Goal: Task Accomplishment & Management: Use online tool/utility

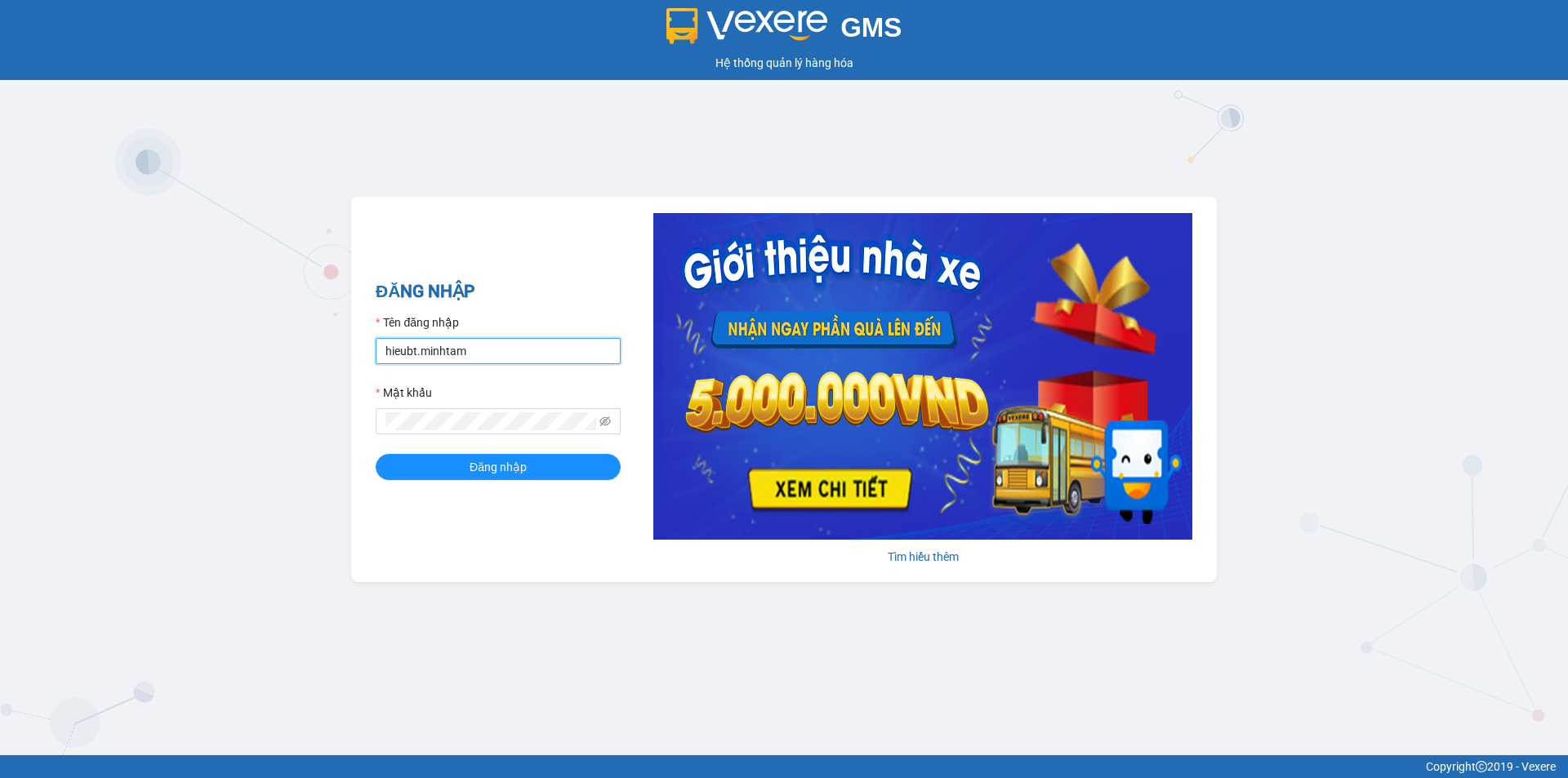
click at [597, 360] on input "hieubt.minhtam" at bounding box center [498, 350] width 245 height 26
type input "h"
type input "nhuanbt.minhtam"
click at [376, 454] on button "Đăng nhập" at bounding box center [498, 466] width 245 height 26
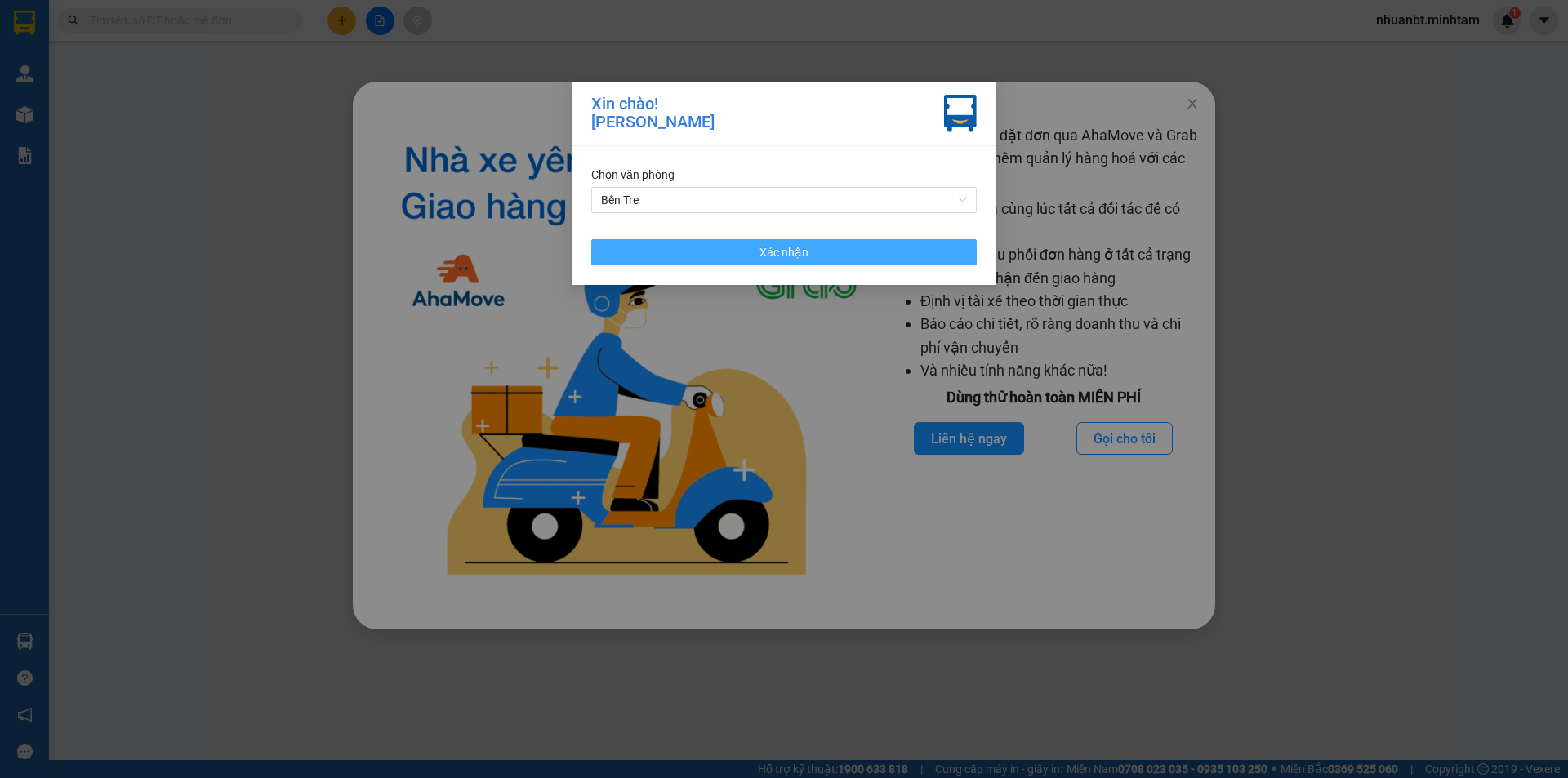
drag, startPoint x: 808, startPoint y: 250, endPoint x: 1110, endPoint y: 125, distance: 326.8
click at [803, 246] on button "Xác nhận" at bounding box center [784, 252] width 386 height 26
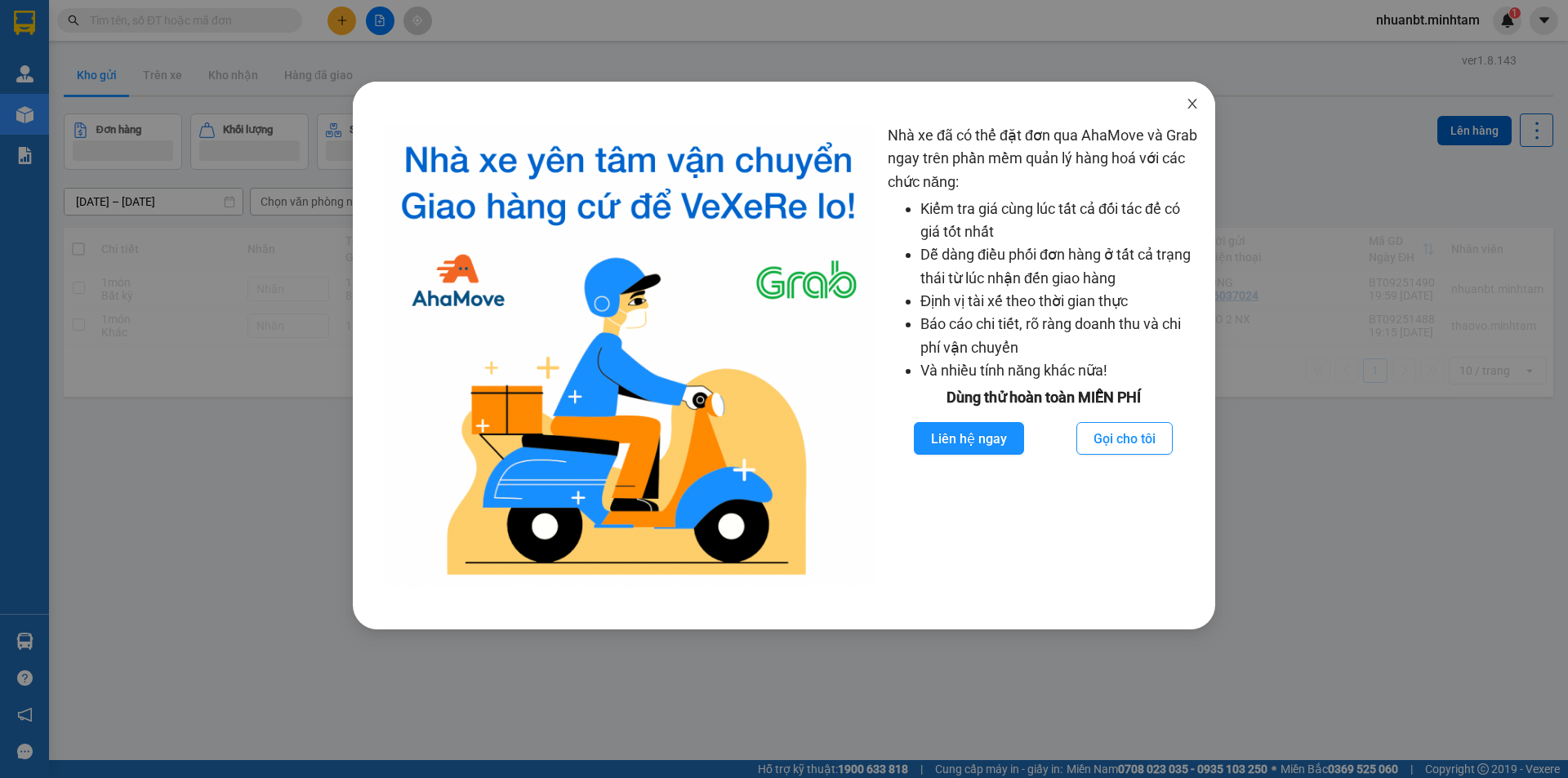
click at [1192, 103] on icon "close" at bounding box center [1192, 104] width 9 height 10
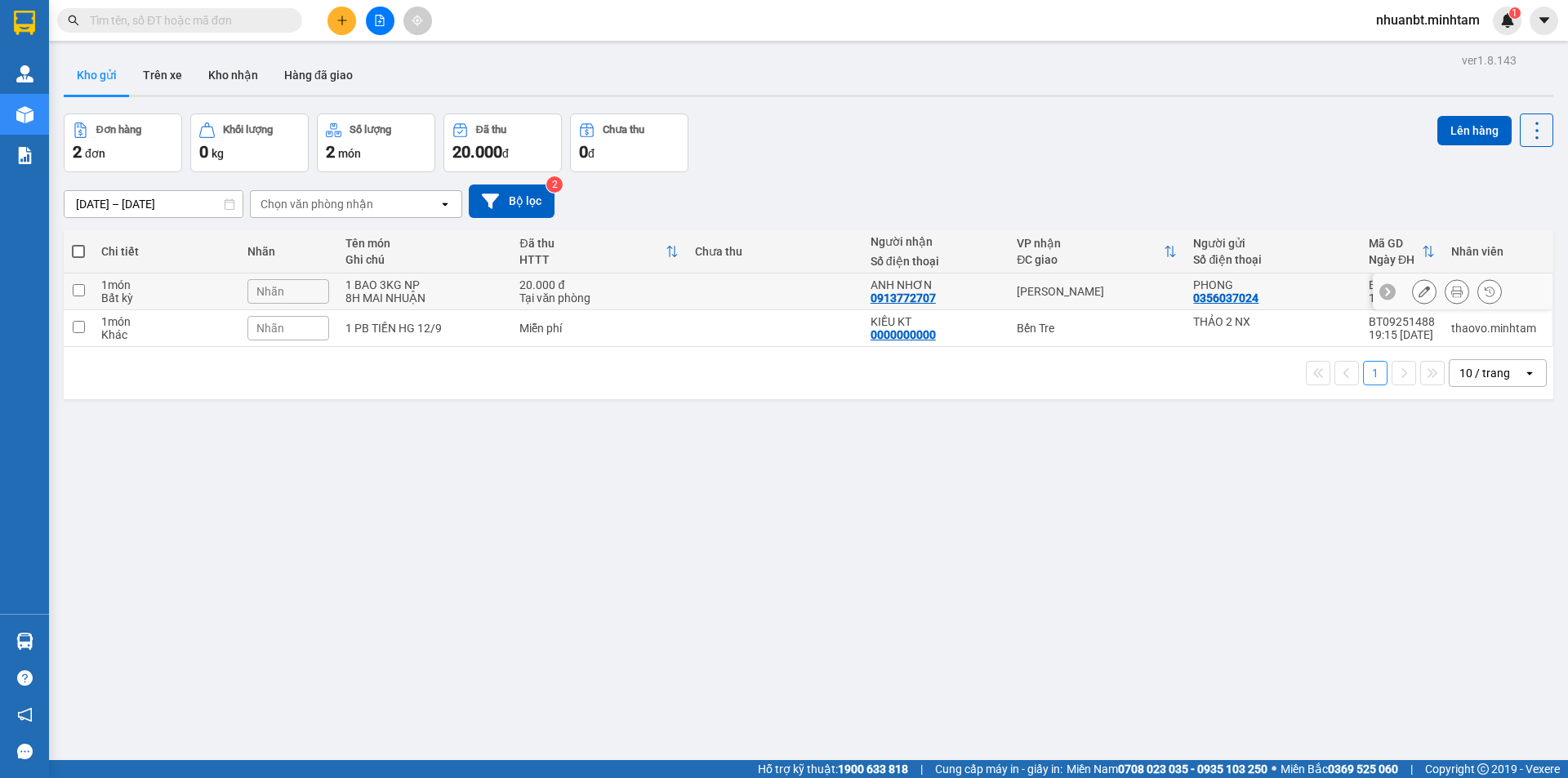
click at [387, 287] on div "1 BAO 3KG NP" at bounding box center [424, 285] width 159 height 13
checkbox input "true"
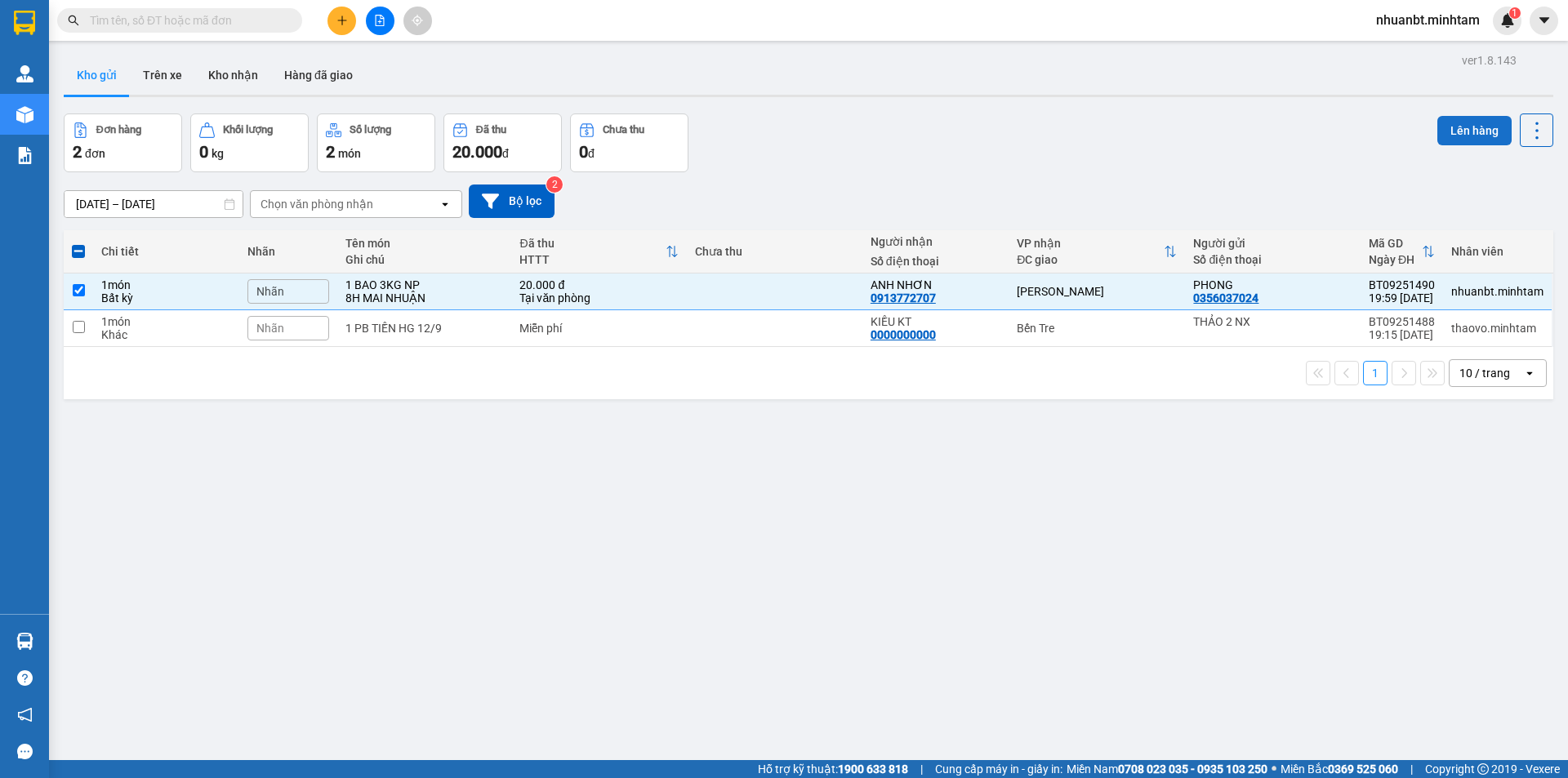
click at [1459, 134] on button "Lên hàng" at bounding box center [1474, 130] width 74 height 29
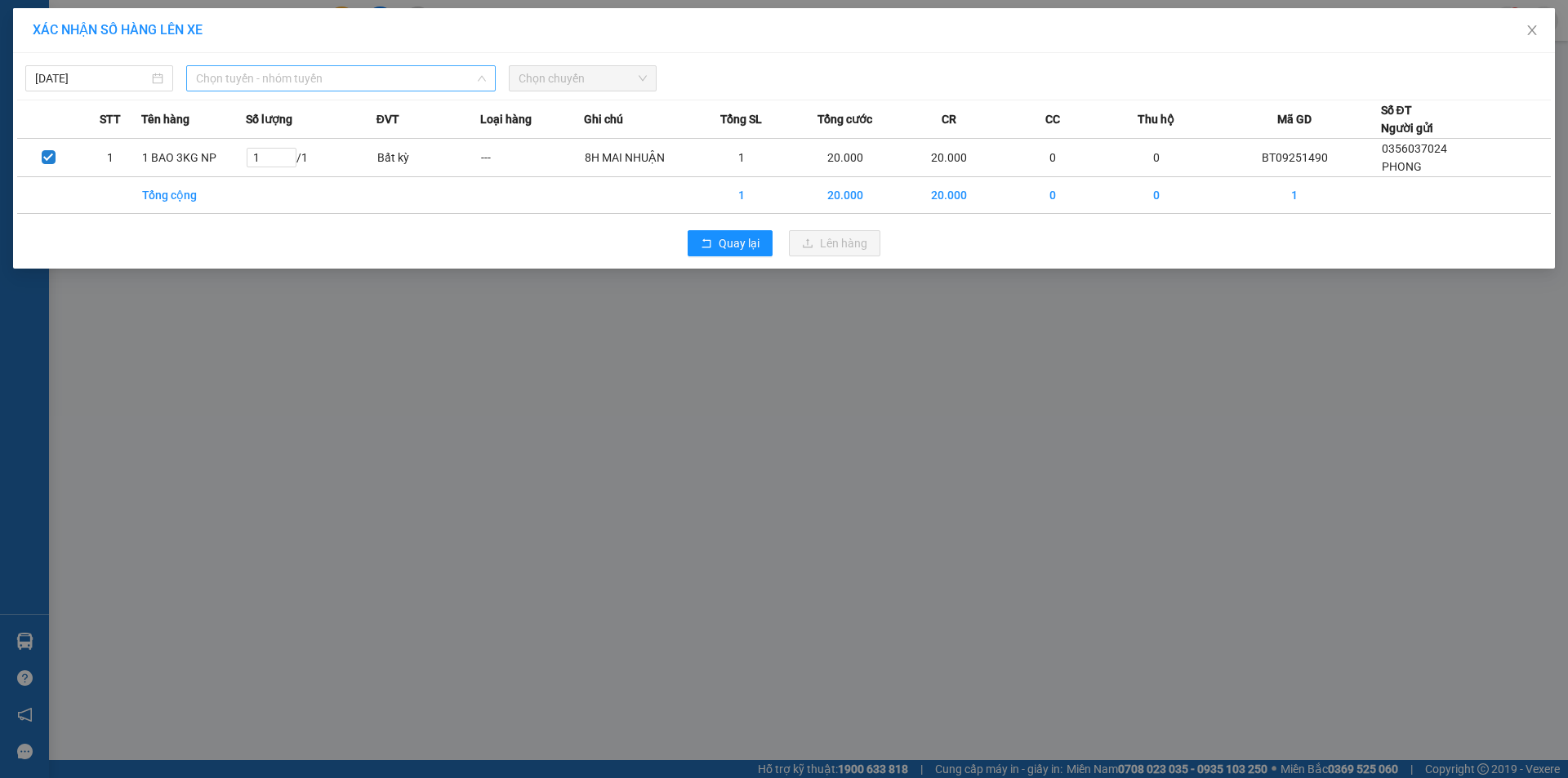
click at [245, 75] on span "Chọn tuyến - nhóm tuyến" at bounding box center [340, 78] width 290 height 24
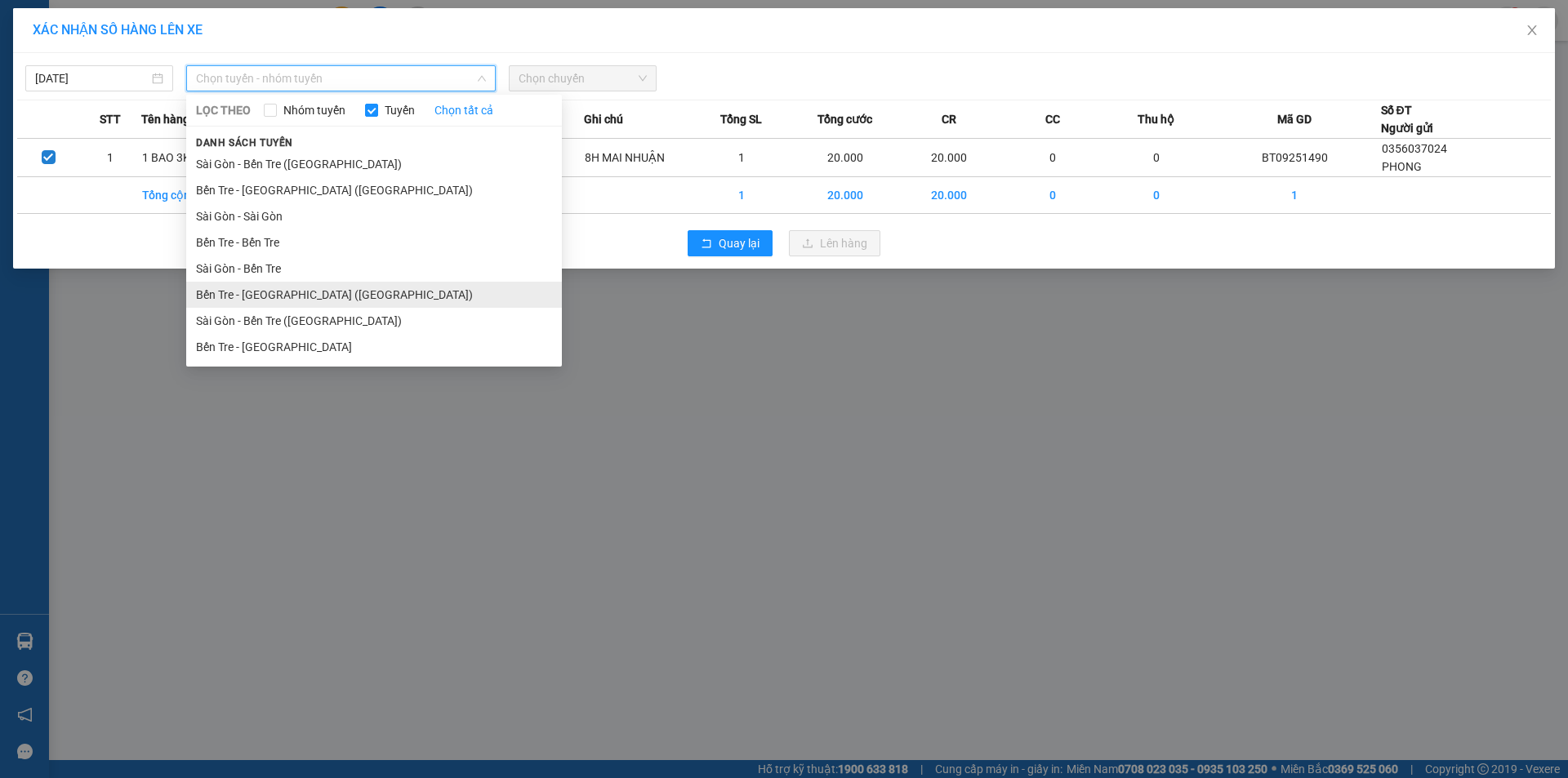
click at [250, 302] on li "Bến Tre - [GEOGRAPHIC_DATA] ([GEOGRAPHIC_DATA])" at bounding box center [374, 294] width 376 height 26
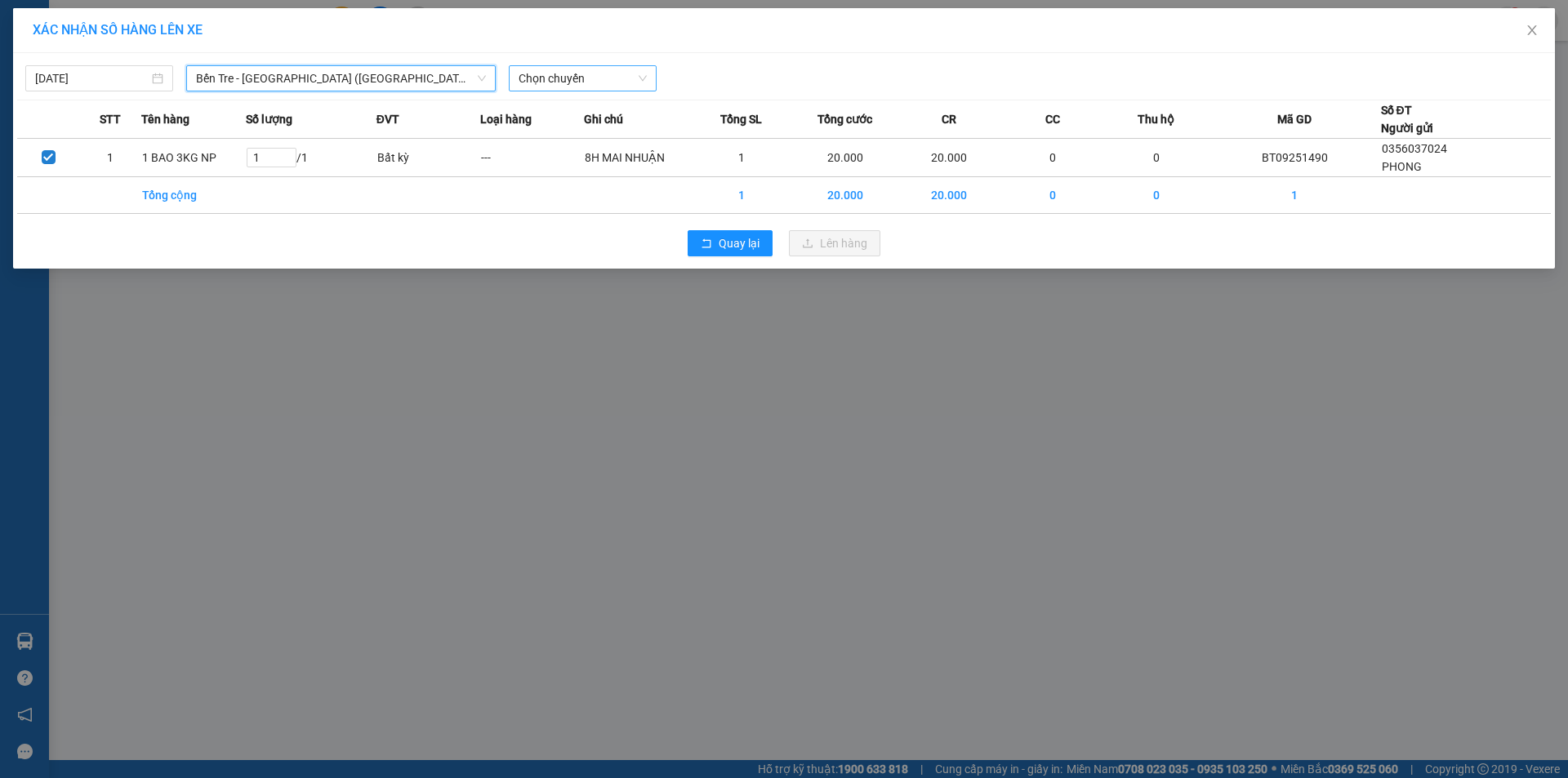
click at [572, 73] on span "Chọn chuyến" at bounding box center [582, 78] width 129 height 24
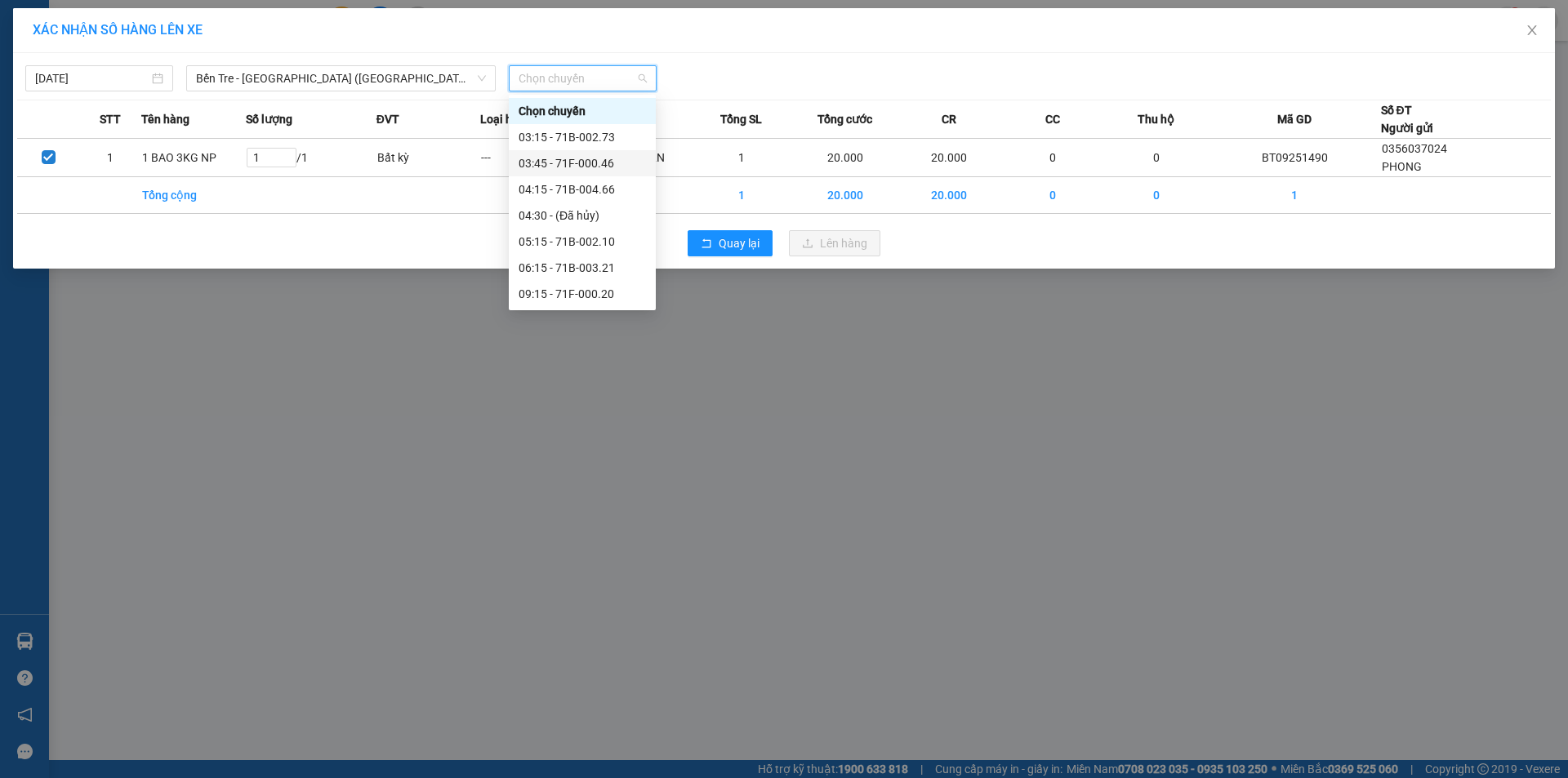
click at [569, 160] on div "03:45 - 71F-000.46" at bounding box center [582, 163] width 128 height 18
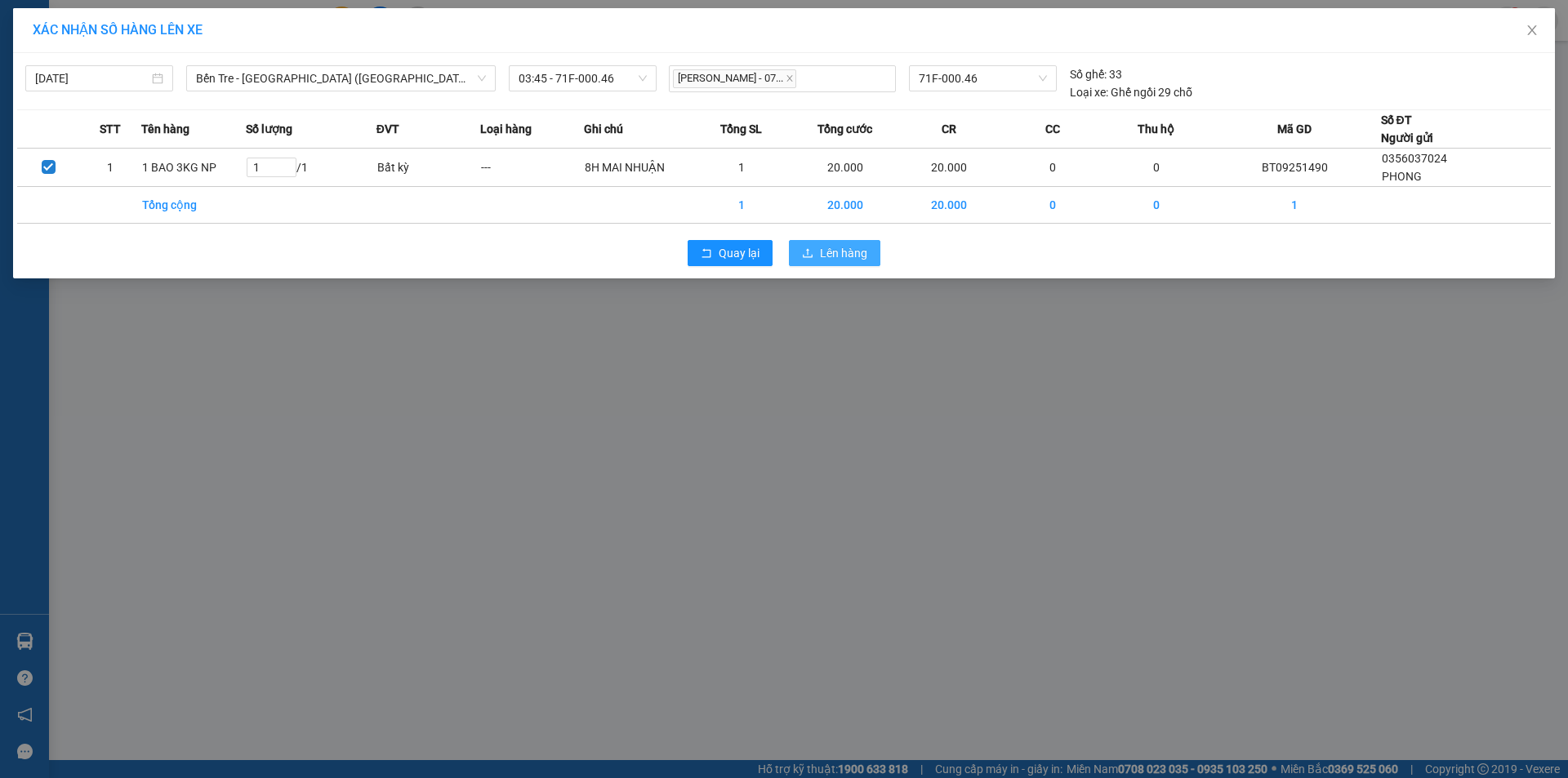
click at [872, 256] on button "Lên hàng" at bounding box center [834, 253] width 92 height 26
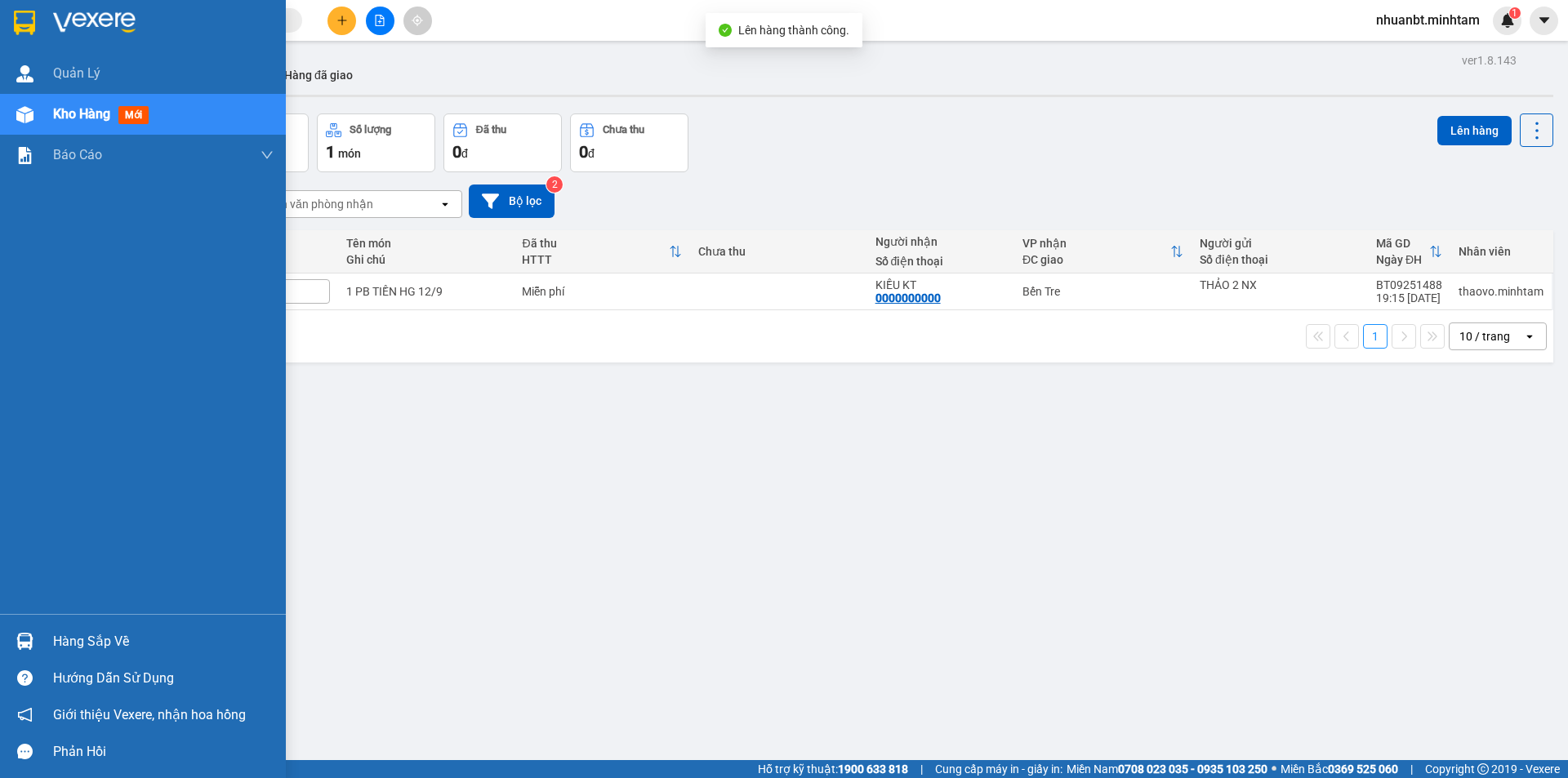
click at [17, 627] on div at bounding box center [25, 641] width 29 height 29
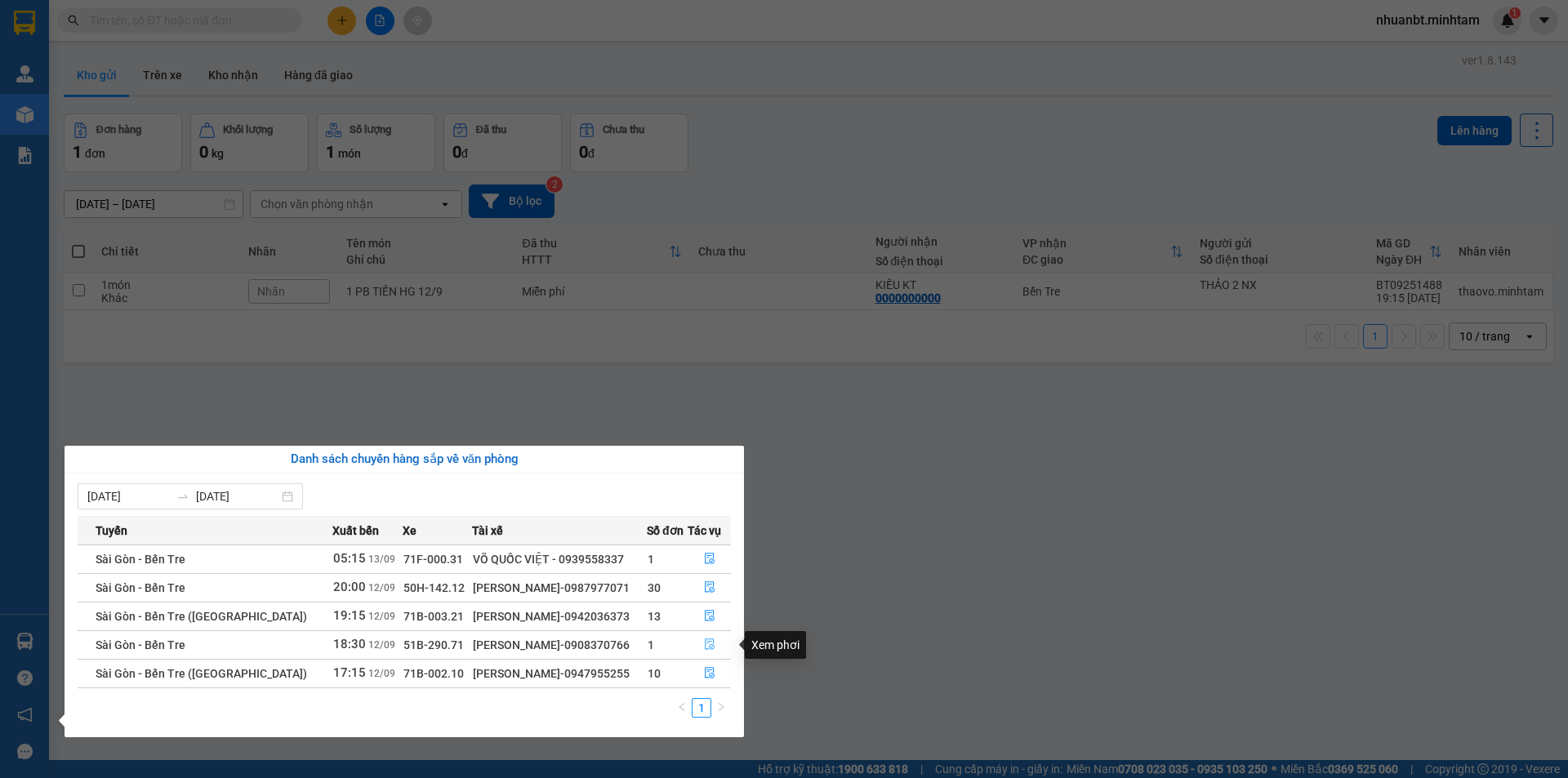
click at [705, 643] on icon "file-done" at bounding box center [710, 645] width 10 height 12
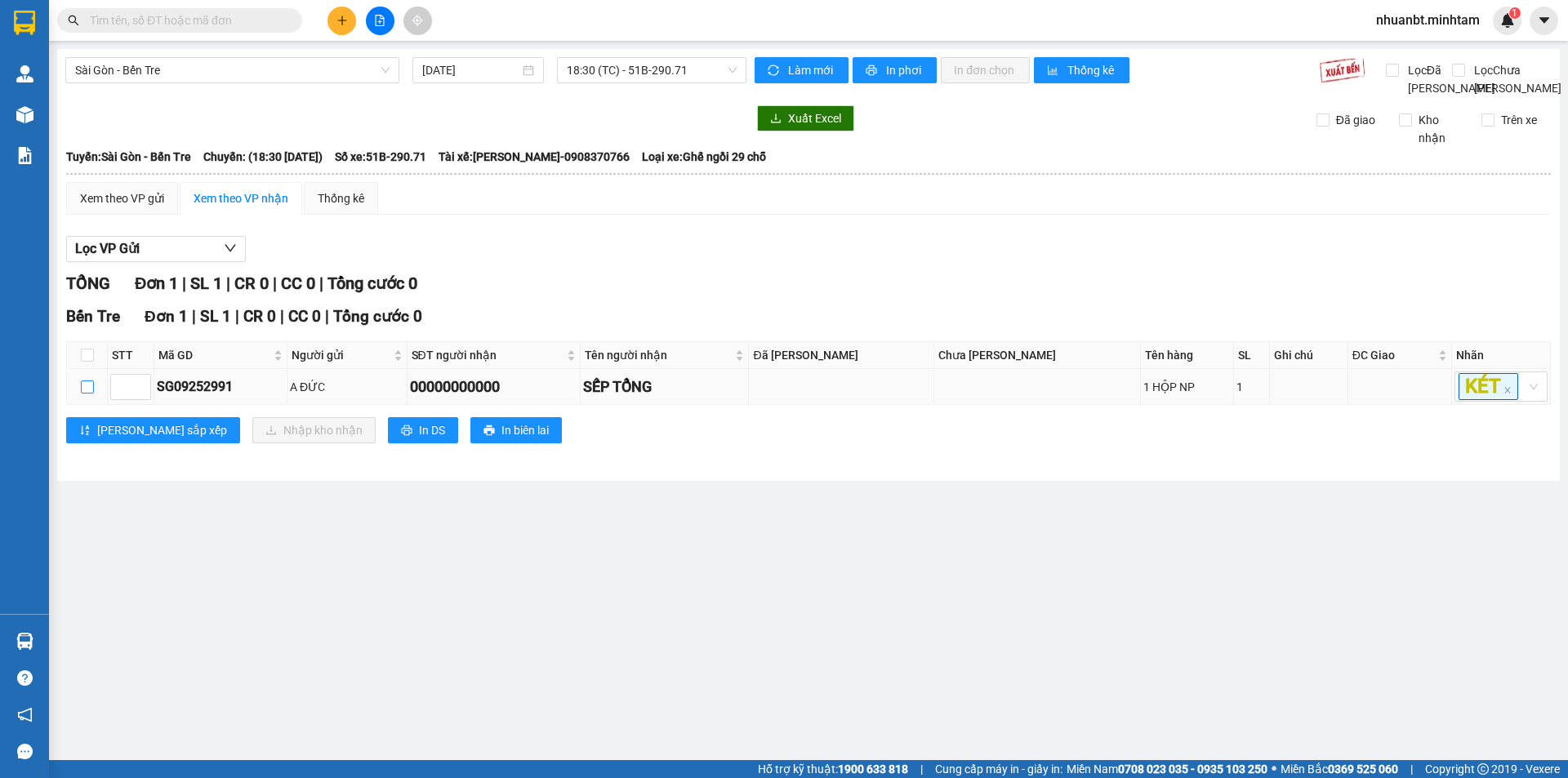
click at [92, 393] on input "checkbox" at bounding box center [87, 387] width 13 height 13
checkbox input "true"
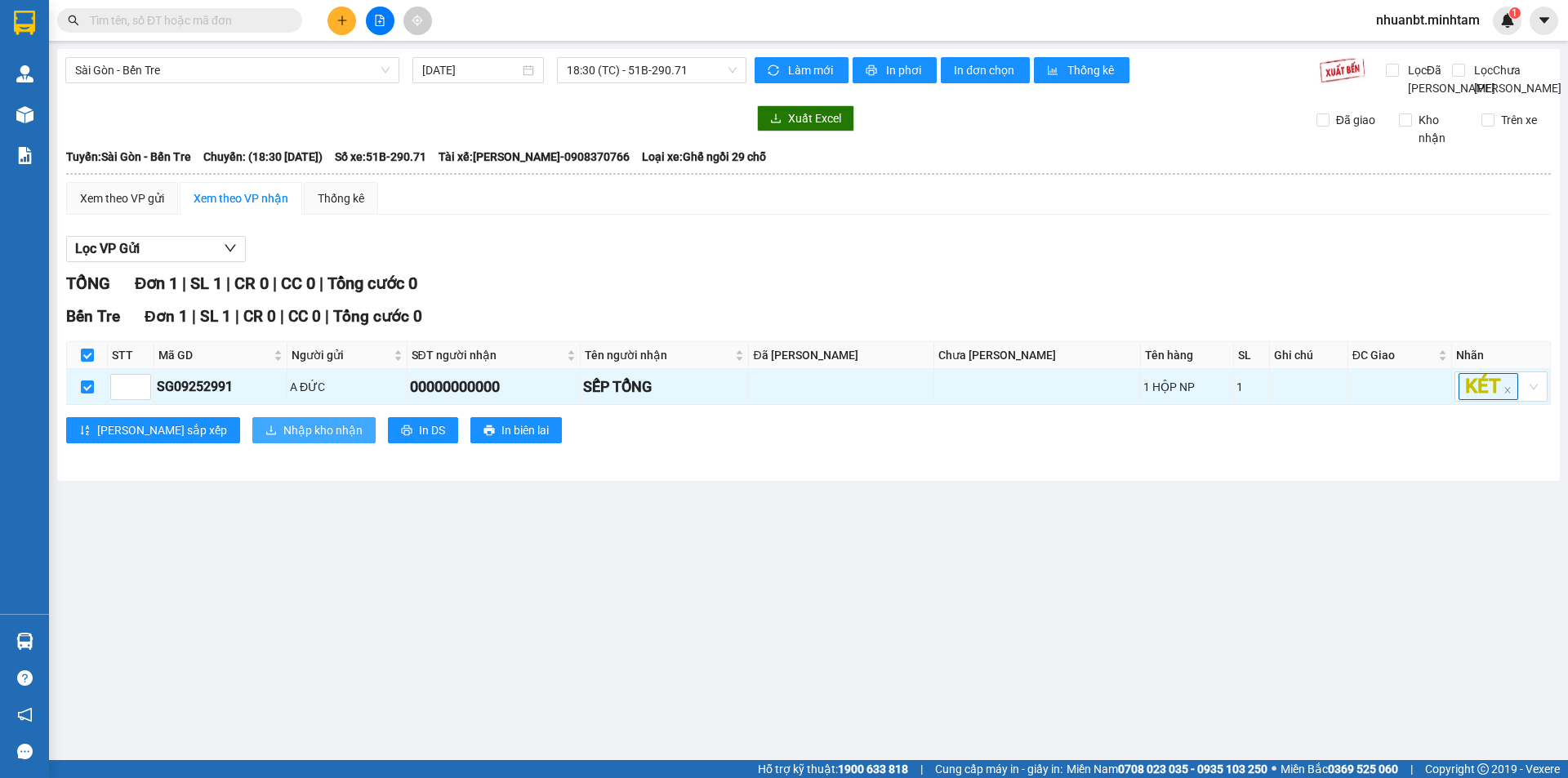
click at [283, 439] on span "Nhập kho nhận" at bounding box center [323, 429] width 79 height 18
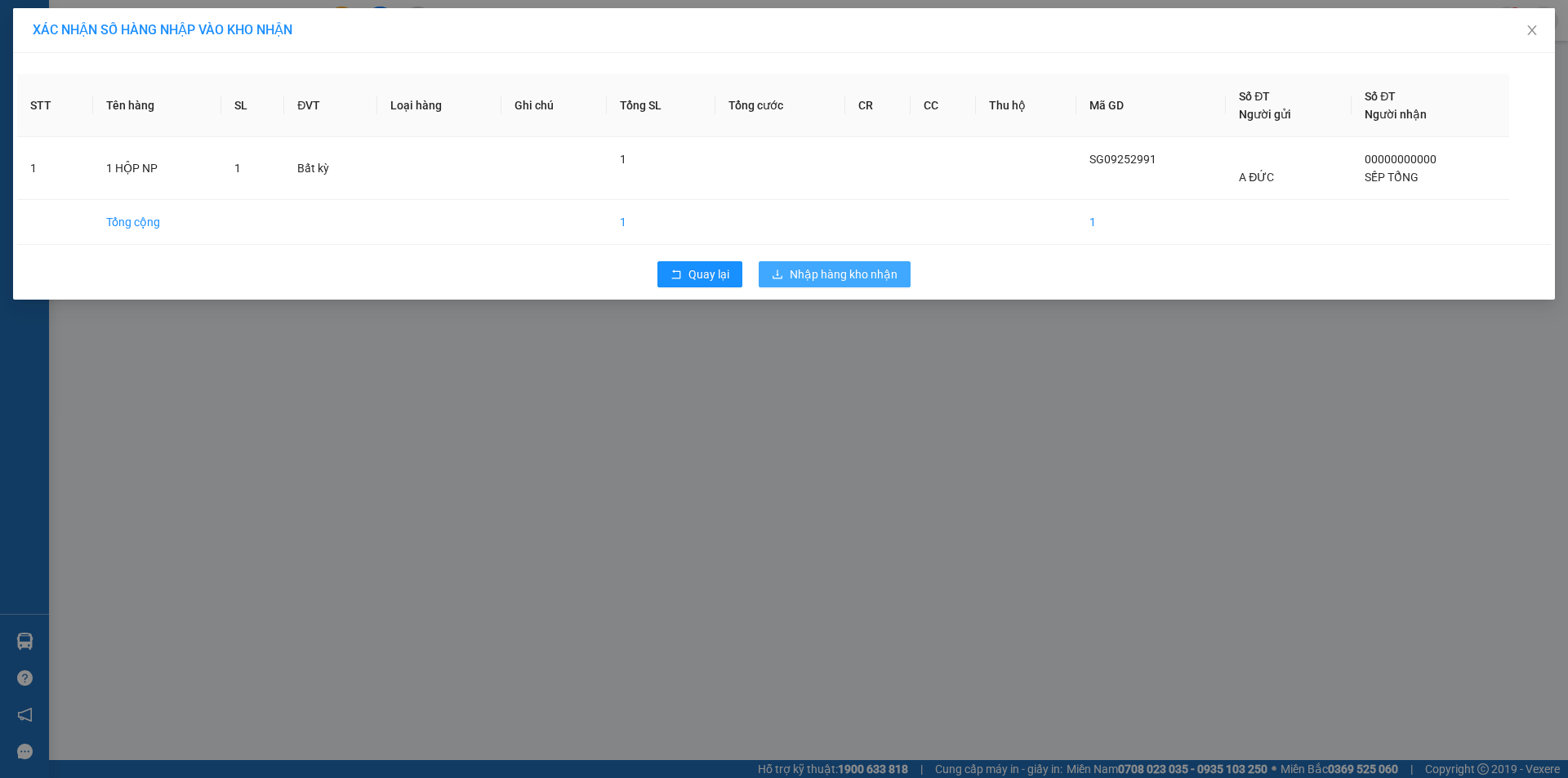
click at [810, 283] on button "Nhập hàng kho nhận" at bounding box center [834, 274] width 152 height 26
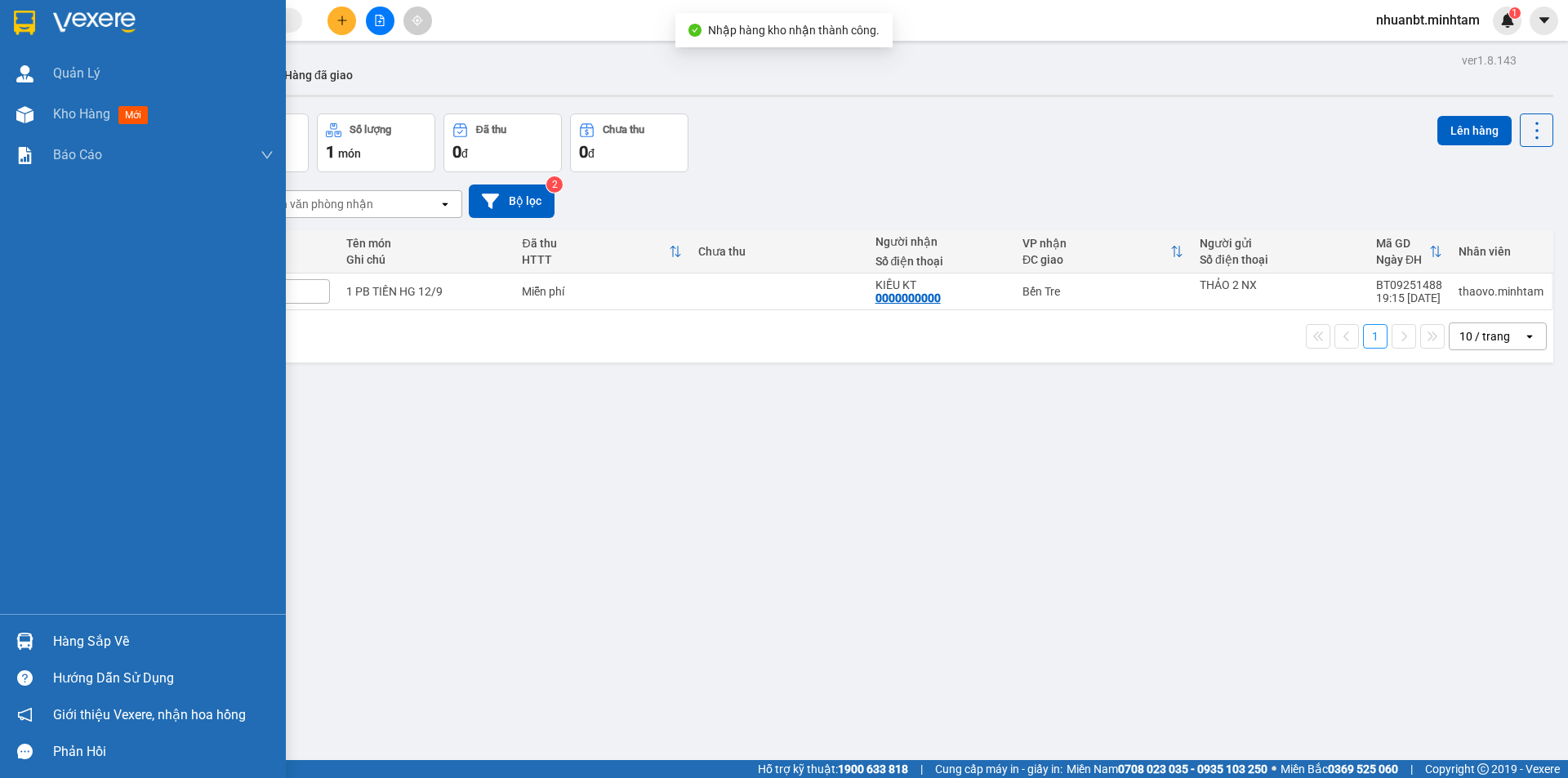
click at [54, 631] on div "Hàng sắp về" at bounding box center [163, 641] width 220 height 24
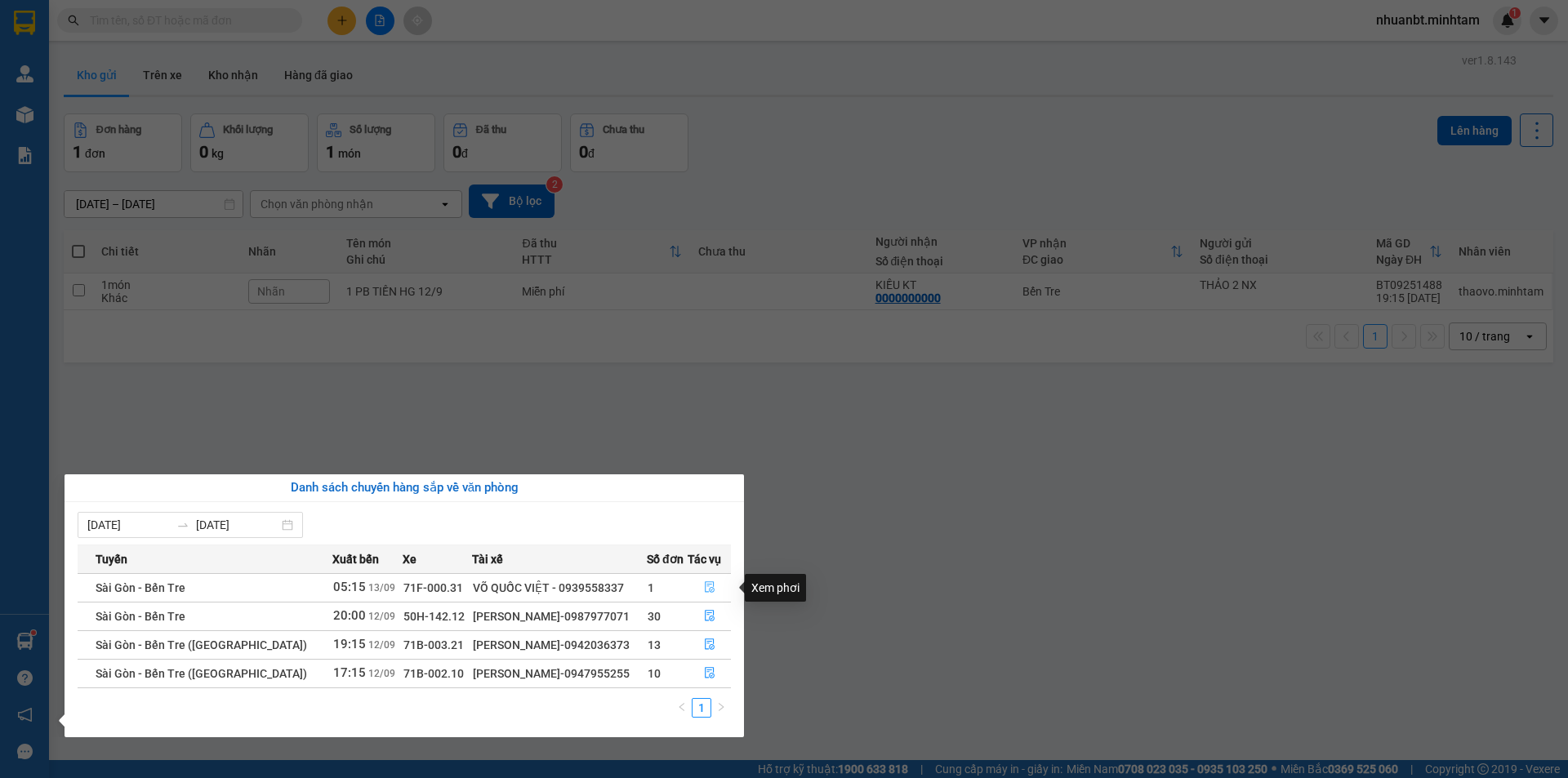
click at [708, 586] on icon "file-done" at bounding box center [710, 588] width 10 height 12
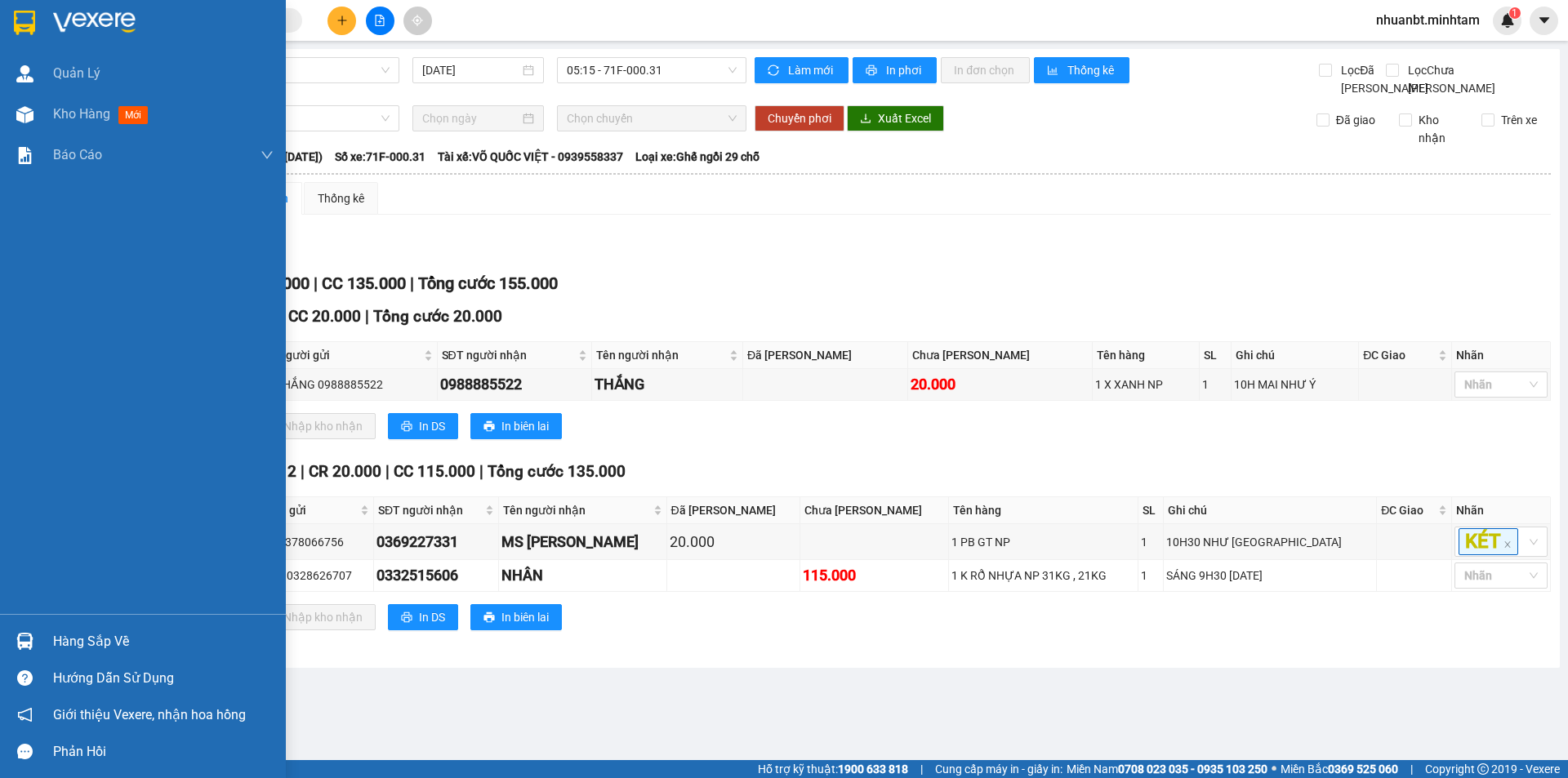
click at [37, 640] on div at bounding box center [25, 641] width 29 height 29
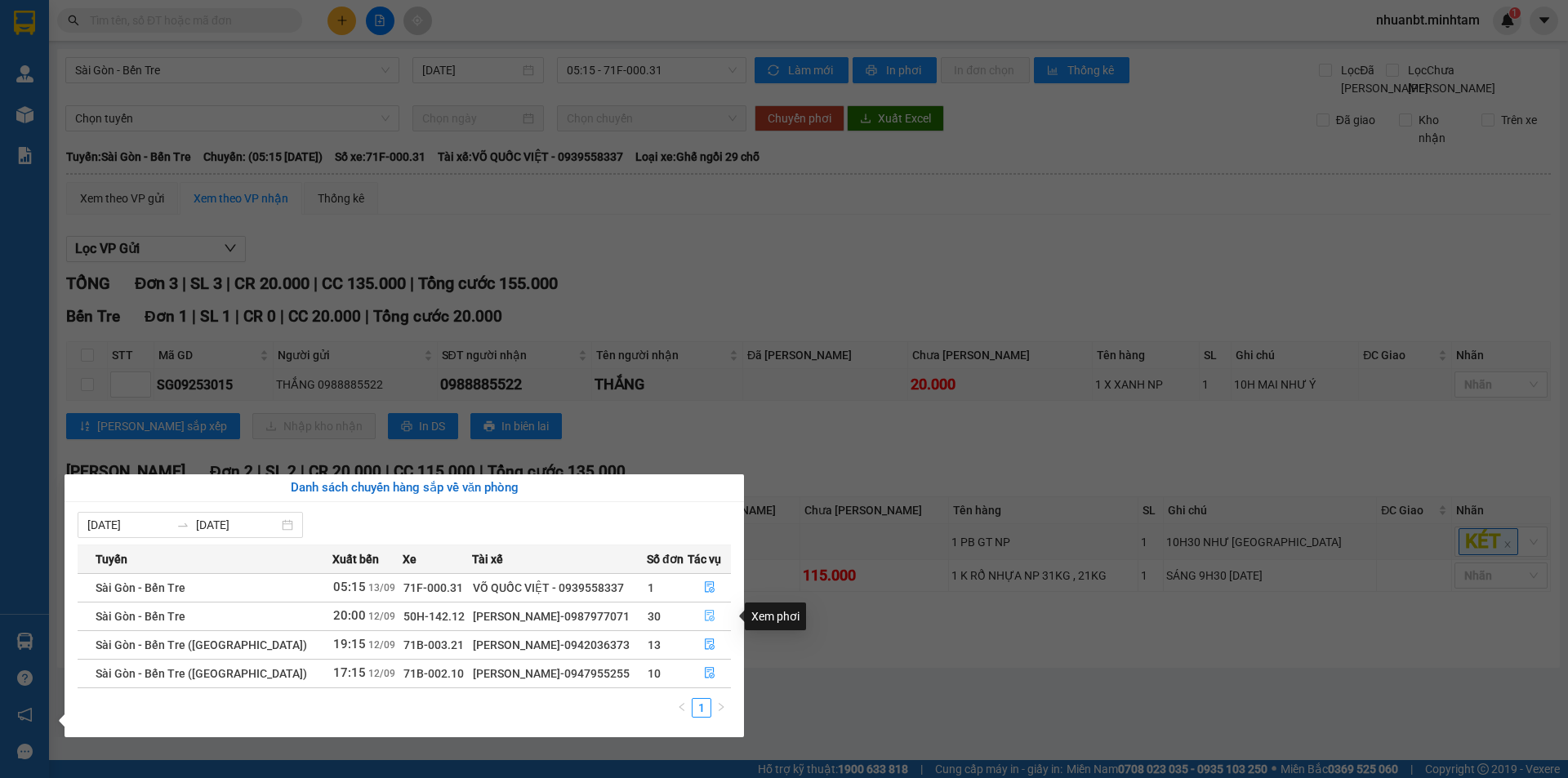
click at [704, 617] on icon "file-done" at bounding box center [710, 616] width 12 height 12
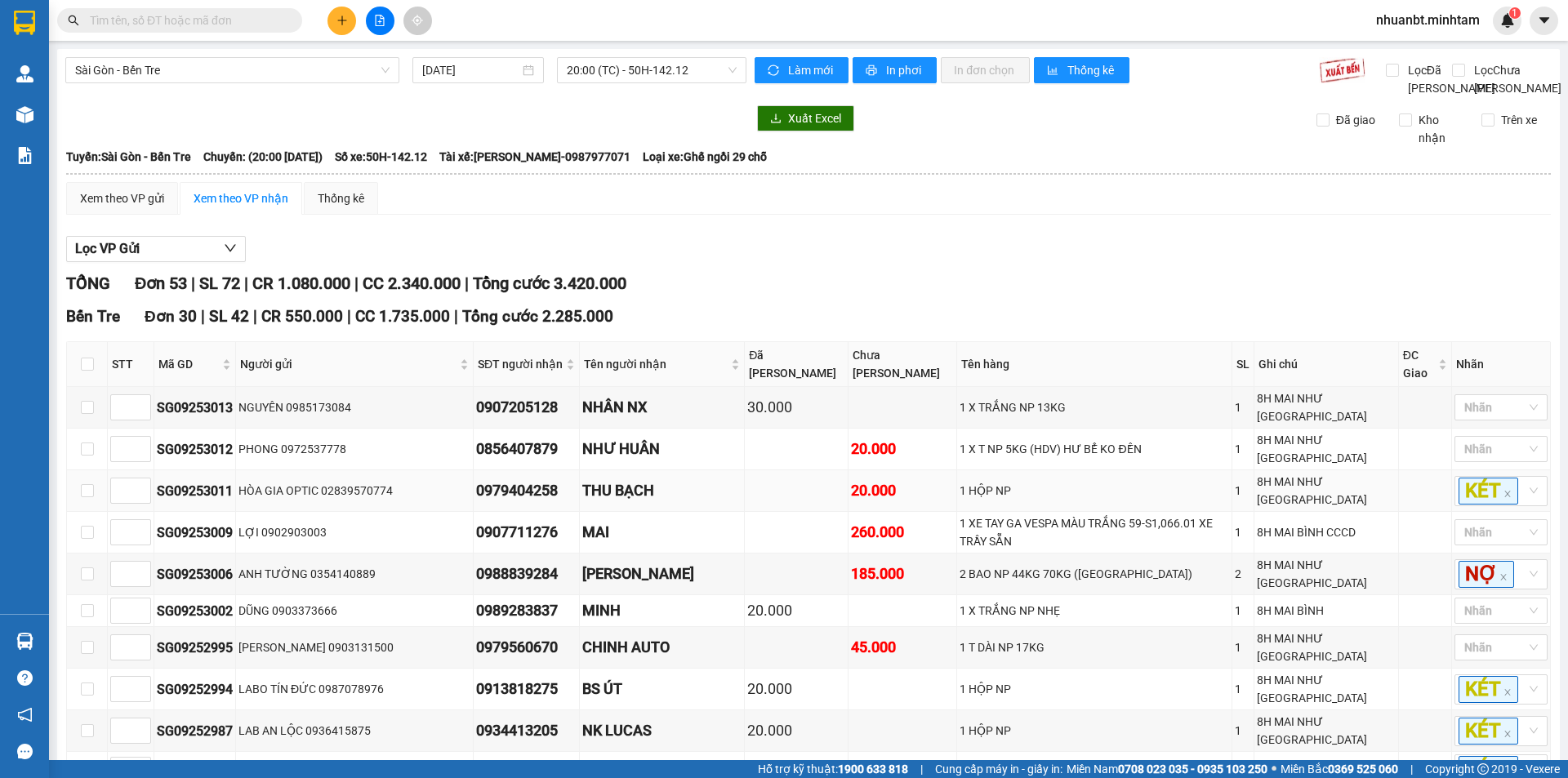
type input "[DATE]"
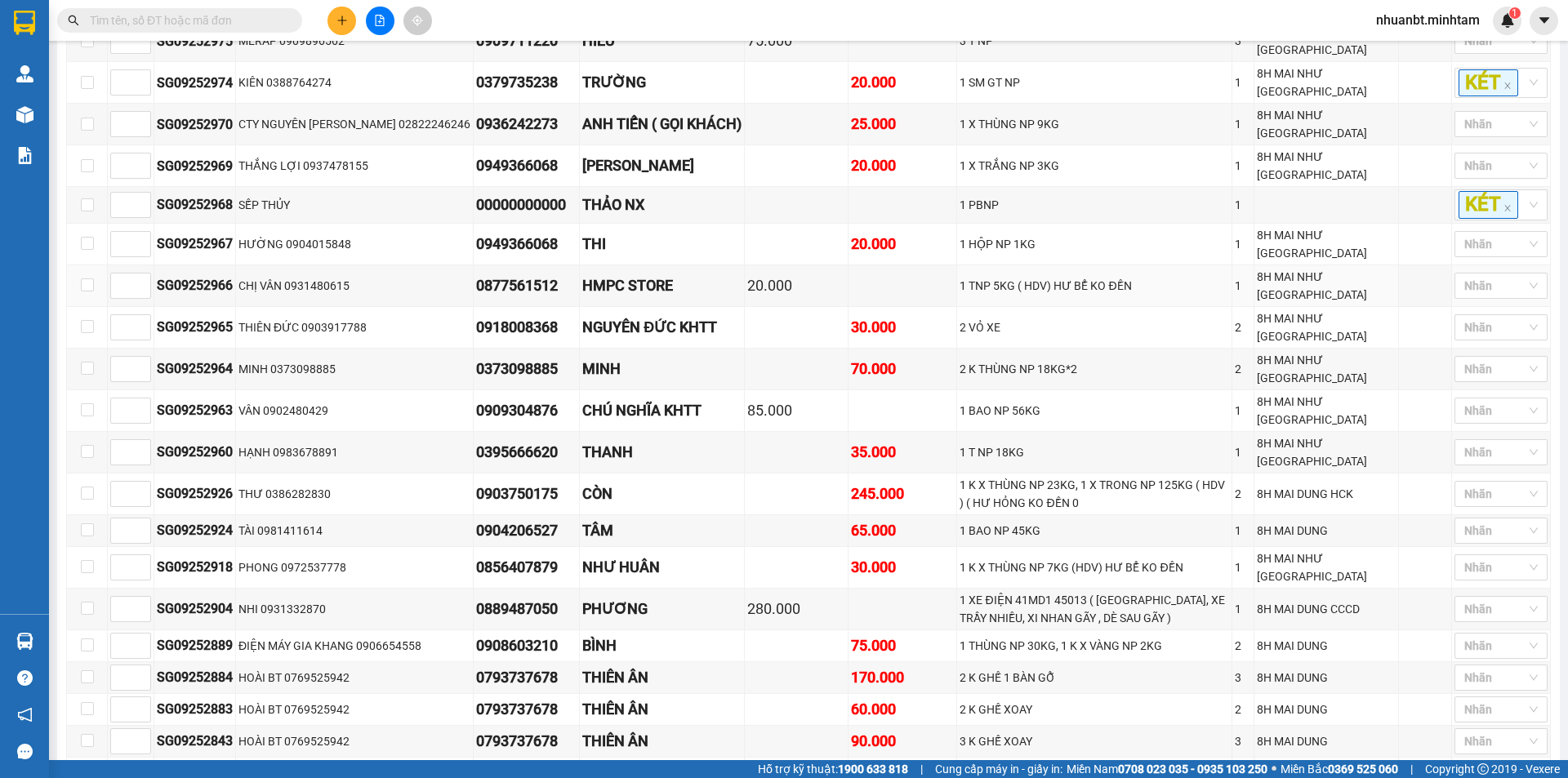
scroll to position [817, 0]
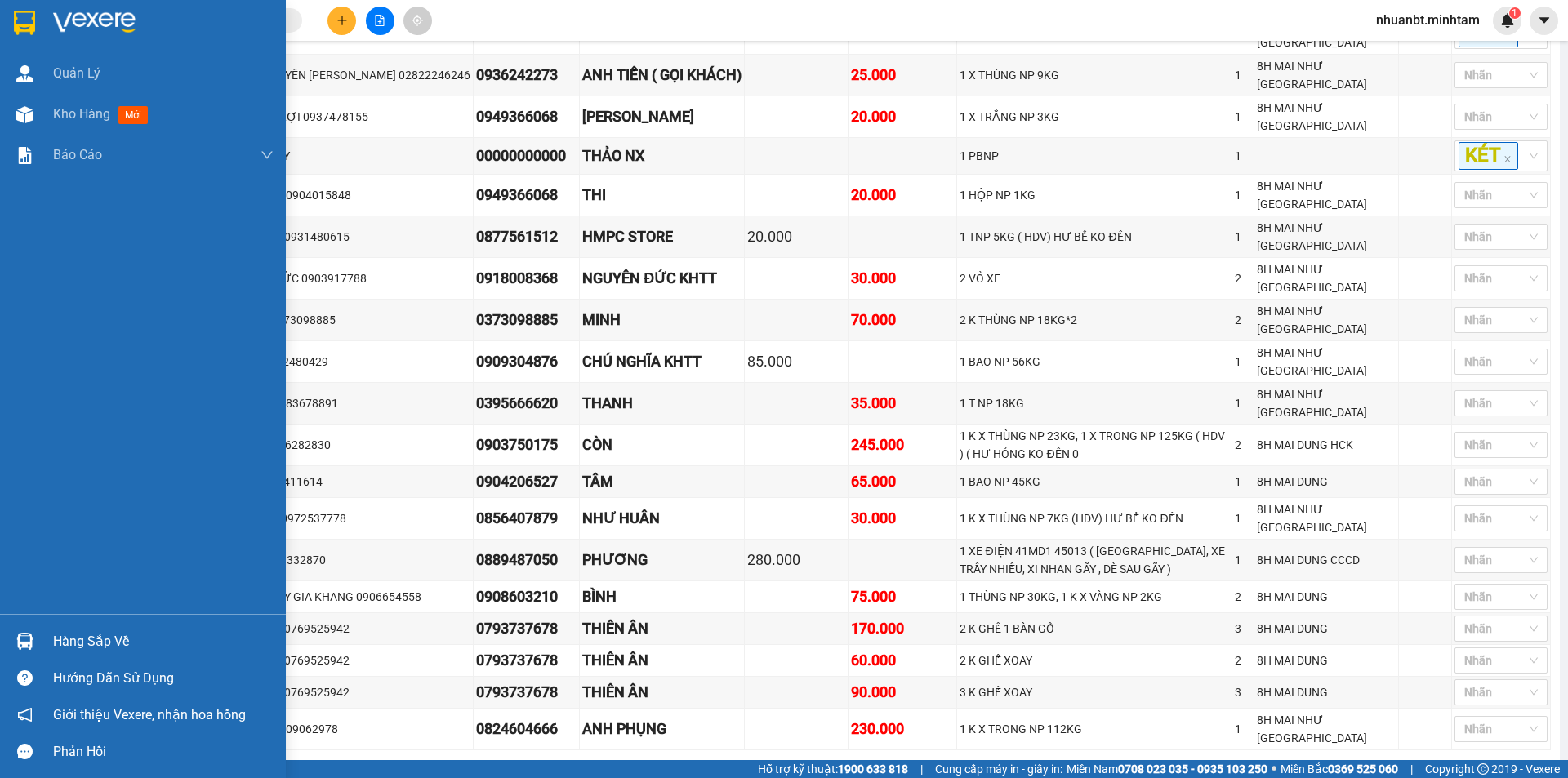
click at [69, 632] on div "Hàng sắp về" at bounding box center [163, 641] width 220 height 24
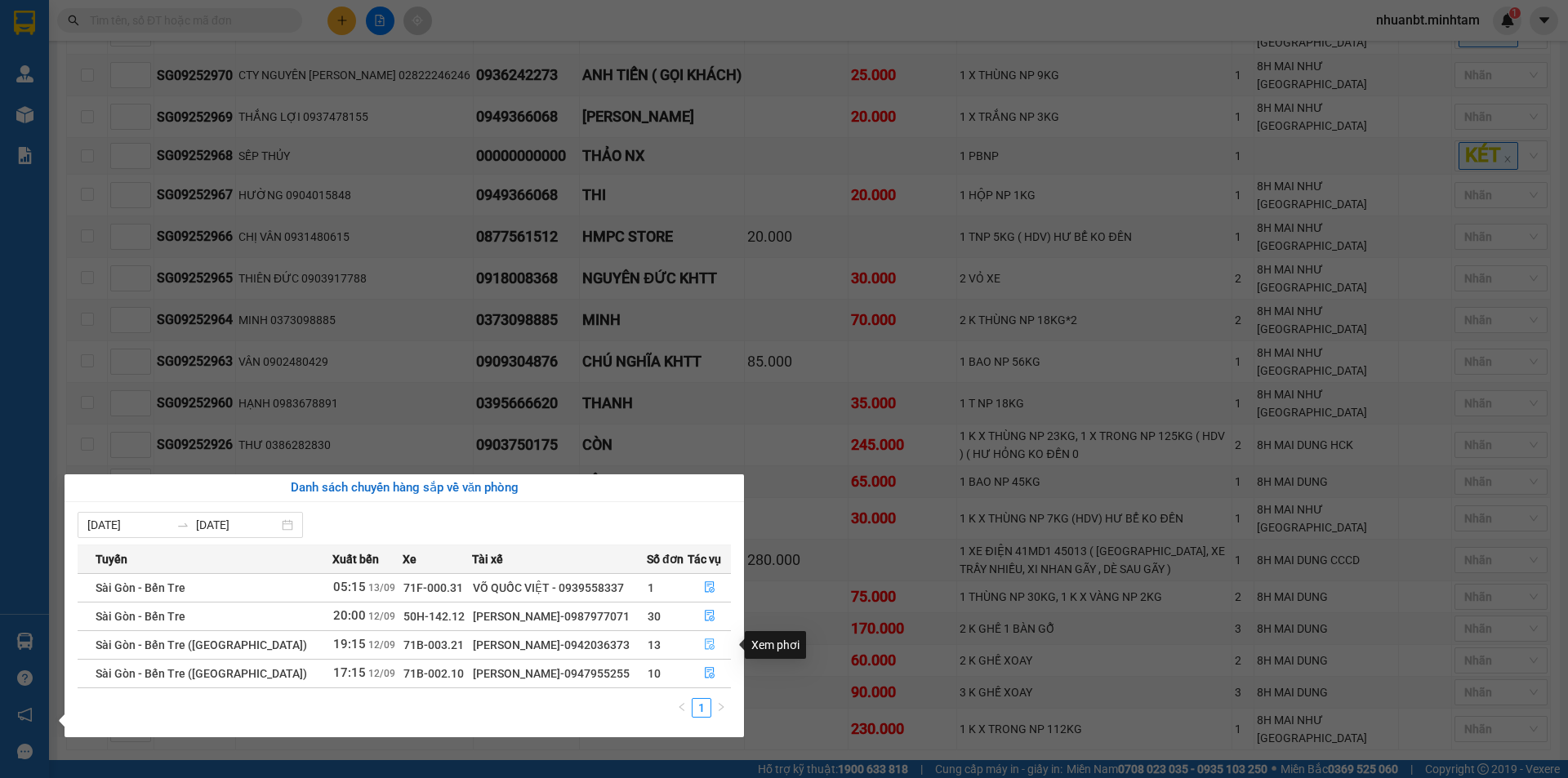
click at [710, 646] on icon "file-done" at bounding box center [710, 644] width 12 height 12
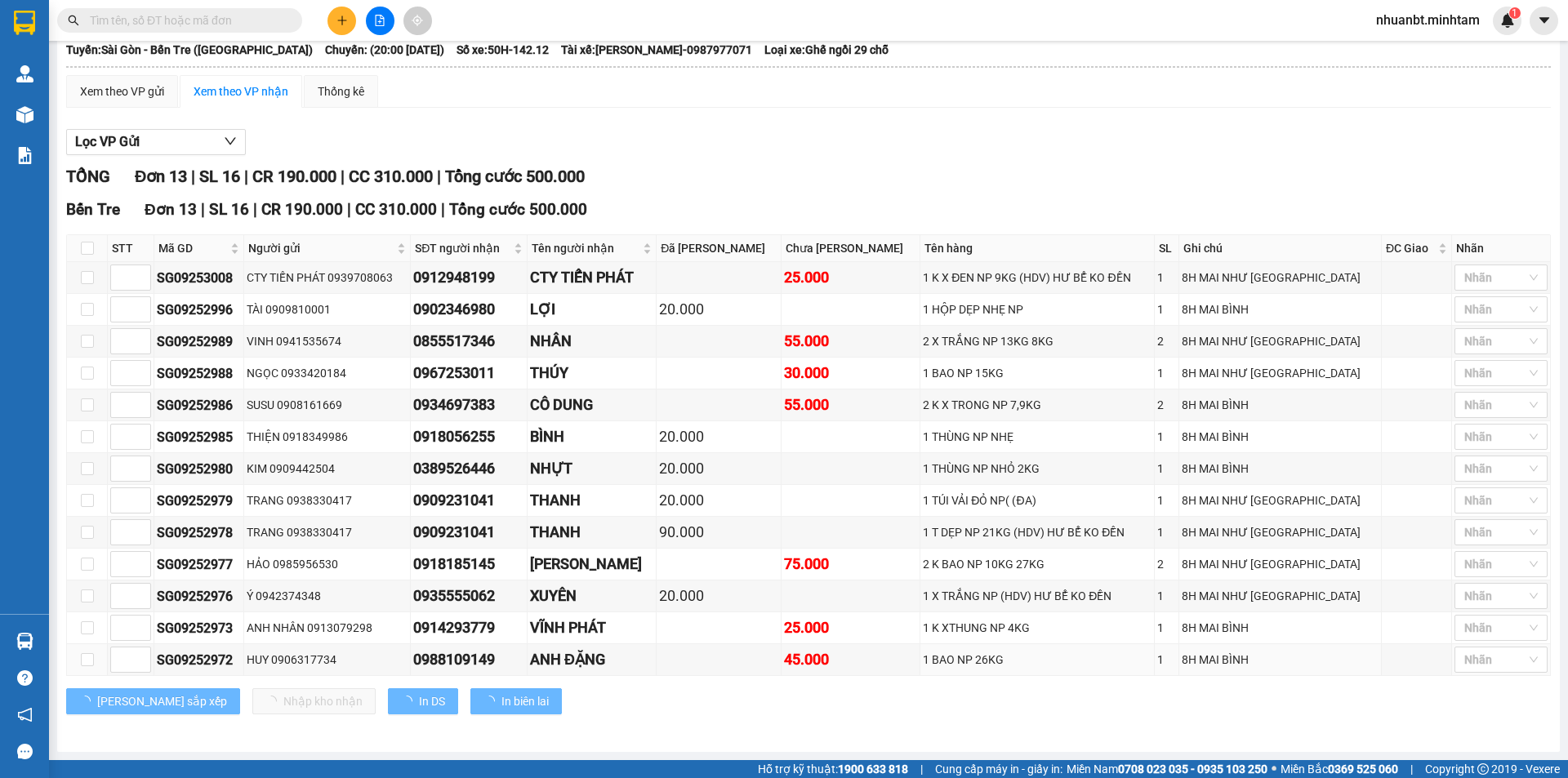
scroll to position [125, 0]
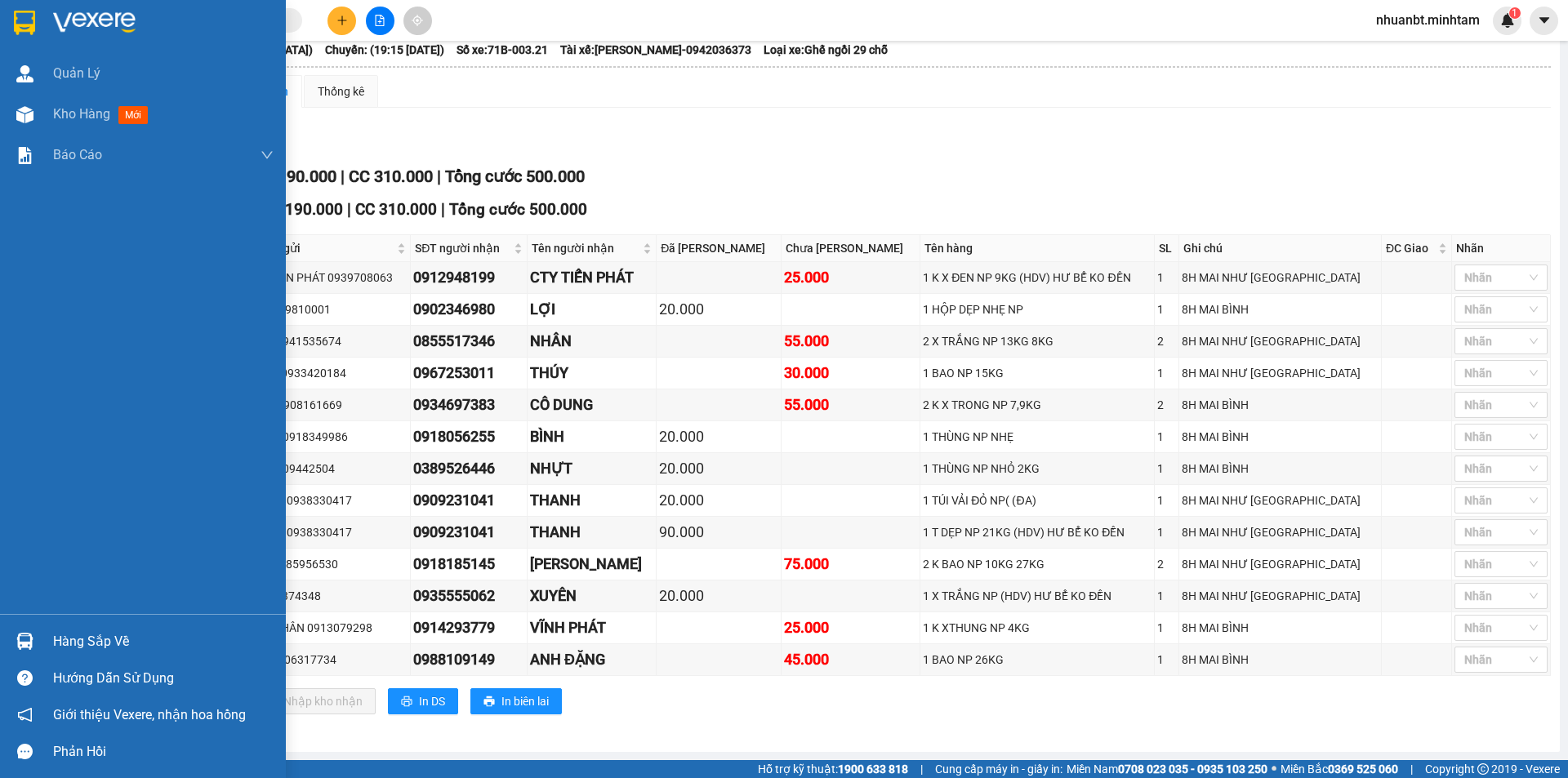
drag, startPoint x: 54, startPoint y: 641, endPoint x: 55, endPoint y: 607, distance: 34.0
click at [53, 641] on div "Hàng sắp về" at bounding box center [163, 641] width 220 height 24
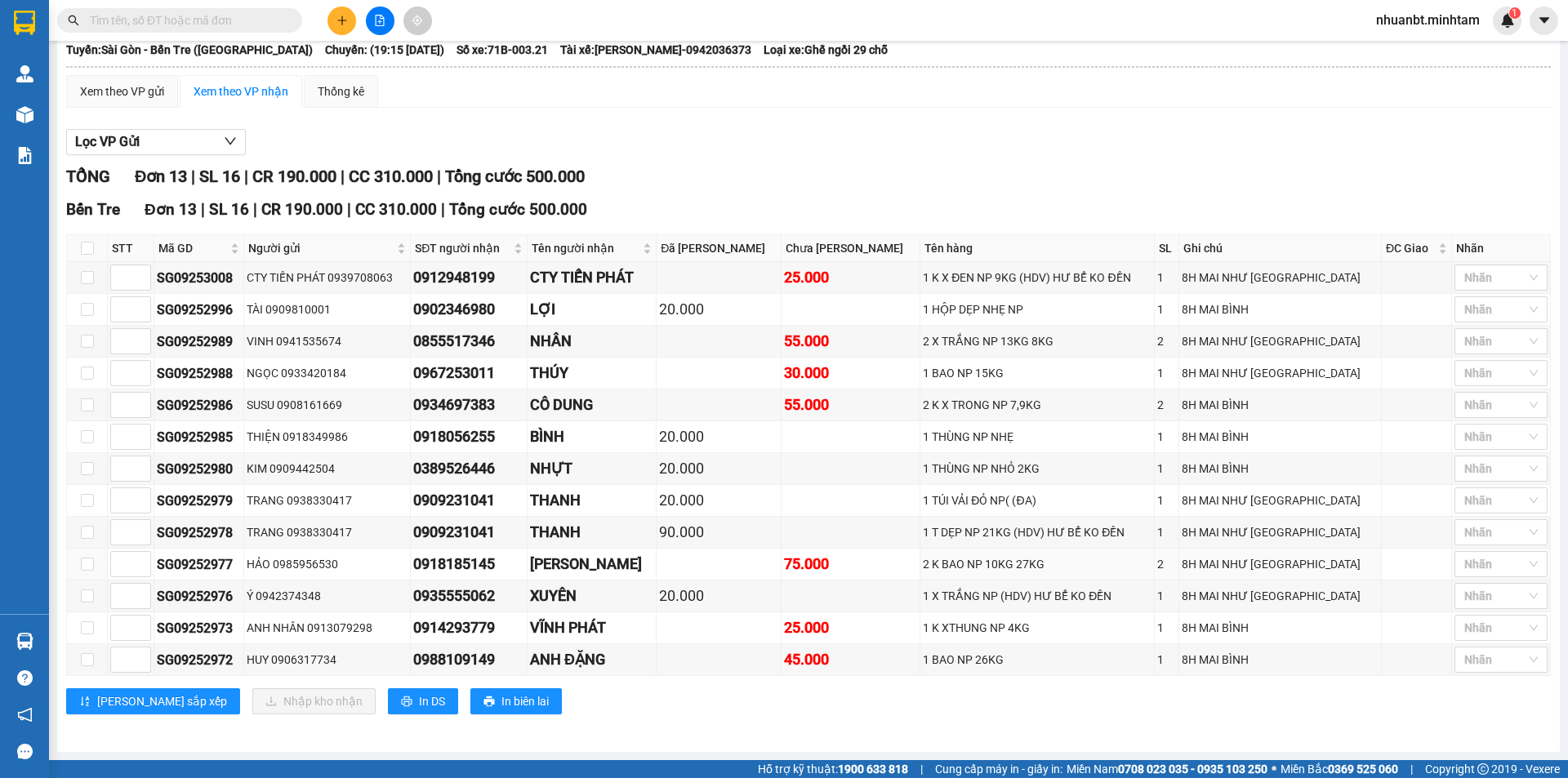
drag, startPoint x: 845, startPoint y: 560, endPoint x: 814, endPoint y: 155, distance: 406.2
click at [814, 155] on div at bounding box center [808, 155] width 1485 height 1
click at [419, 702] on span "In DS" at bounding box center [432, 701] width 26 height 18
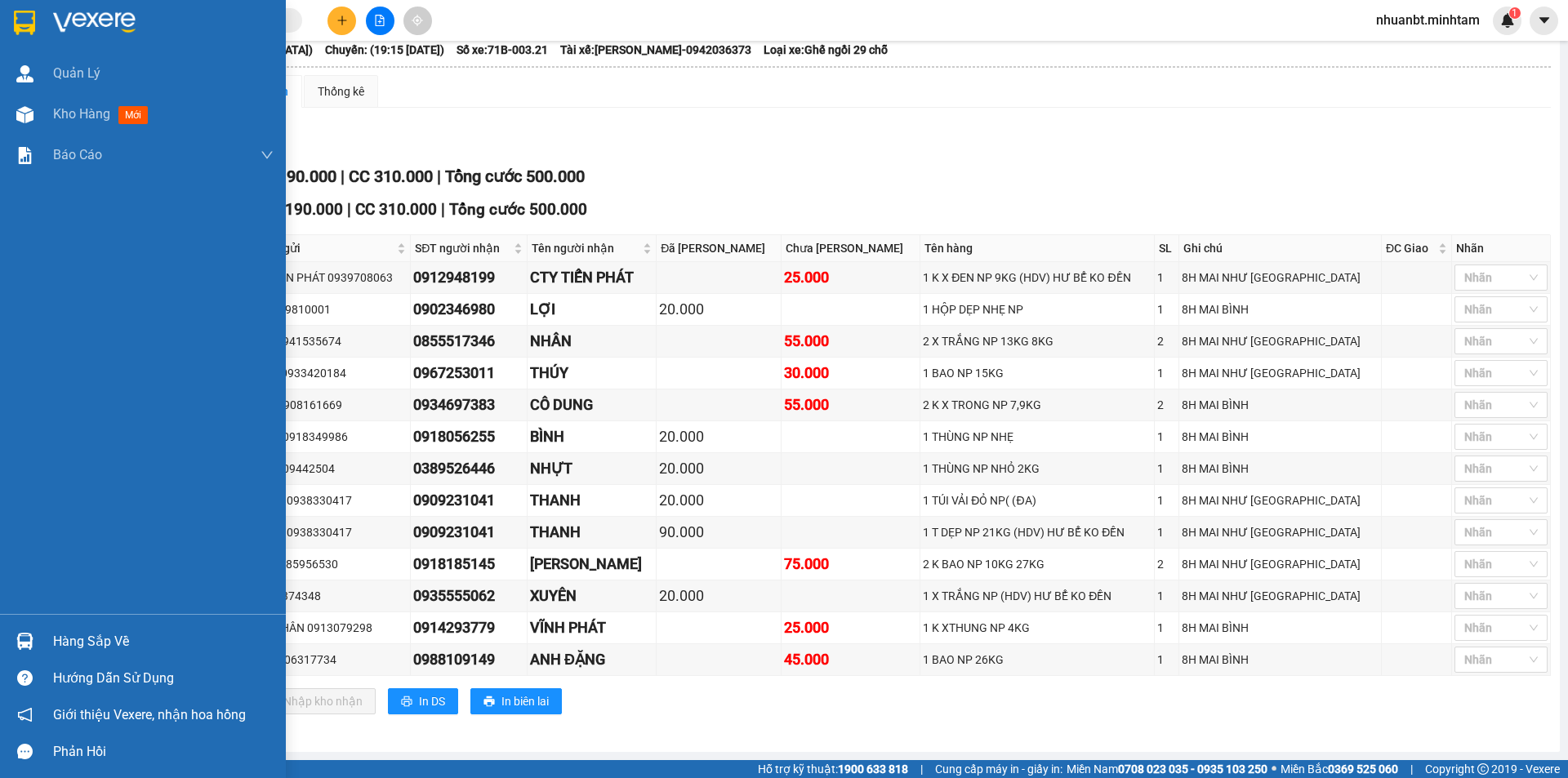
click at [89, 635] on div "Hàng sắp về" at bounding box center [163, 641] width 220 height 24
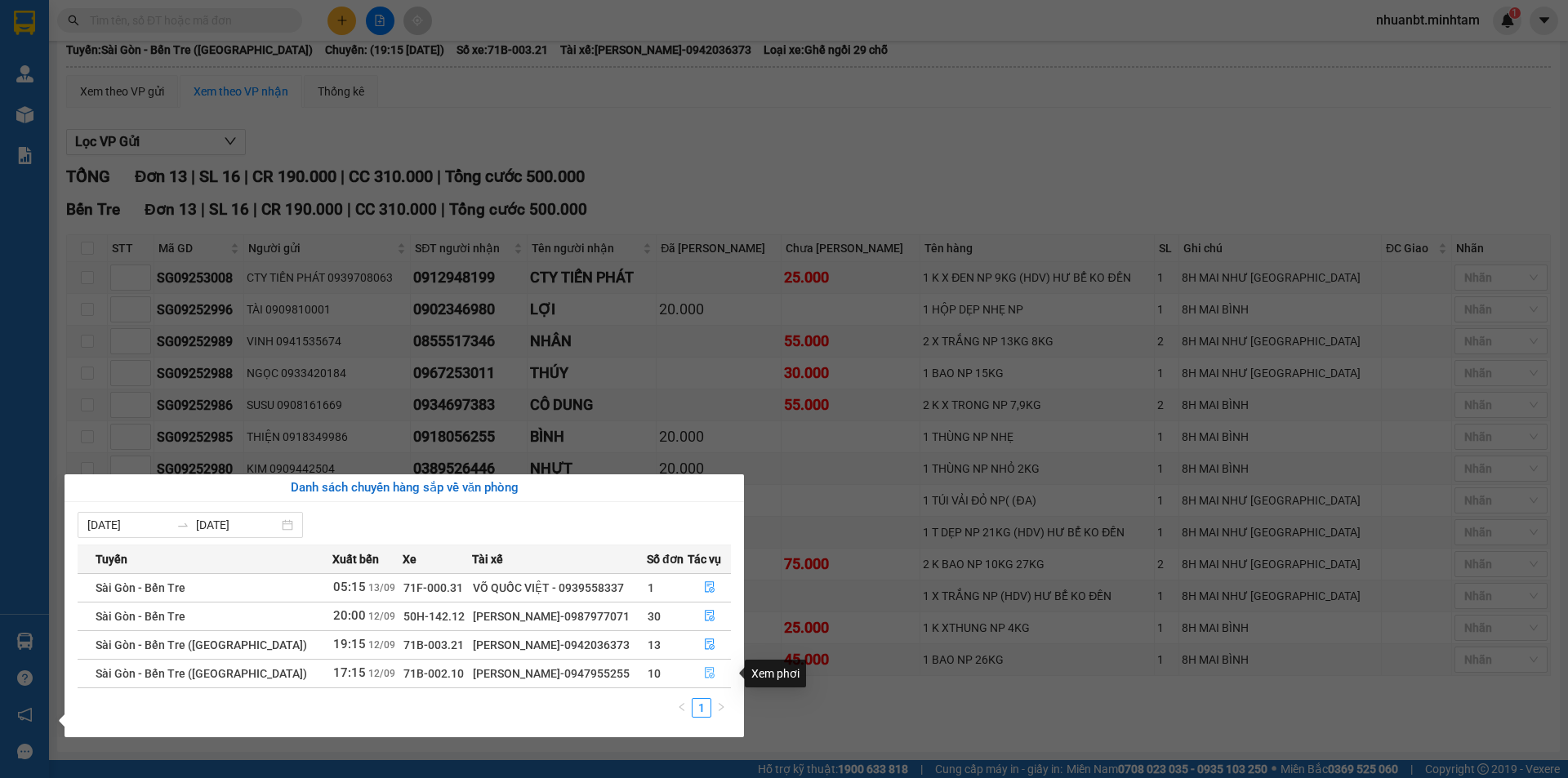
click at [693, 675] on button "button" at bounding box center [709, 673] width 42 height 26
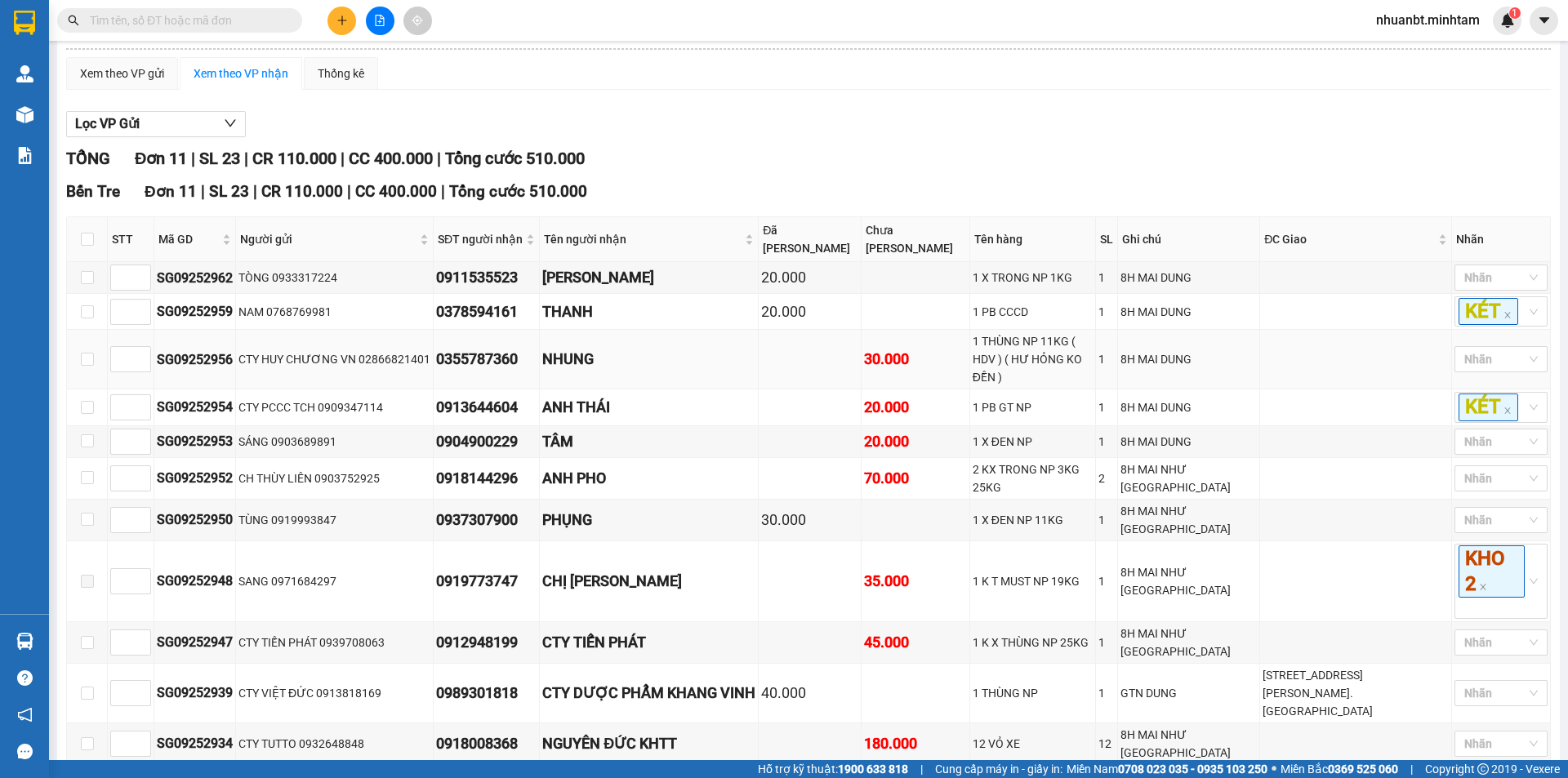
scroll to position [227, 0]
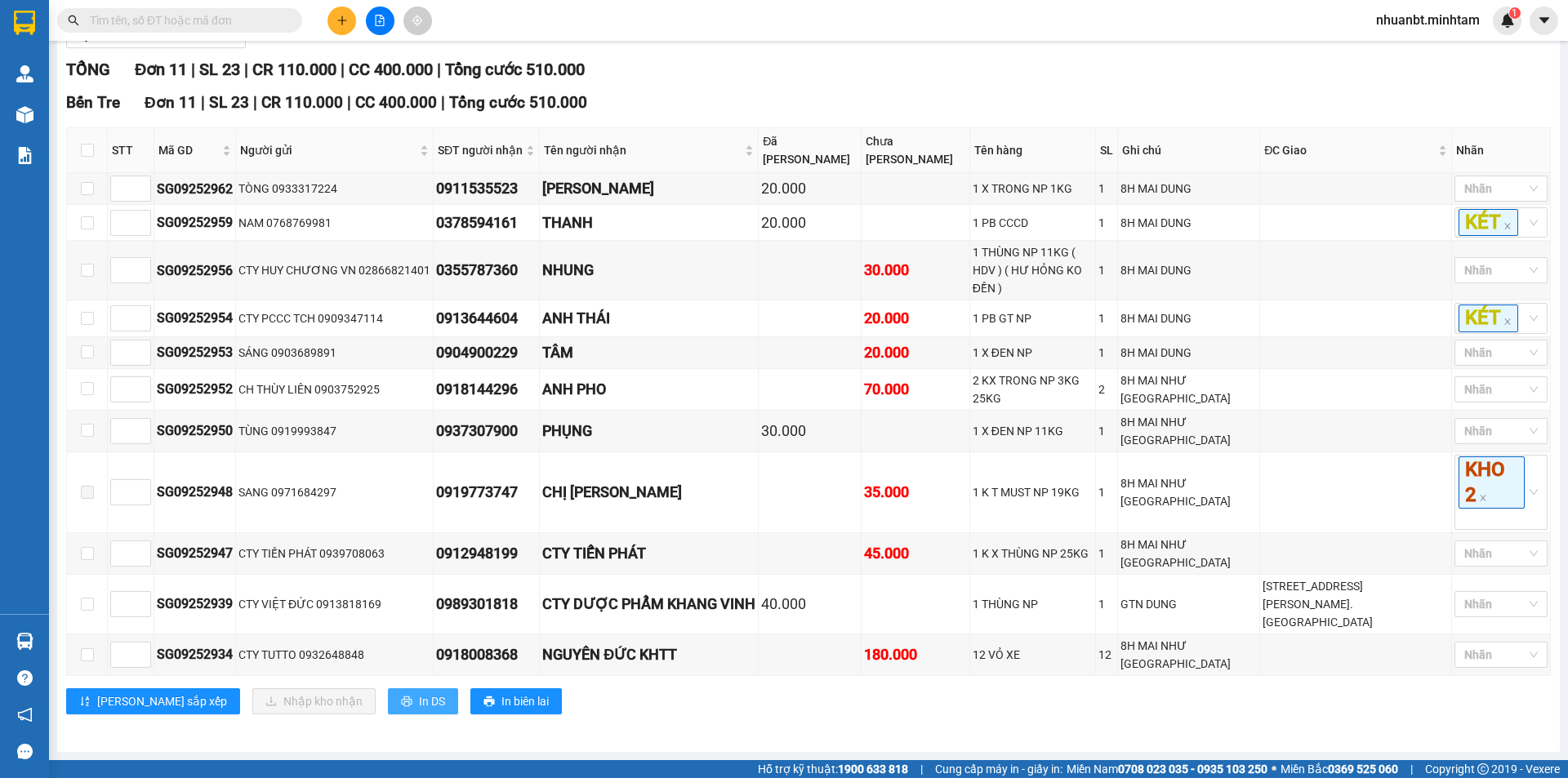
click at [388, 707] on button "In DS" at bounding box center [424, 701] width 71 height 26
drag, startPoint x: 1011, startPoint y: 639, endPoint x: 634, endPoint y: 540, distance: 389.8
drag, startPoint x: 634, startPoint y: 540, endPoint x: 15, endPoint y: 642, distance: 627.3
click at [13, 644] on div at bounding box center [25, 641] width 29 height 29
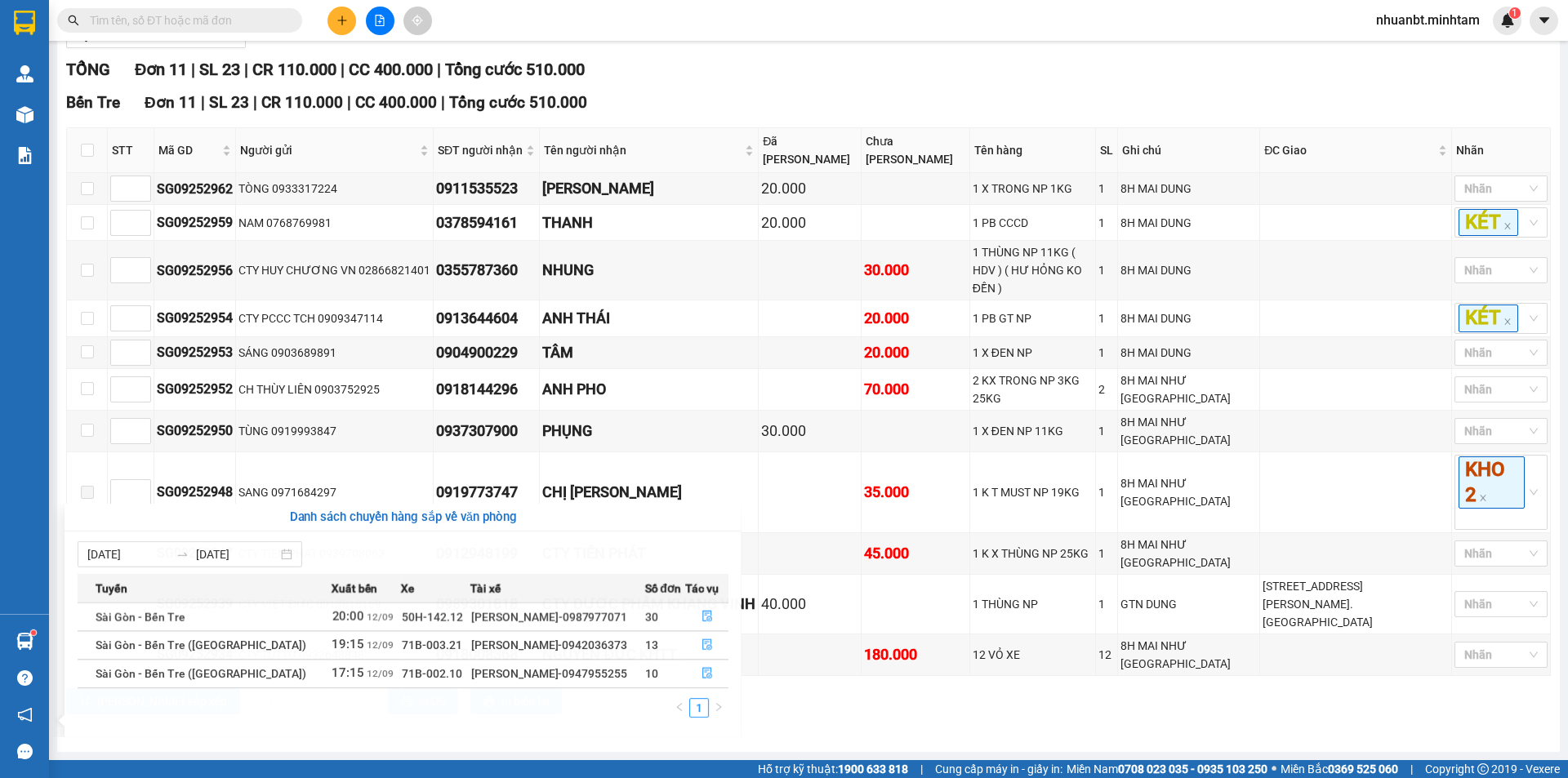
drag, startPoint x: 756, startPoint y: 42, endPoint x: 30, endPoint y: 95, distance: 727.9
click at [750, 44] on section "Kết quả tìm kiếm ( 0 ) Bộ lọc No Data nhuanbt.minhtam 1 Quản [PERSON_NAME] hàng…" at bounding box center [784, 389] width 1568 height 778
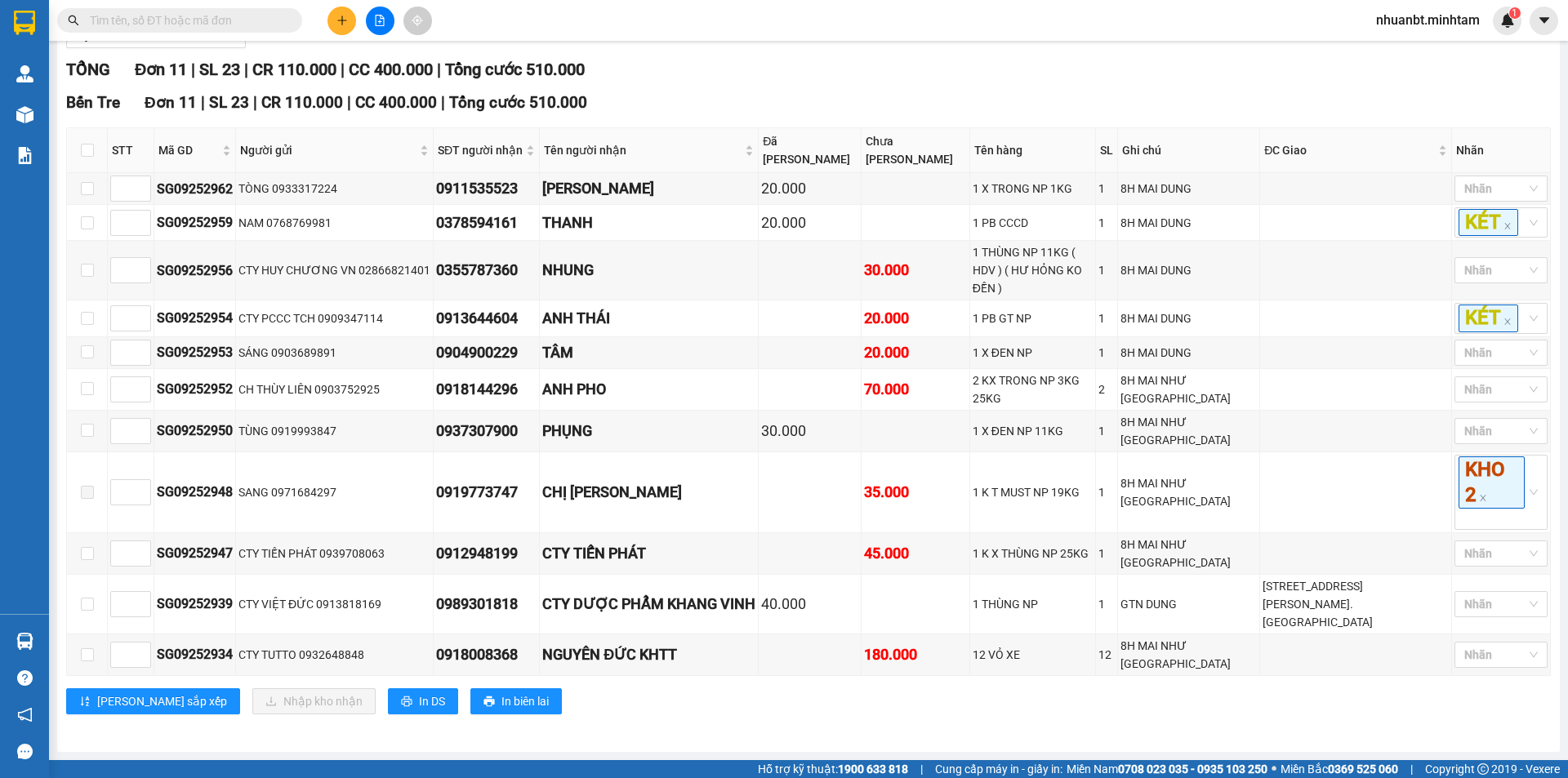
click at [260, 27] on input "text" at bounding box center [186, 20] width 192 height 18
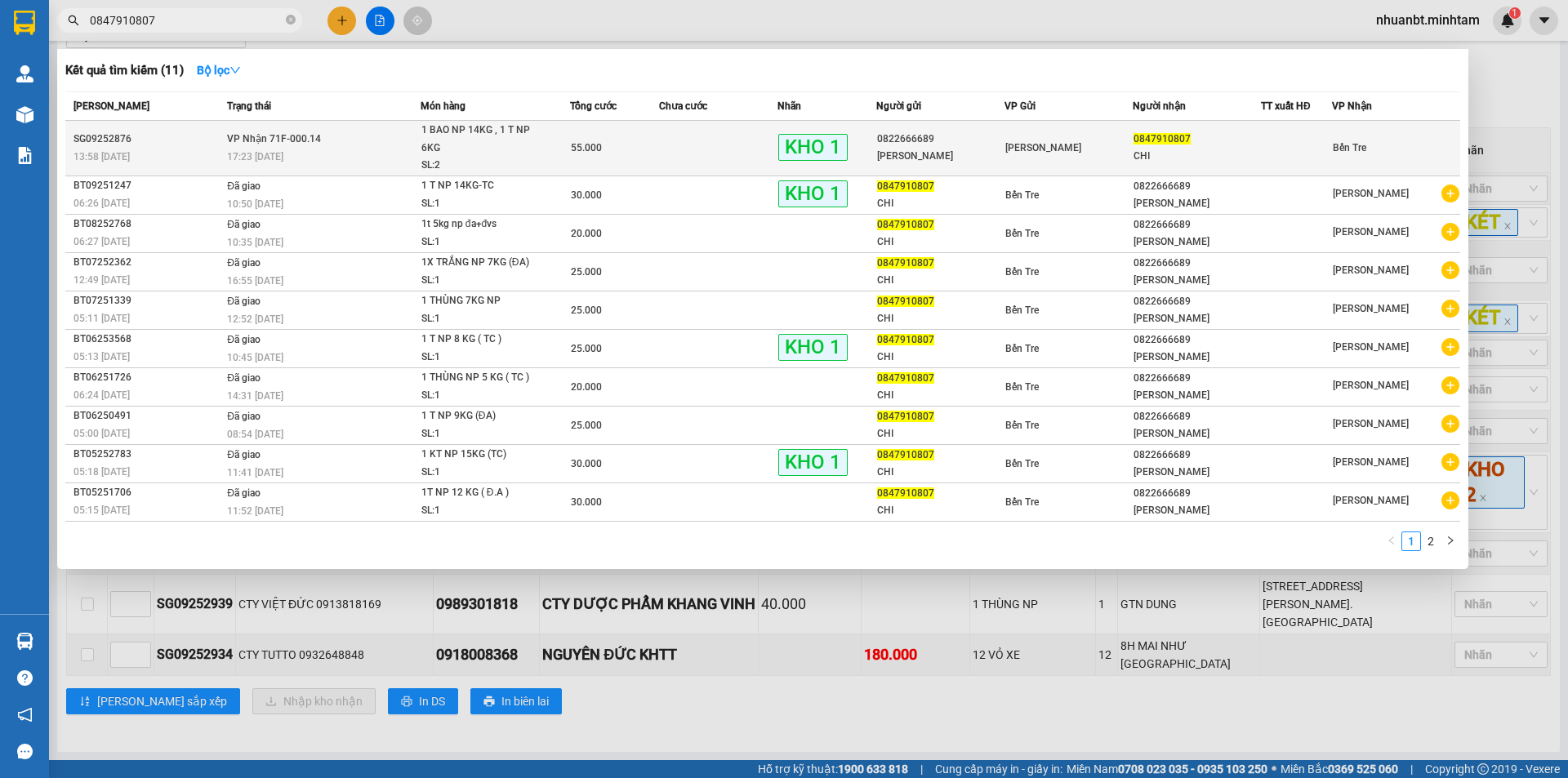
type input "0847910807"
click at [411, 130] on td "VP Nhận 71F-000.14 17:23 [DATE]" at bounding box center [321, 149] width 197 height 55
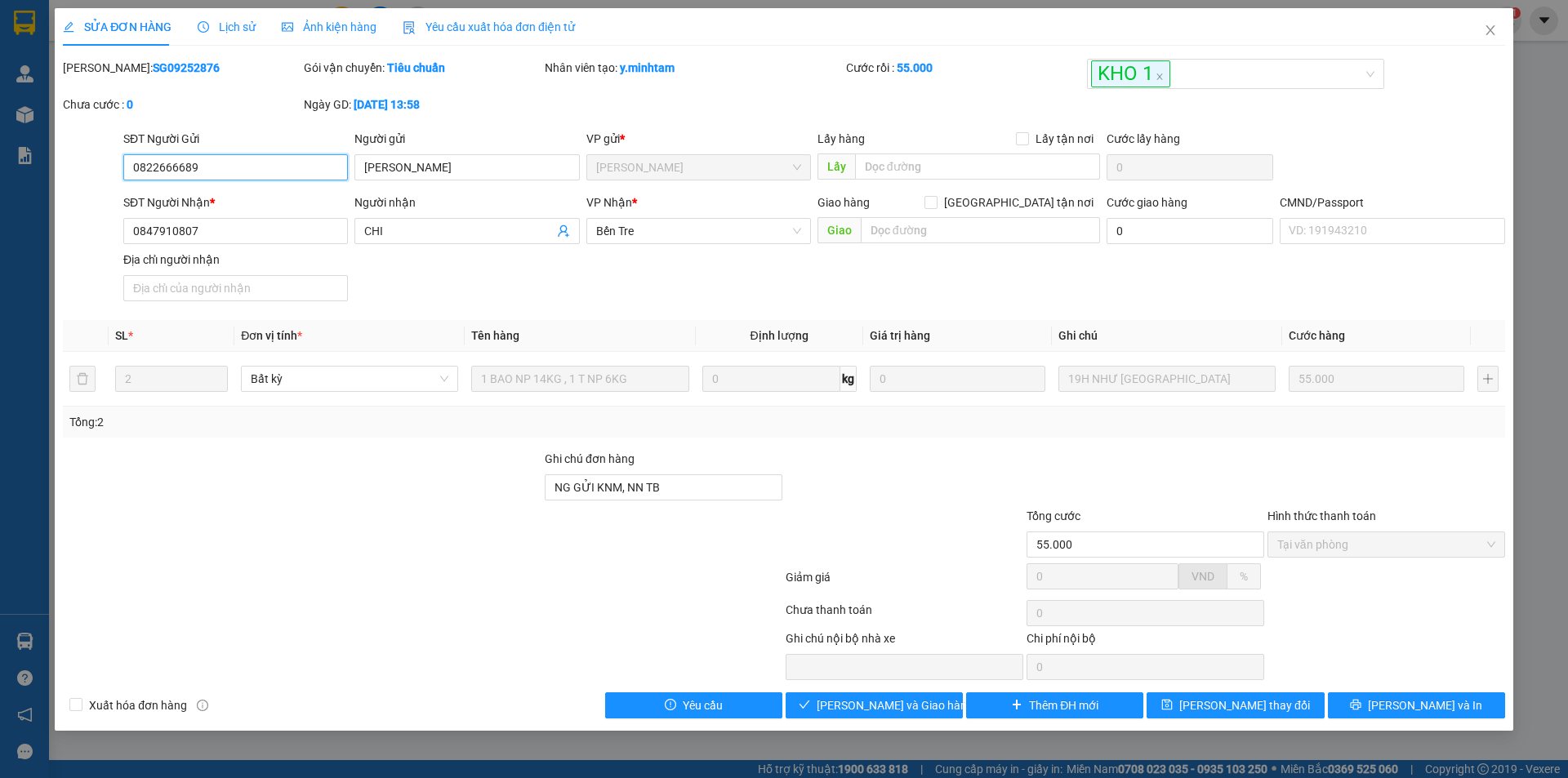
type input "0822666689"
type input "[PERSON_NAME]"
type input "0847910807"
type input "CHI"
type input "NG GỬI KNM, NN TB"
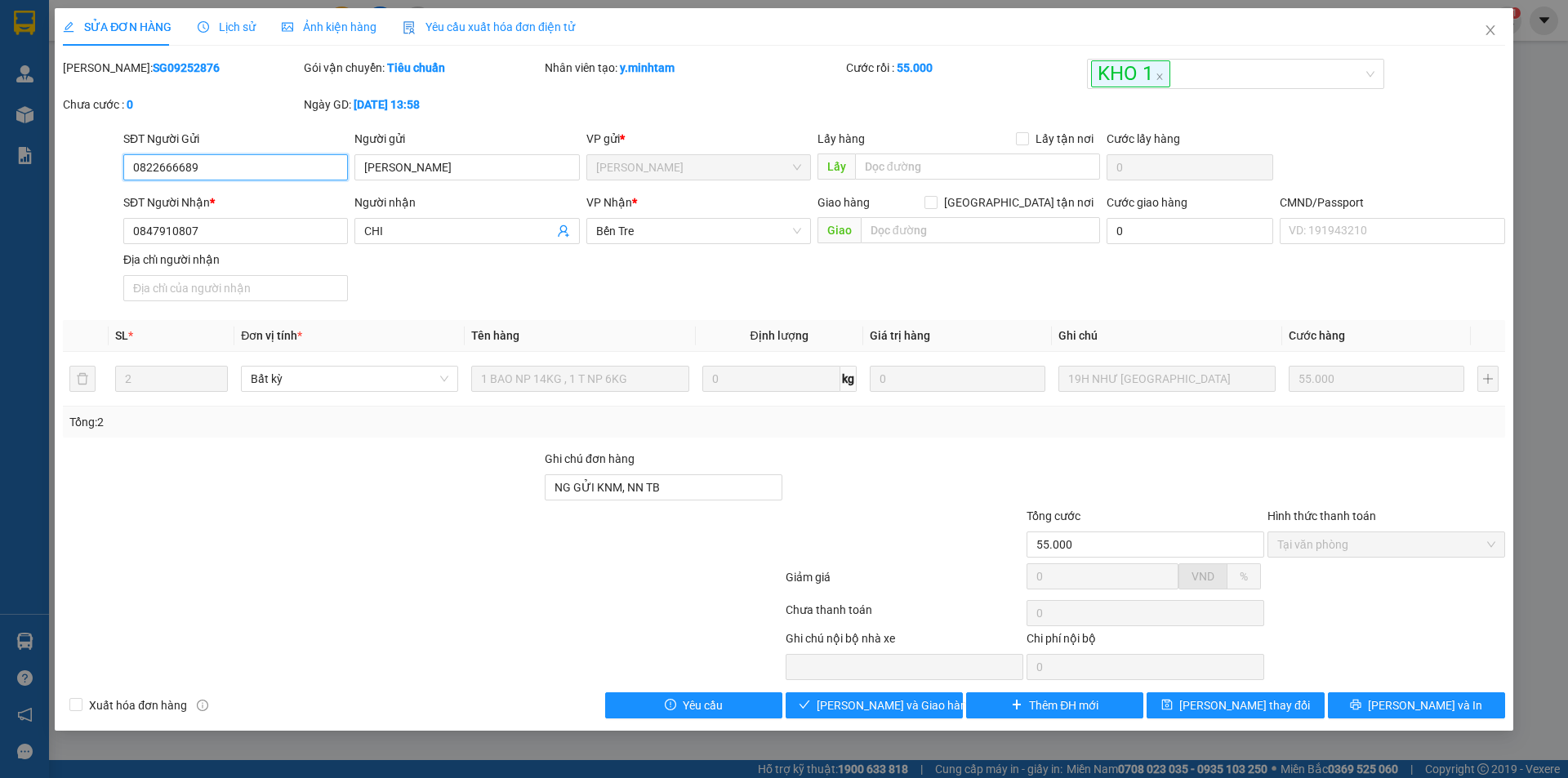
type input "55.000"
drag, startPoint x: 893, startPoint y: 713, endPoint x: 910, endPoint y: 683, distance: 34.5
click at [895, 710] on span "Giao hàng" at bounding box center [883, 705] width 52 height 18
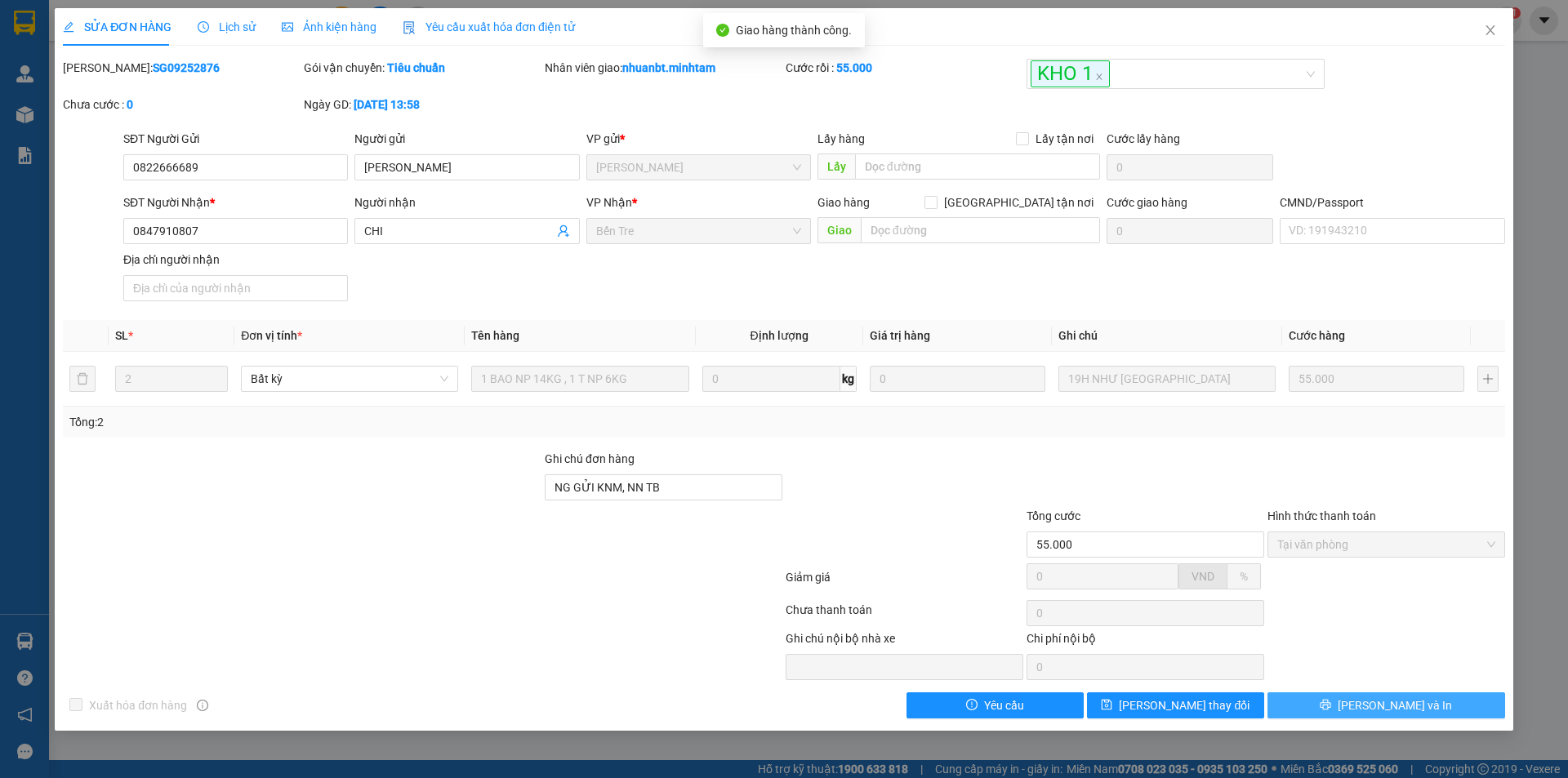
click at [1401, 713] on span "[PERSON_NAME] và In" at bounding box center [1395, 705] width 114 height 18
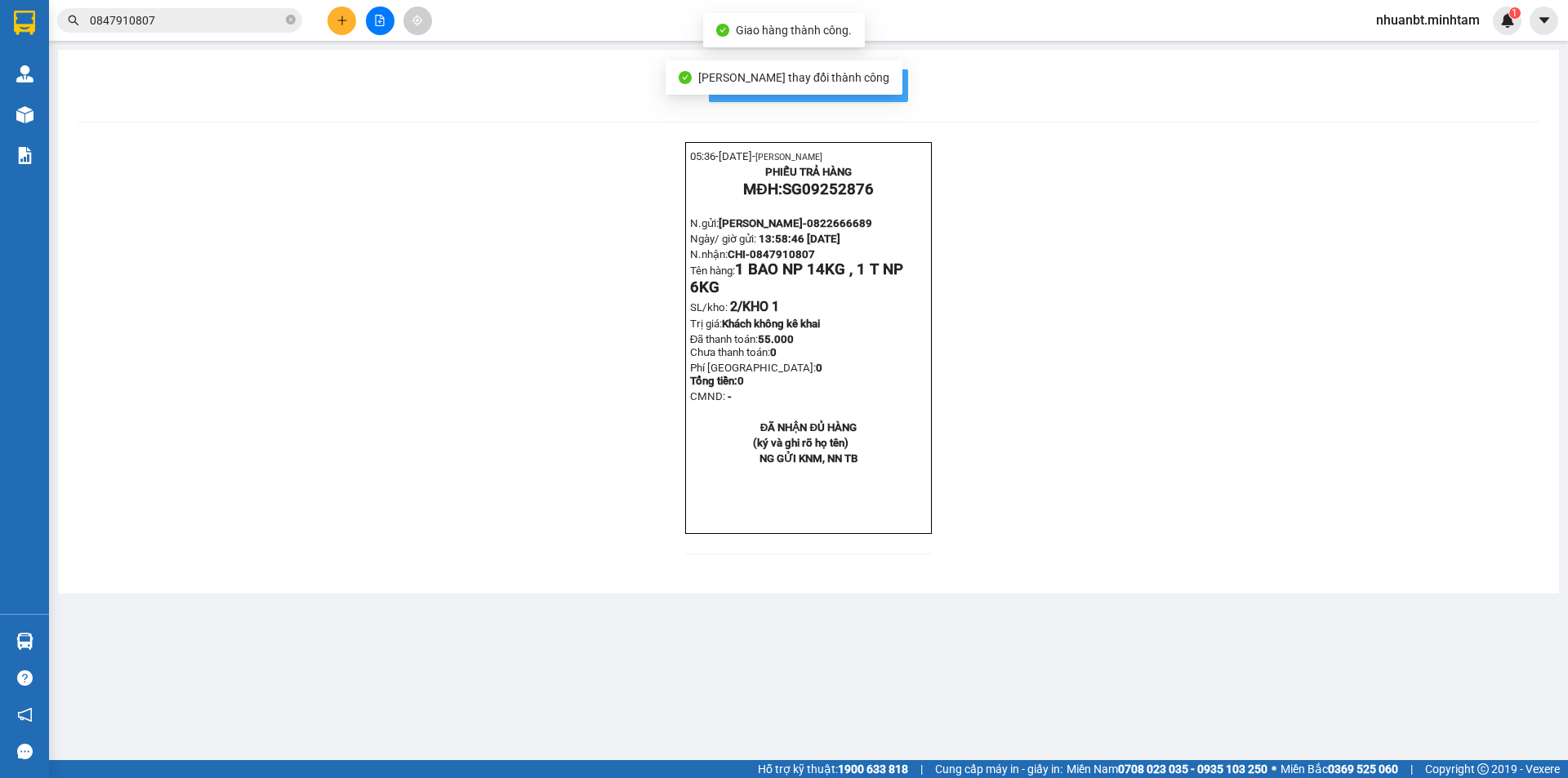
click at [878, 81] on span "In mẫu biên lai tự cấu hình" at bounding box center [818, 85] width 154 height 20
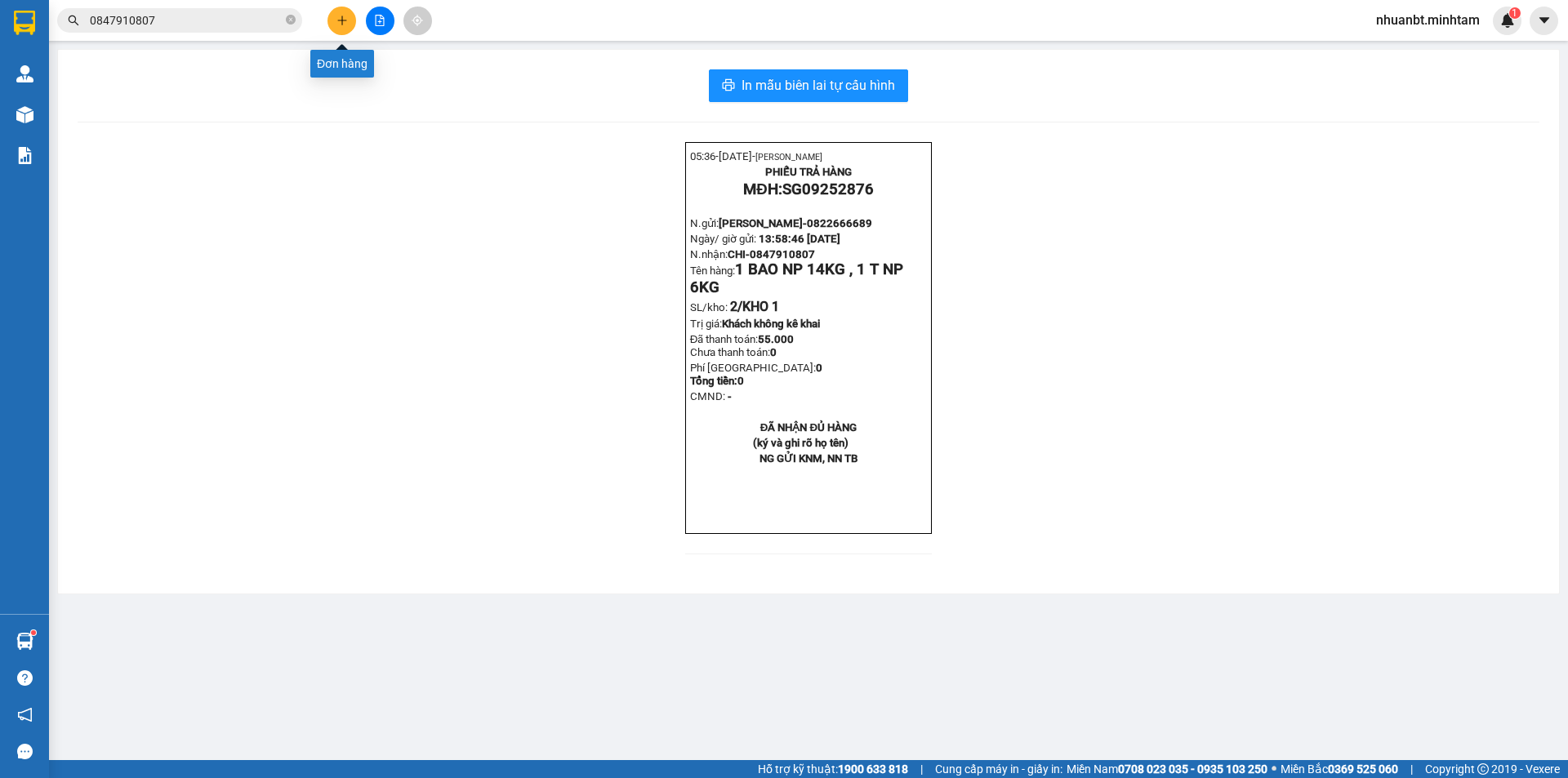
click at [329, 18] on button at bounding box center [342, 21] width 29 height 29
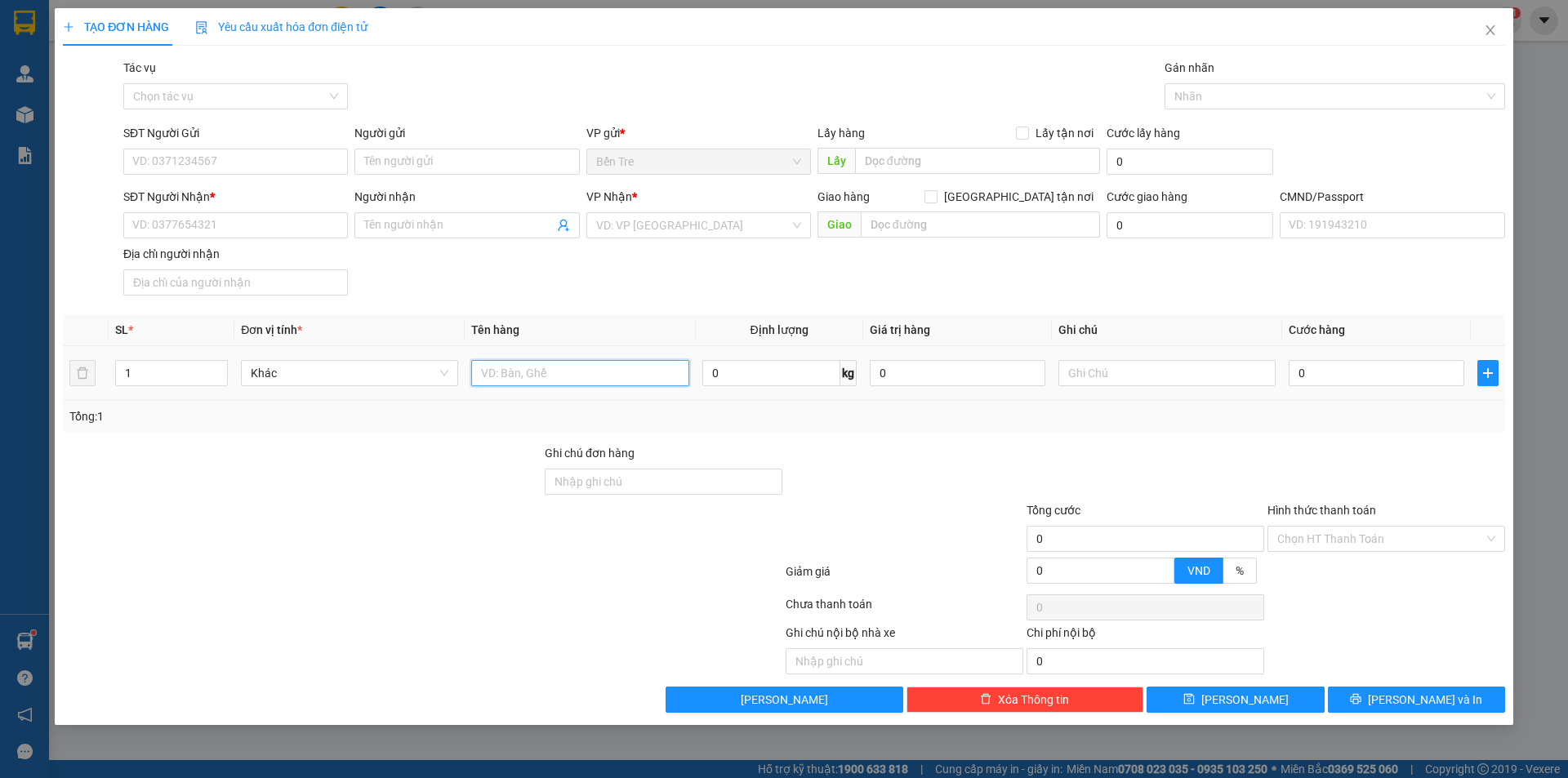
click at [557, 377] on input "text" at bounding box center [580, 373] width 217 height 26
type input "1 BALO 12KG NP"
click at [283, 162] on input "SĐT Người Gửi" at bounding box center [235, 161] width 224 height 26
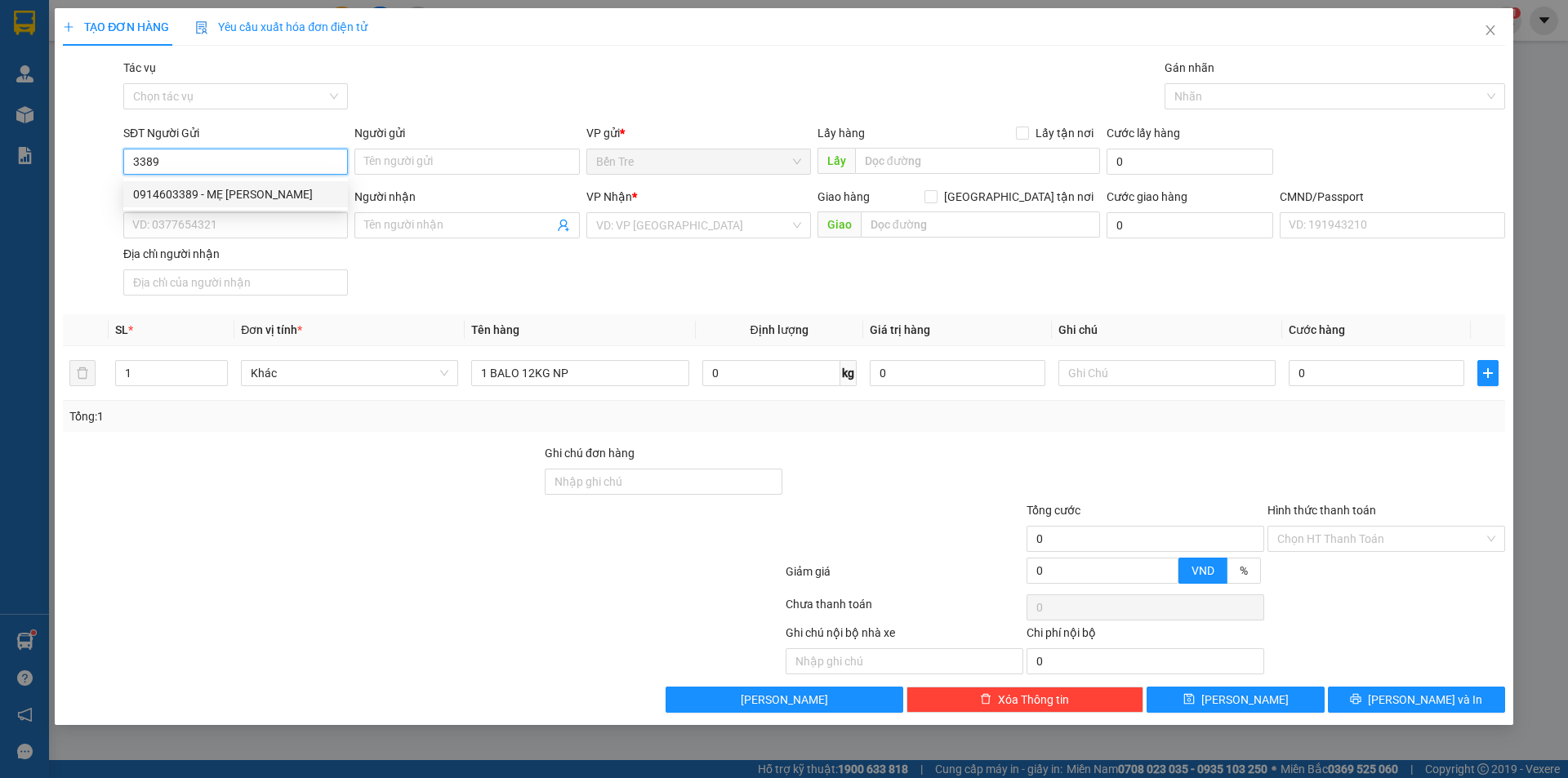
drag, startPoint x: 219, startPoint y: 188, endPoint x: 310, endPoint y: 257, distance: 114.2
click at [220, 188] on div "0914603389 - MẸ [PERSON_NAME]" at bounding box center [235, 194] width 205 height 18
type input "0914603389"
type input "MẸ DUNG"
type input "0388890847"
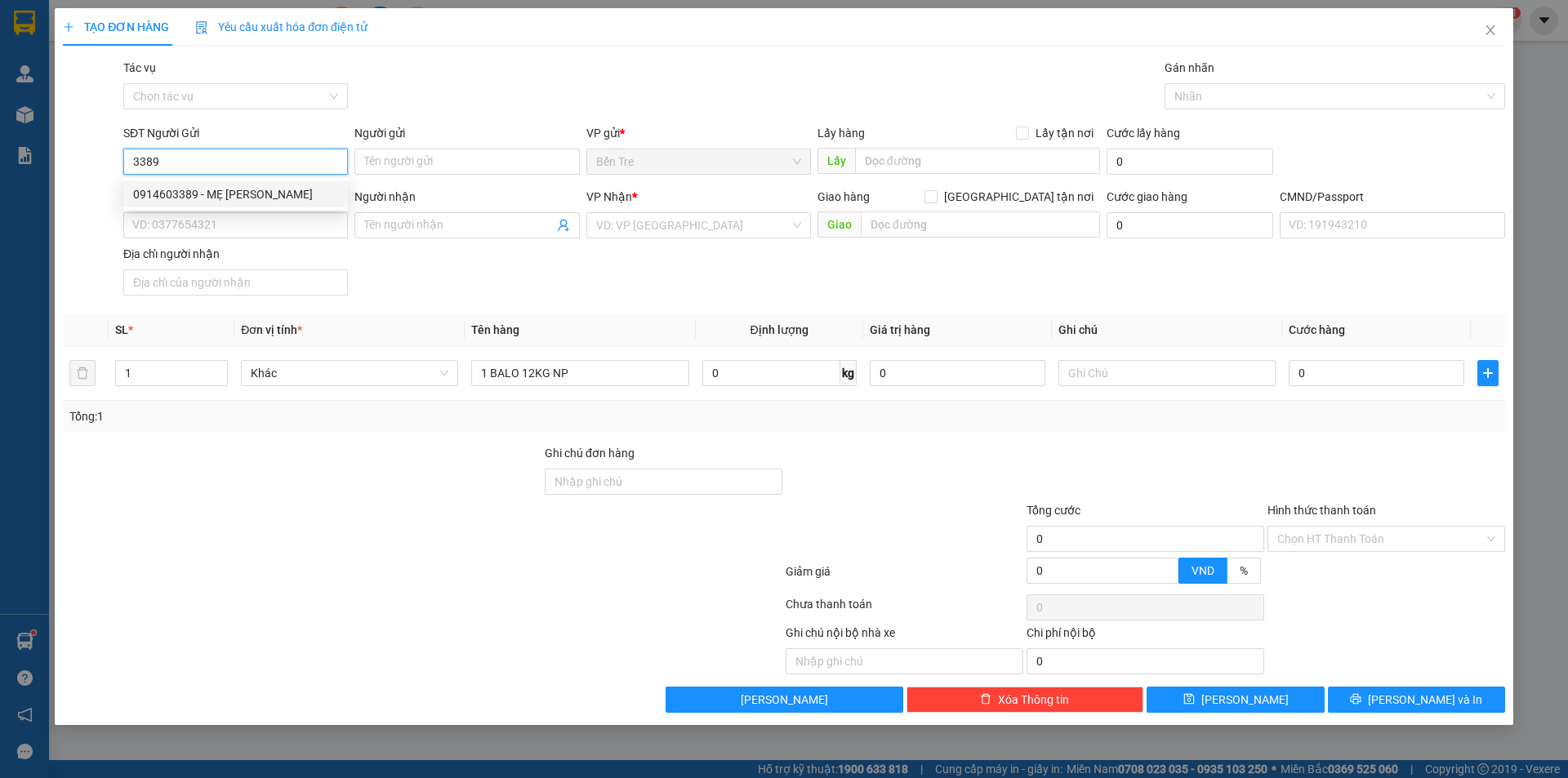
type input "TRỰC"
type input "0914603389"
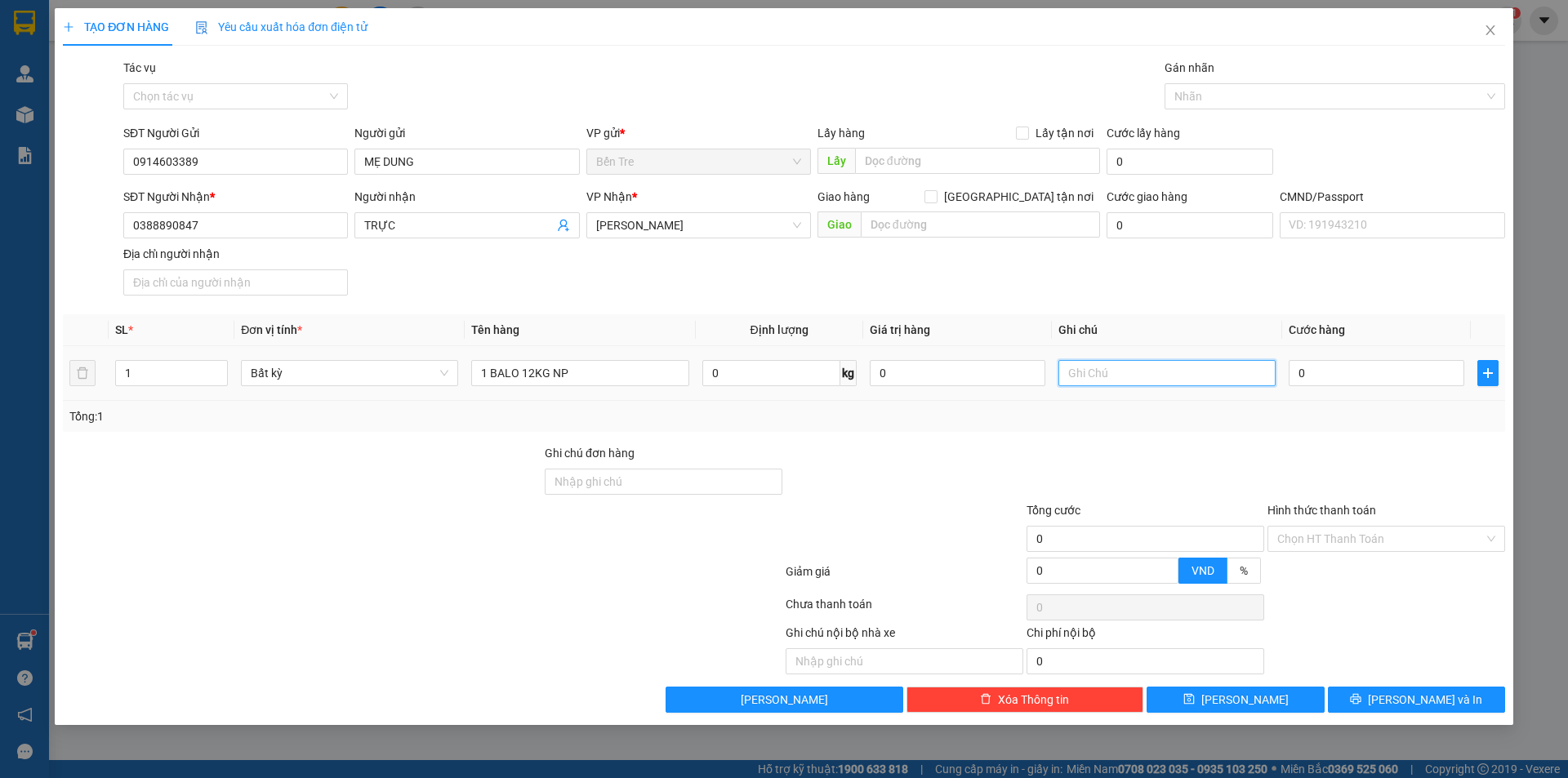
click at [1140, 372] on input "text" at bounding box center [1166, 373] width 217 height 26
type input "10H NHUẬN"
click at [1323, 363] on input "0" at bounding box center [1376, 373] width 176 height 26
type input "3"
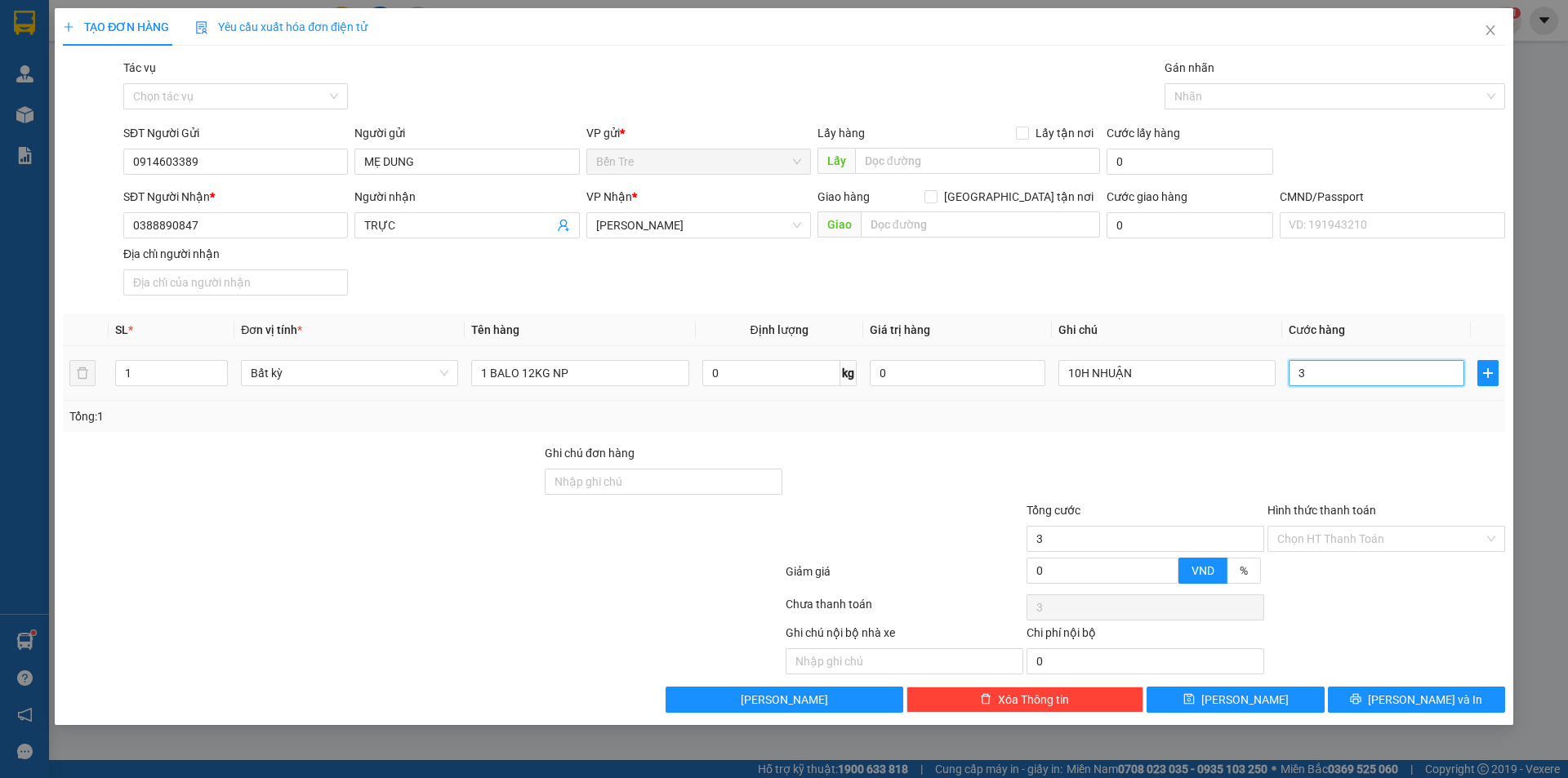
type input "3"
type input "30"
type input "30.000"
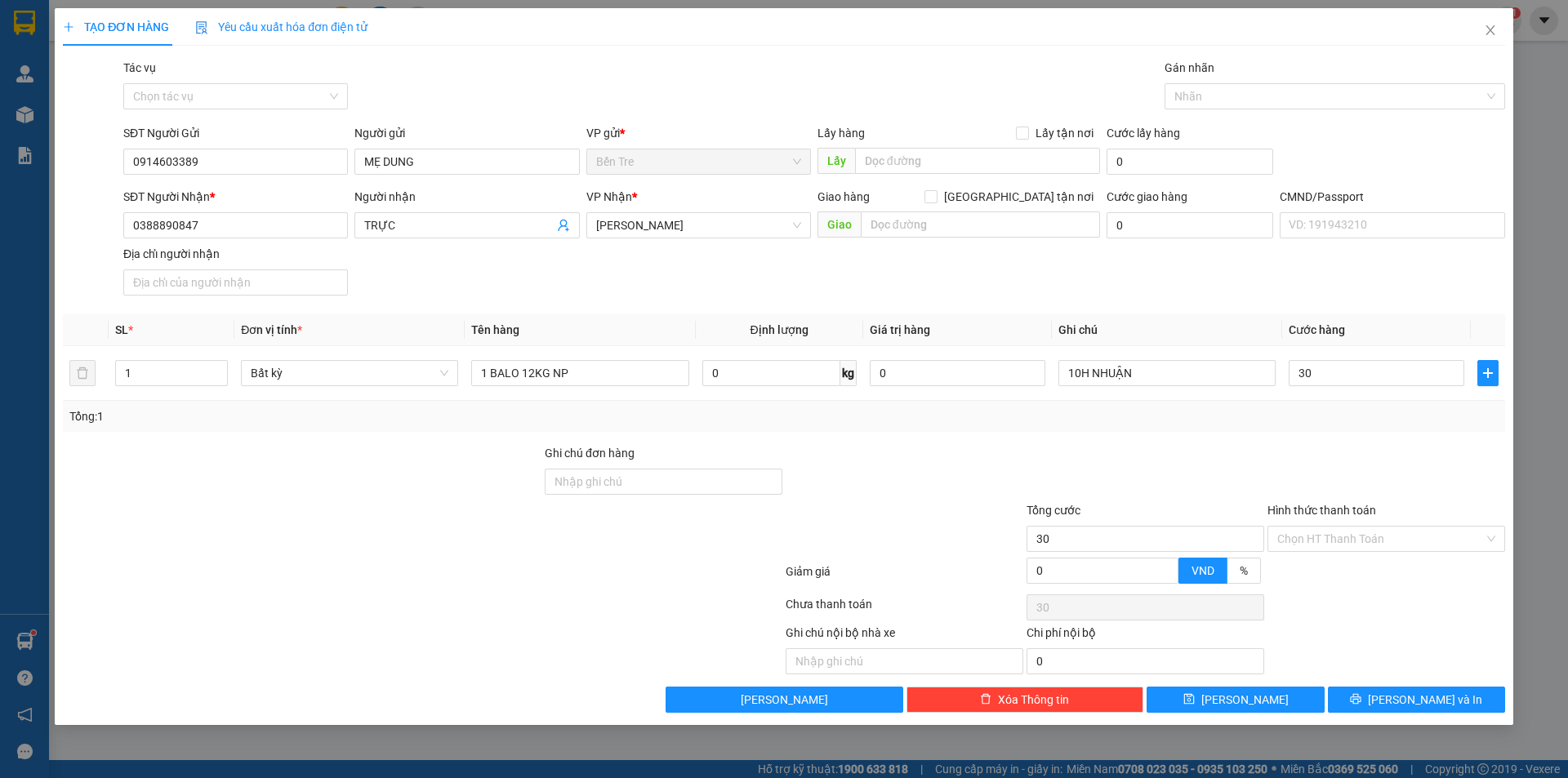
type input "30.000"
click at [1285, 440] on div "Transit Pickup Surcharge Ids Transit Deliver Surcharge Ids Transit Deliver Surc…" at bounding box center [784, 386] width 1442 height 654
click at [1371, 550] on input "Hình thức thanh toán" at bounding box center [1381, 539] width 207 height 24
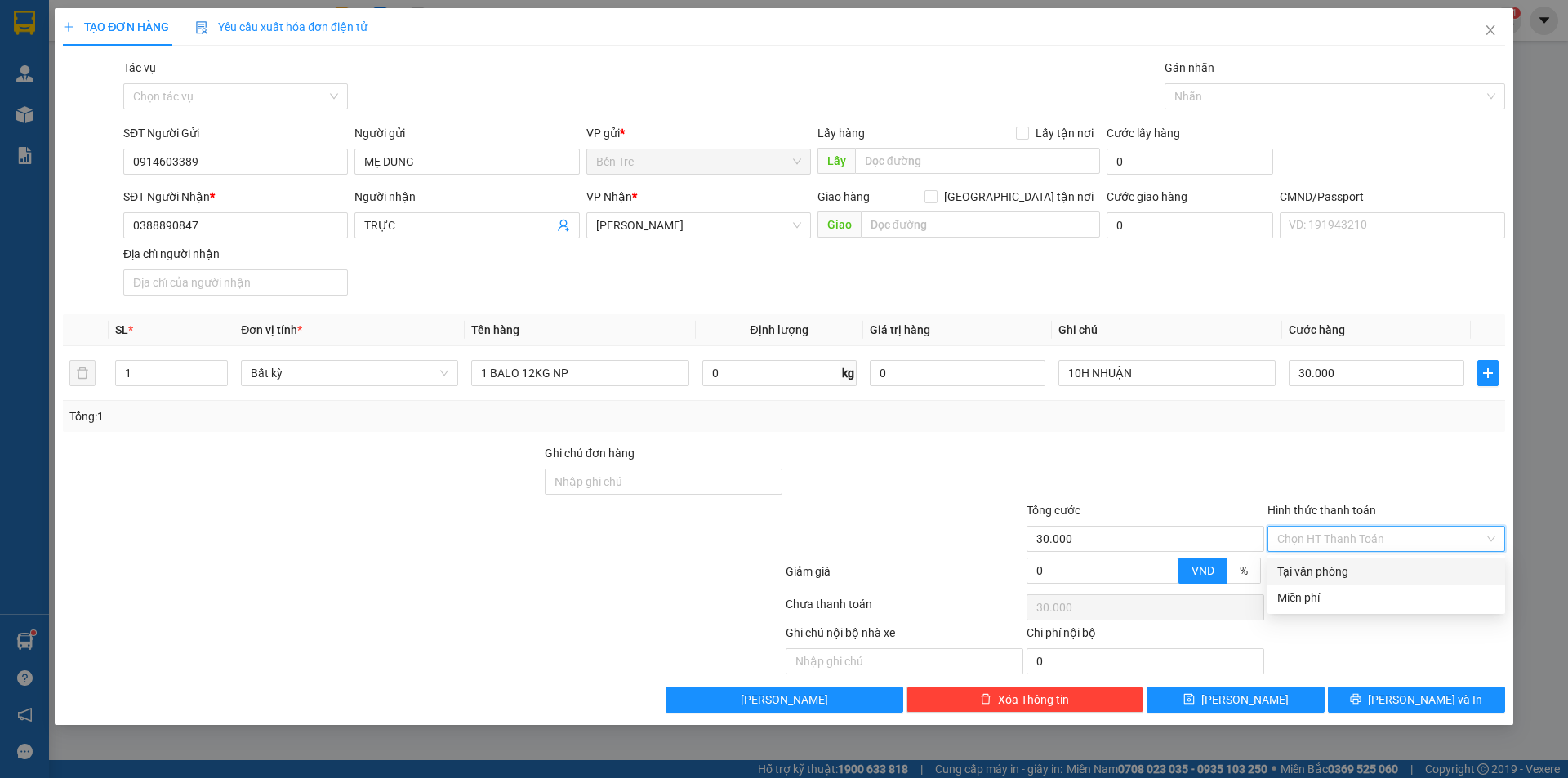
click at [1331, 570] on div "Tại văn phòng" at bounding box center [1386, 571] width 218 height 18
type input "0"
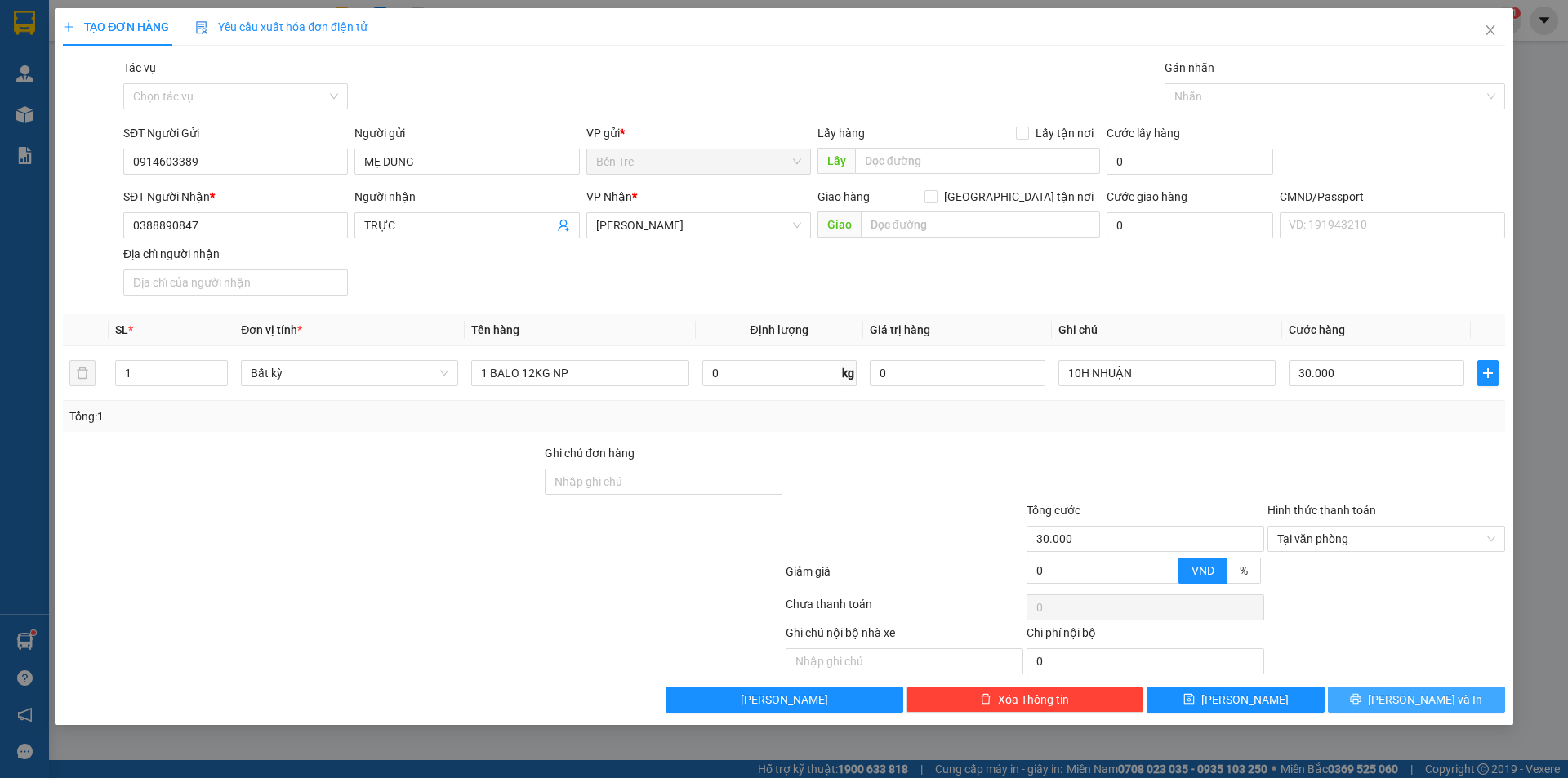
click at [1433, 702] on span "[PERSON_NAME] và In" at bounding box center [1425, 699] width 114 height 18
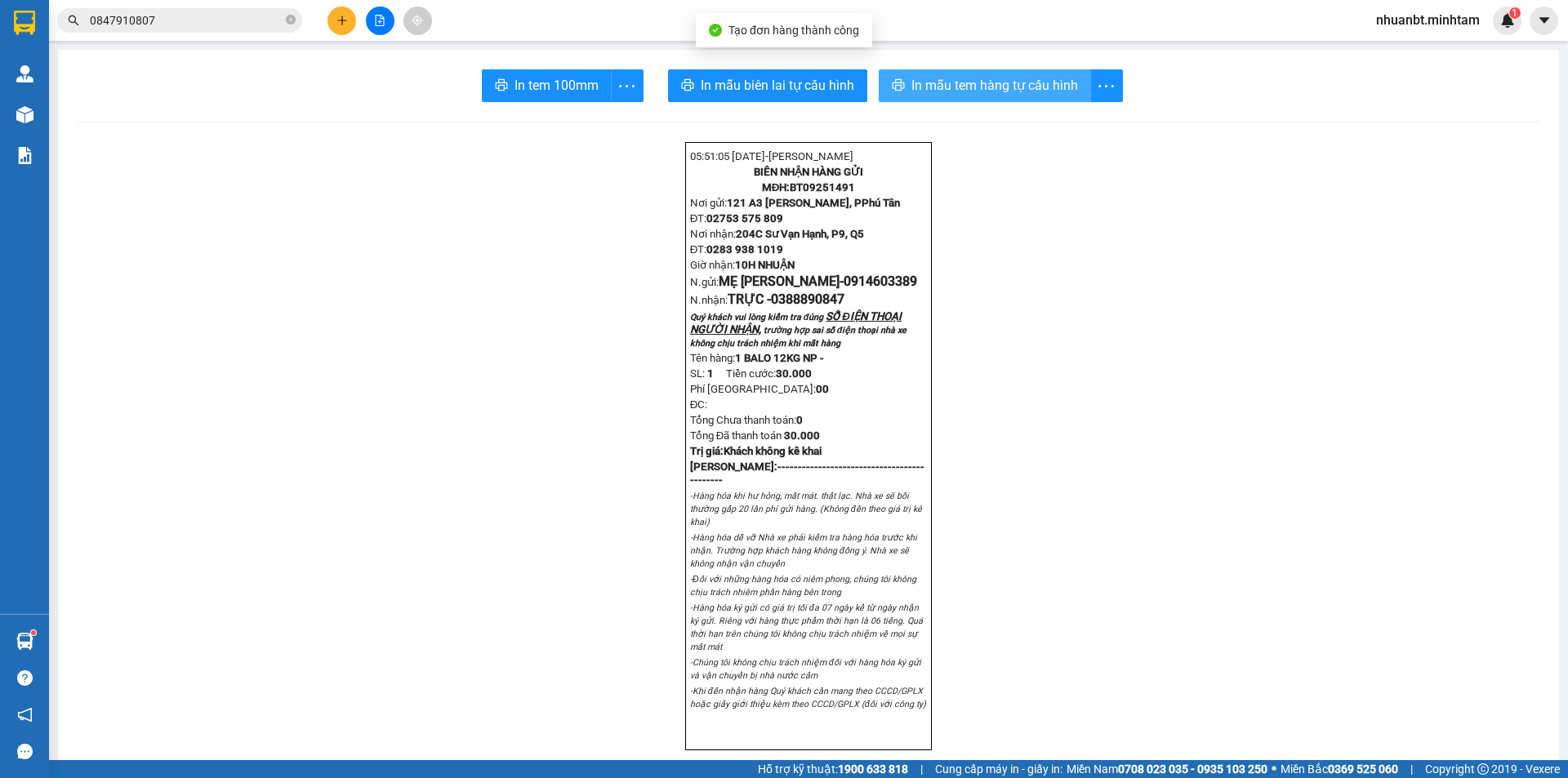
click at [982, 81] on span "In mẫu tem hàng tự cấu hình" at bounding box center [994, 85] width 166 height 20
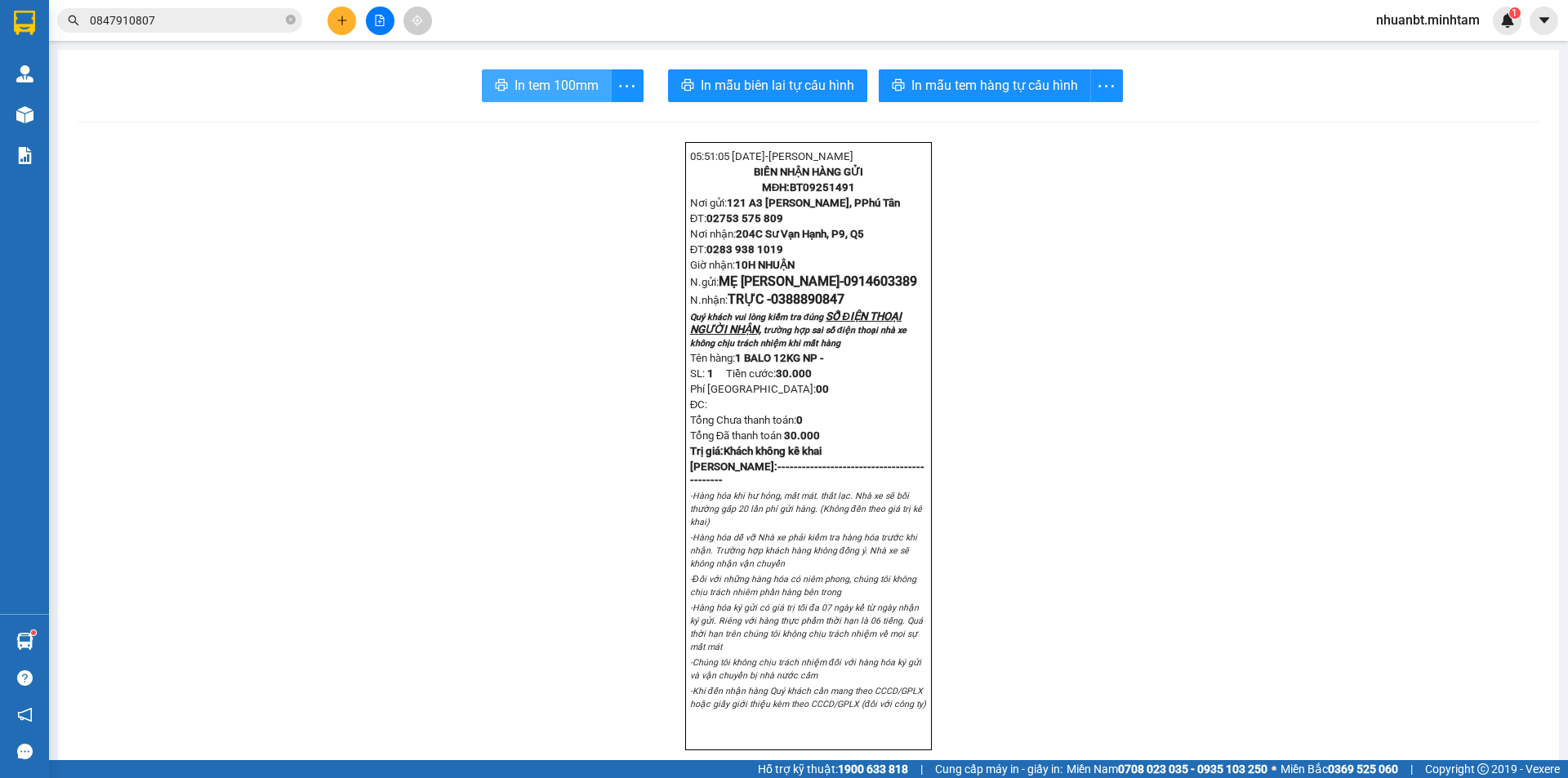
click at [539, 81] on span "In tem 100mm" at bounding box center [556, 85] width 84 height 20
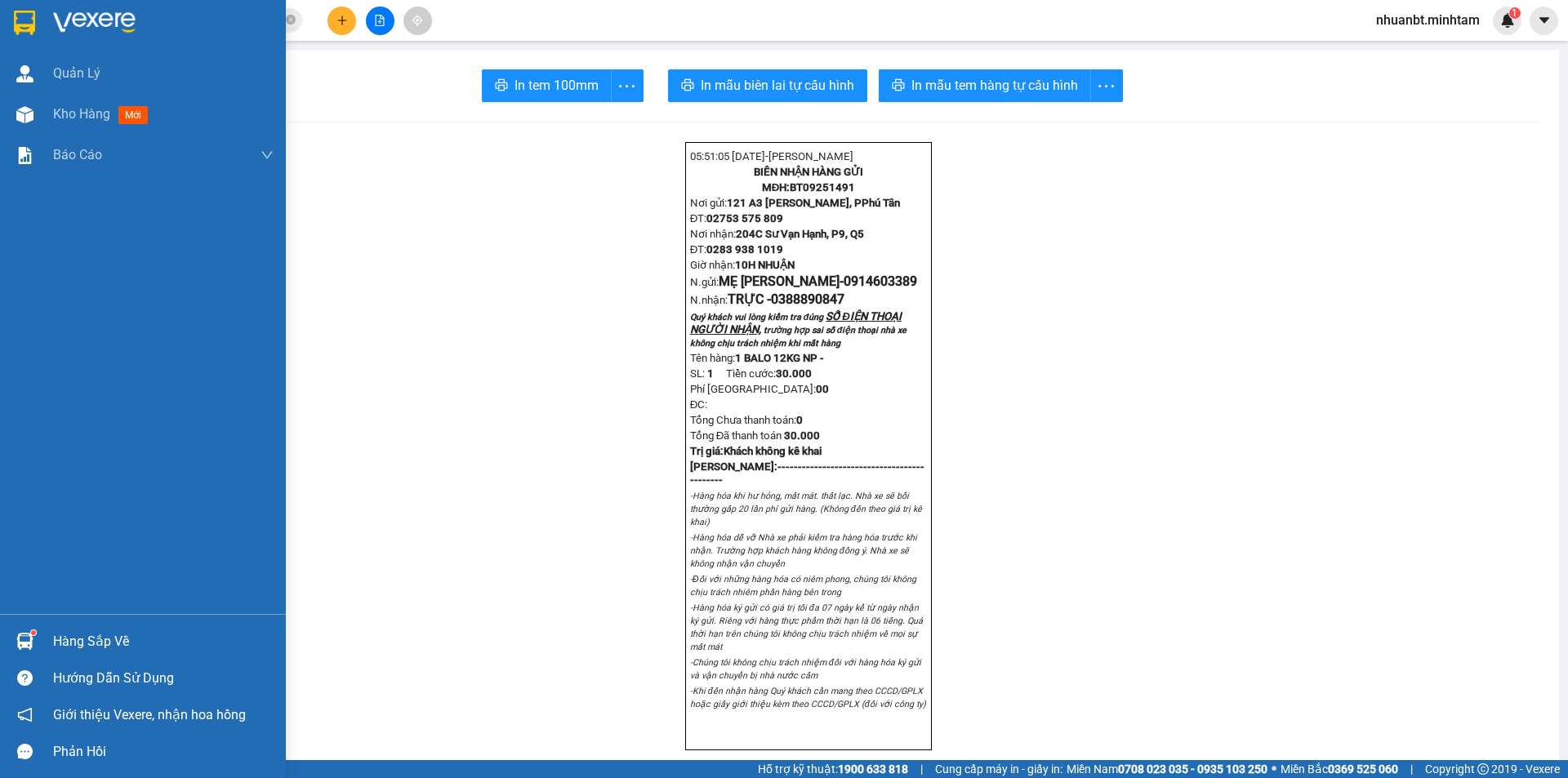
click at [29, 637] on img at bounding box center [24, 641] width 17 height 17
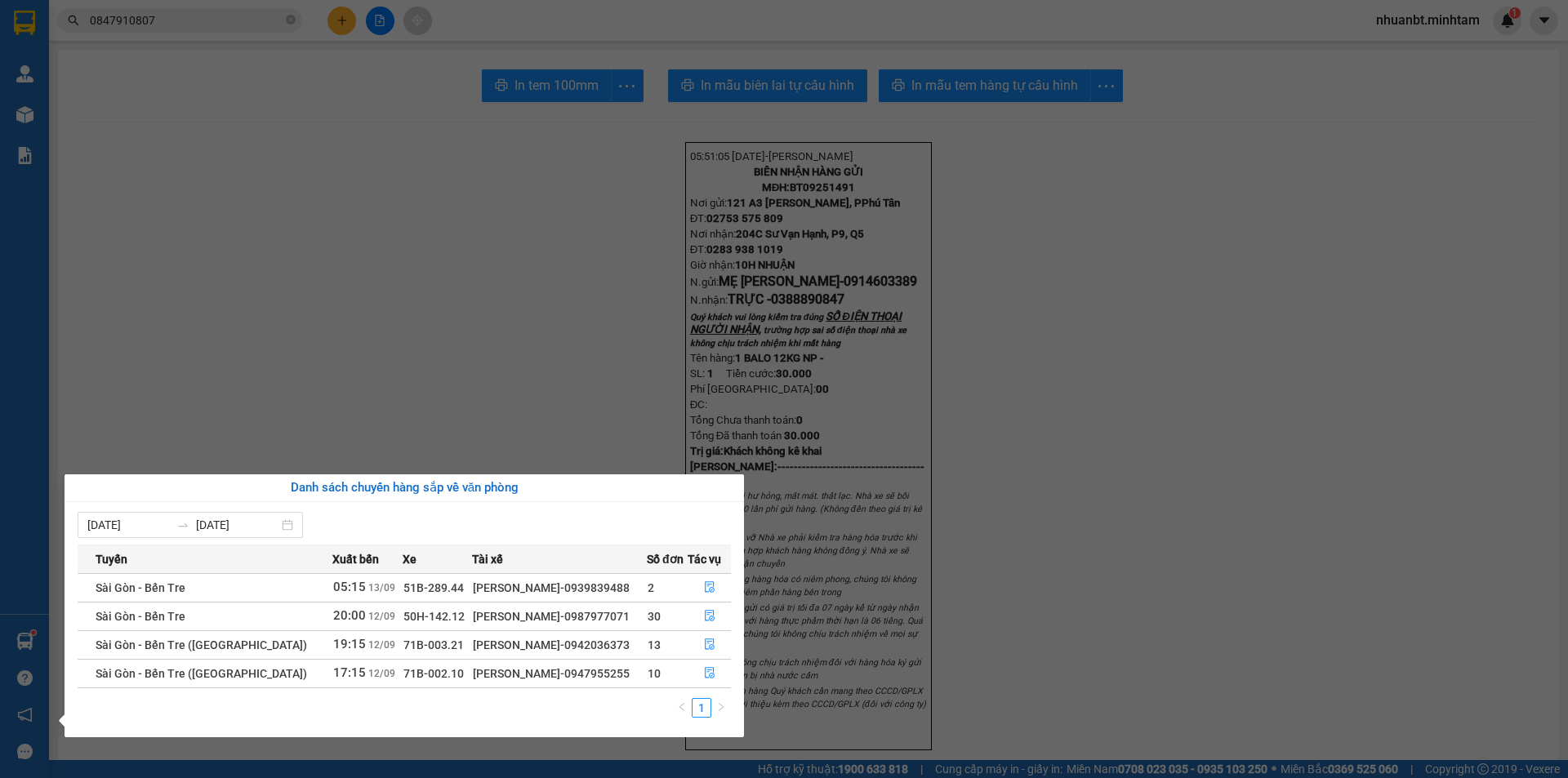
drag, startPoint x: 309, startPoint y: 381, endPoint x: 314, endPoint y: 372, distance: 10.3
click at [314, 372] on section "Kết quả tìm kiếm ( 11 ) Bộ lọc Mã ĐH Trạng thái Món hàng Tổng cước Chưa cước Nh…" at bounding box center [784, 389] width 1568 height 778
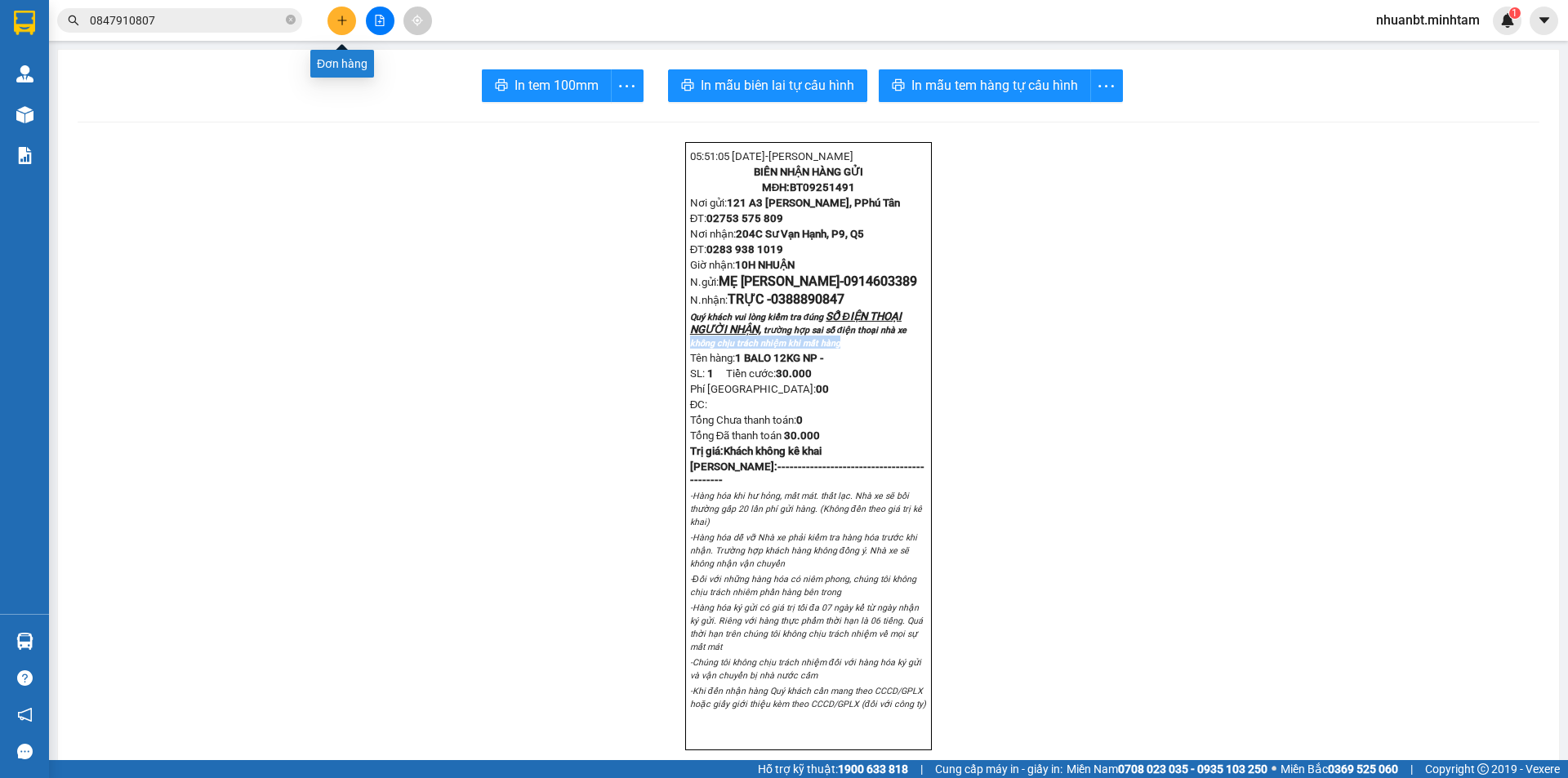
click at [341, 17] on icon "plus" at bounding box center [342, 20] width 12 height 12
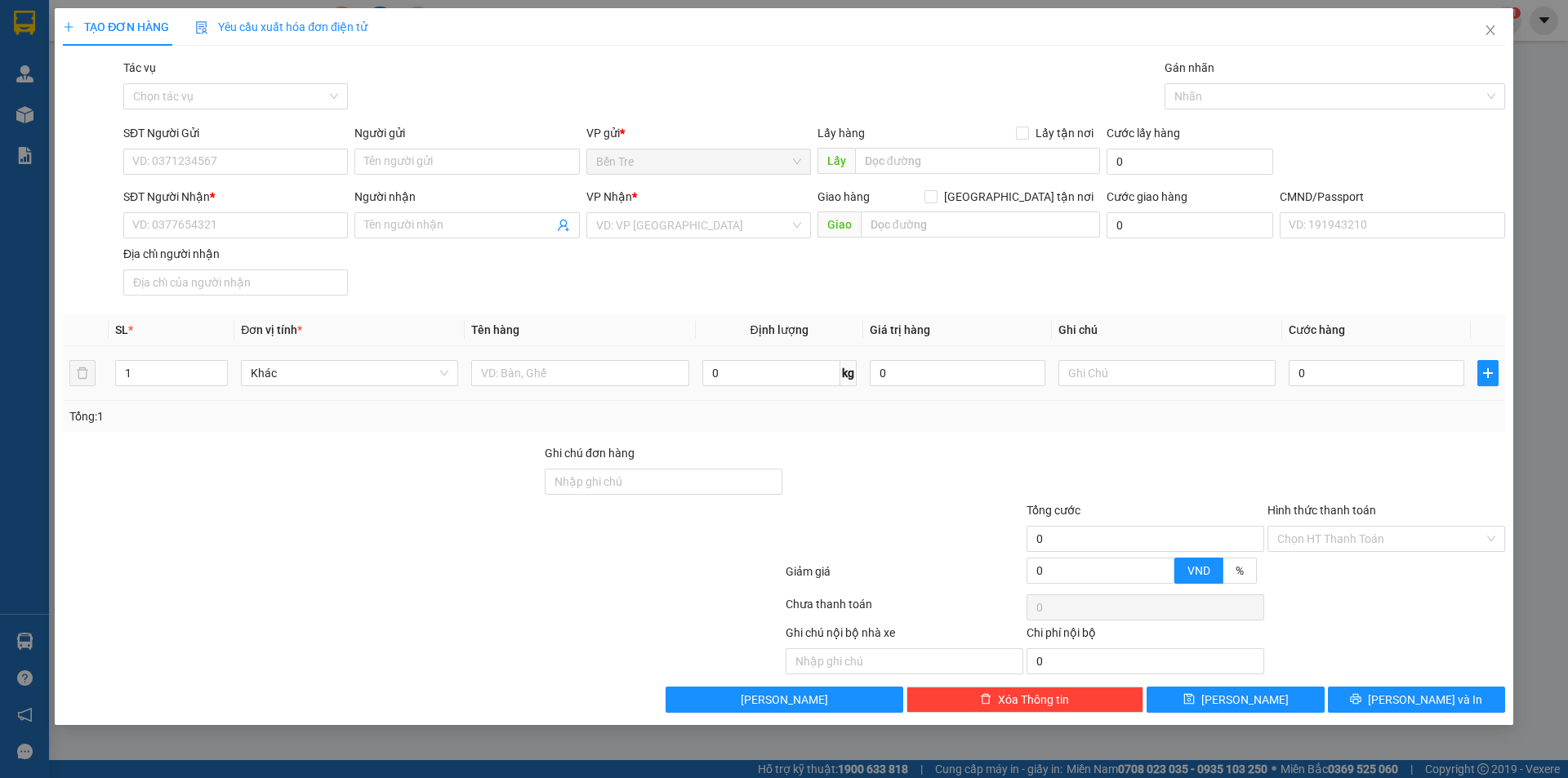
click at [524, 387] on div at bounding box center [580, 373] width 217 height 33
click at [517, 379] on input "text" at bounding box center [580, 373] width 217 height 26
type input "1 GIỎ ĐỆM 23KG NP"
click at [203, 157] on input "SĐT Người Gửi" at bounding box center [235, 161] width 224 height 26
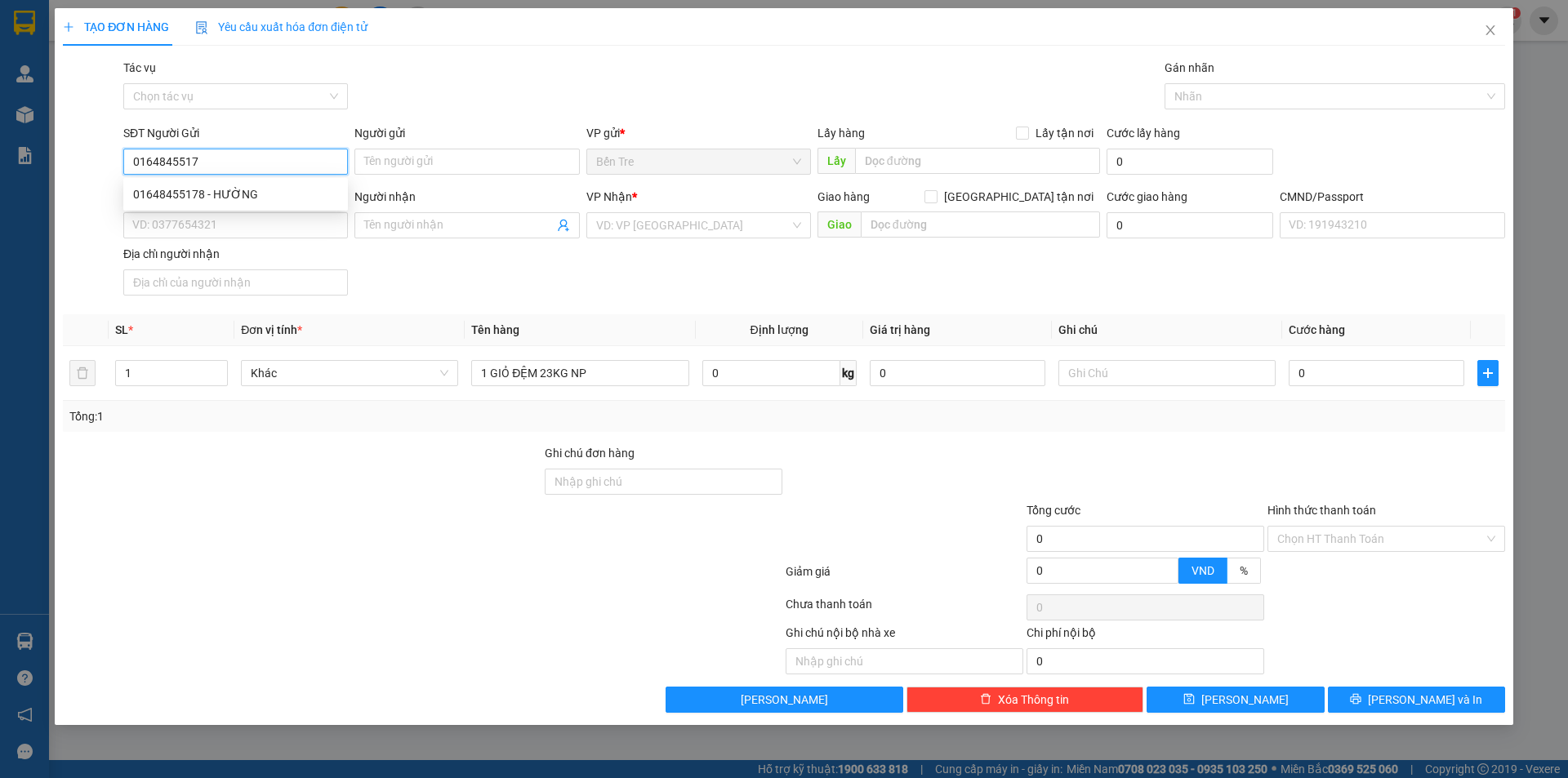
type input "01648455178"
click at [216, 202] on div "01648455178 - HƯỜNG" at bounding box center [235, 194] width 205 height 18
type input "HƯỜNG"
type input "0902368789"
type input "HẢI"
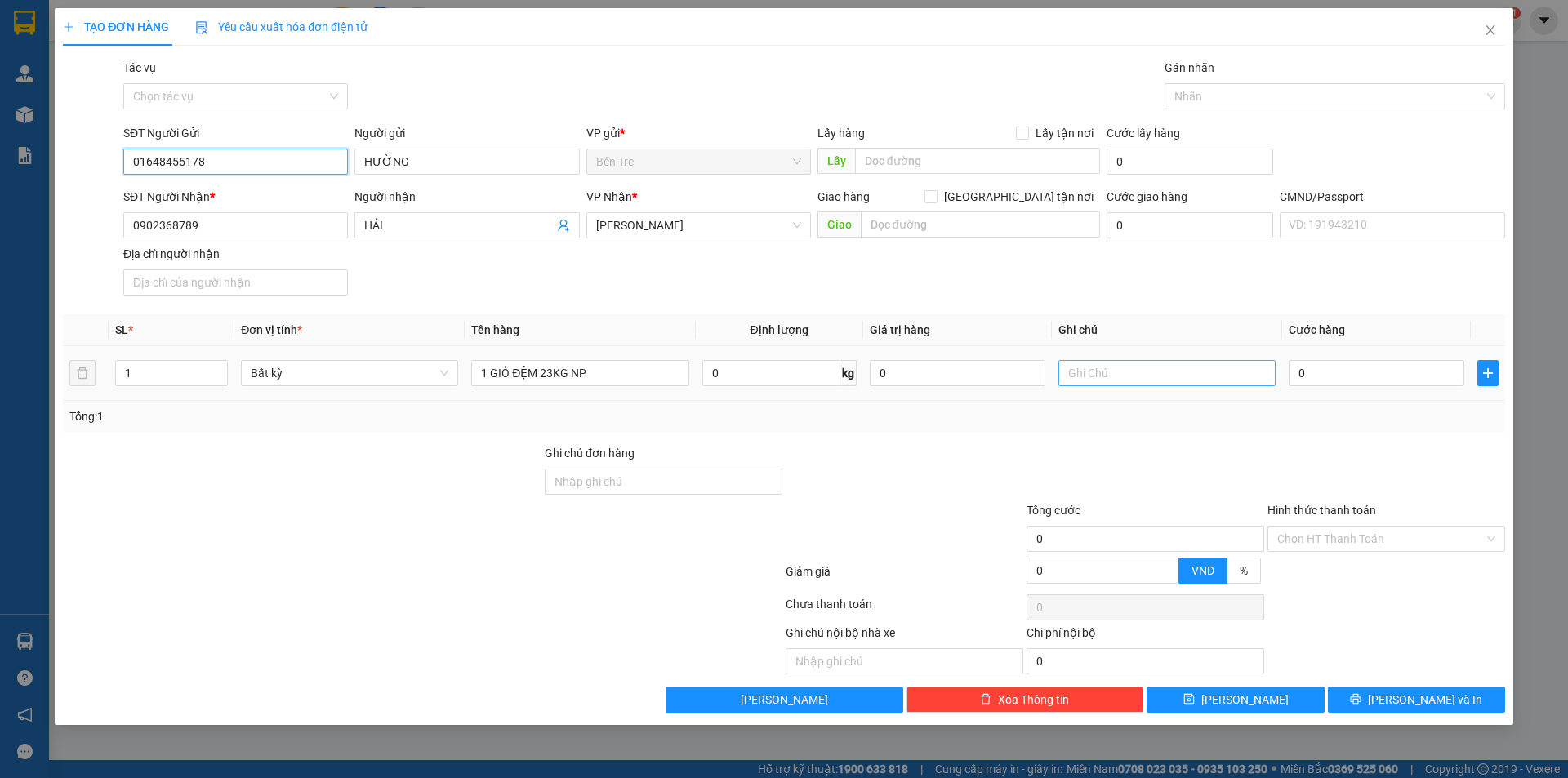
type input "01648455178"
click at [1155, 376] on input "text" at bounding box center [1166, 373] width 217 height 26
type input "1"
type input "10H NHUẬN"
click at [1344, 373] on input "0" at bounding box center [1376, 373] width 176 height 26
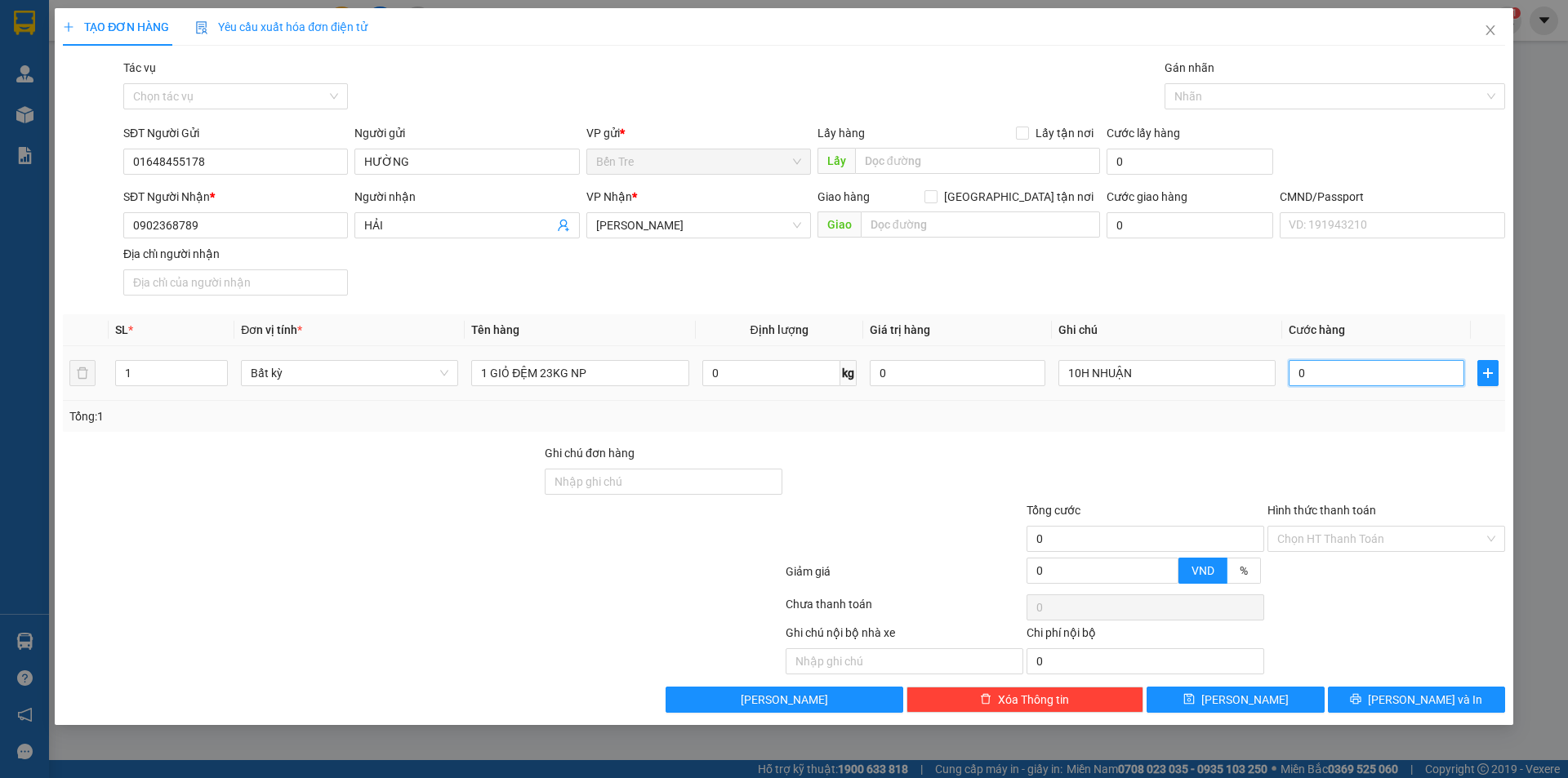
type input "4"
type input "40"
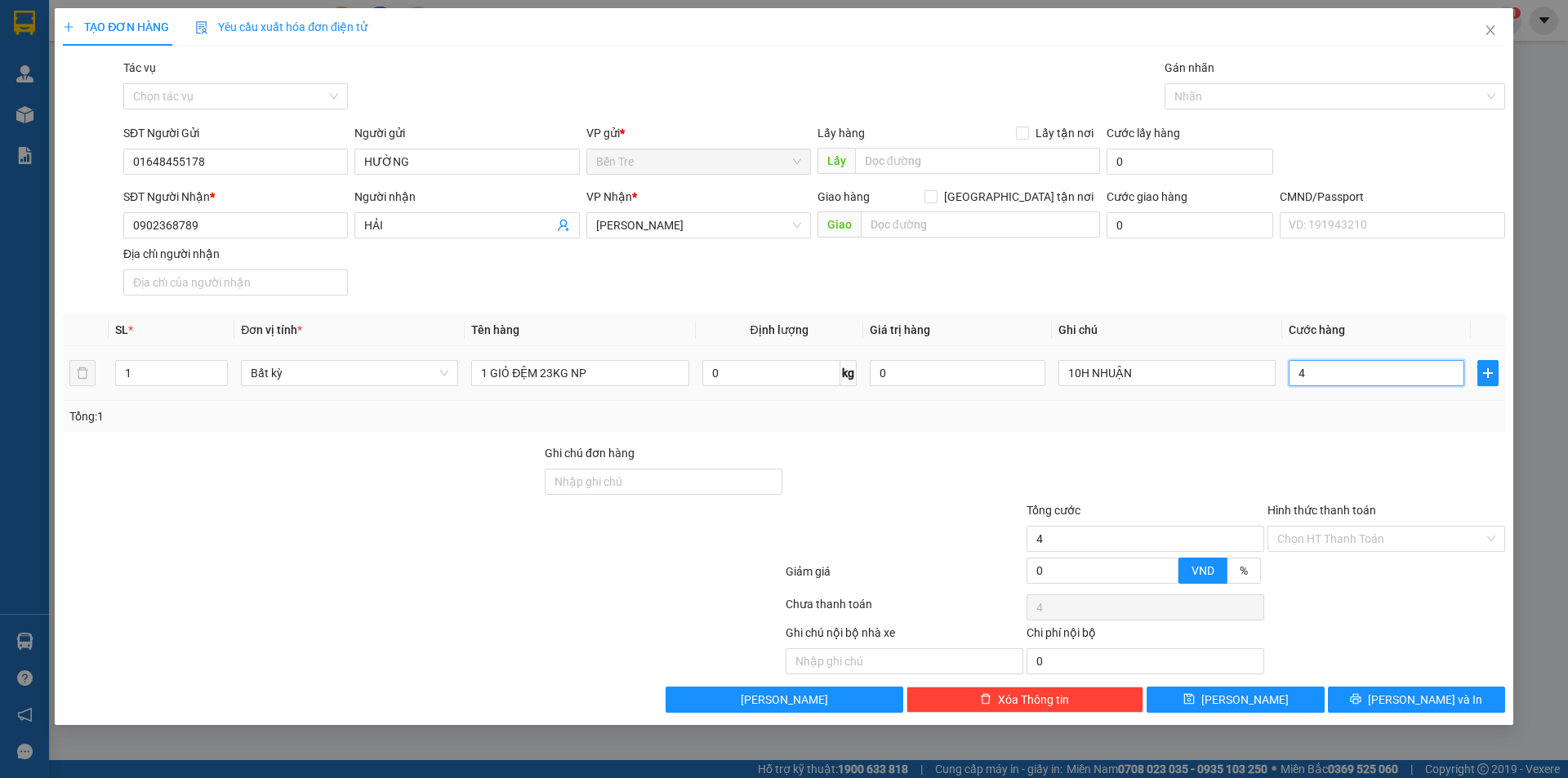
type input "40"
type input "40.000"
click at [932, 292] on div "SĐT Người Nhận * 0902368789 Người nhận HẢI VP Nhận * [PERSON_NAME] hàng [GEOGRA…" at bounding box center [814, 245] width 1388 height 114
click at [1369, 544] on input "Hình thức thanh toán" at bounding box center [1381, 539] width 207 height 24
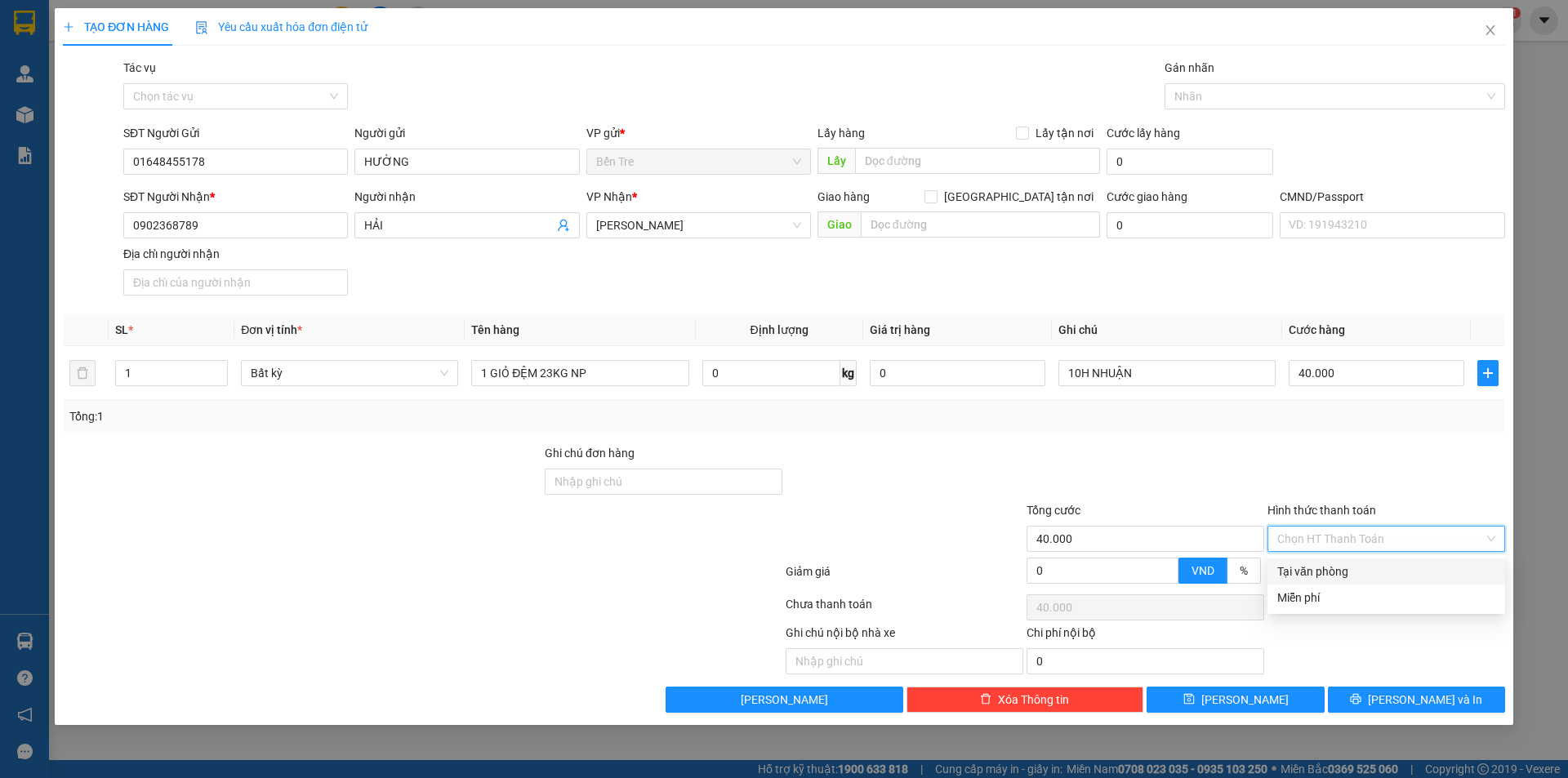
click at [1358, 568] on div "Tại văn phòng" at bounding box center [1386, 571] width 218 height 18
type input "0"
click at [1425, 709] on button "[PERSON_NAME] và In" at bounding box center [1416, 699] width 177 height 26
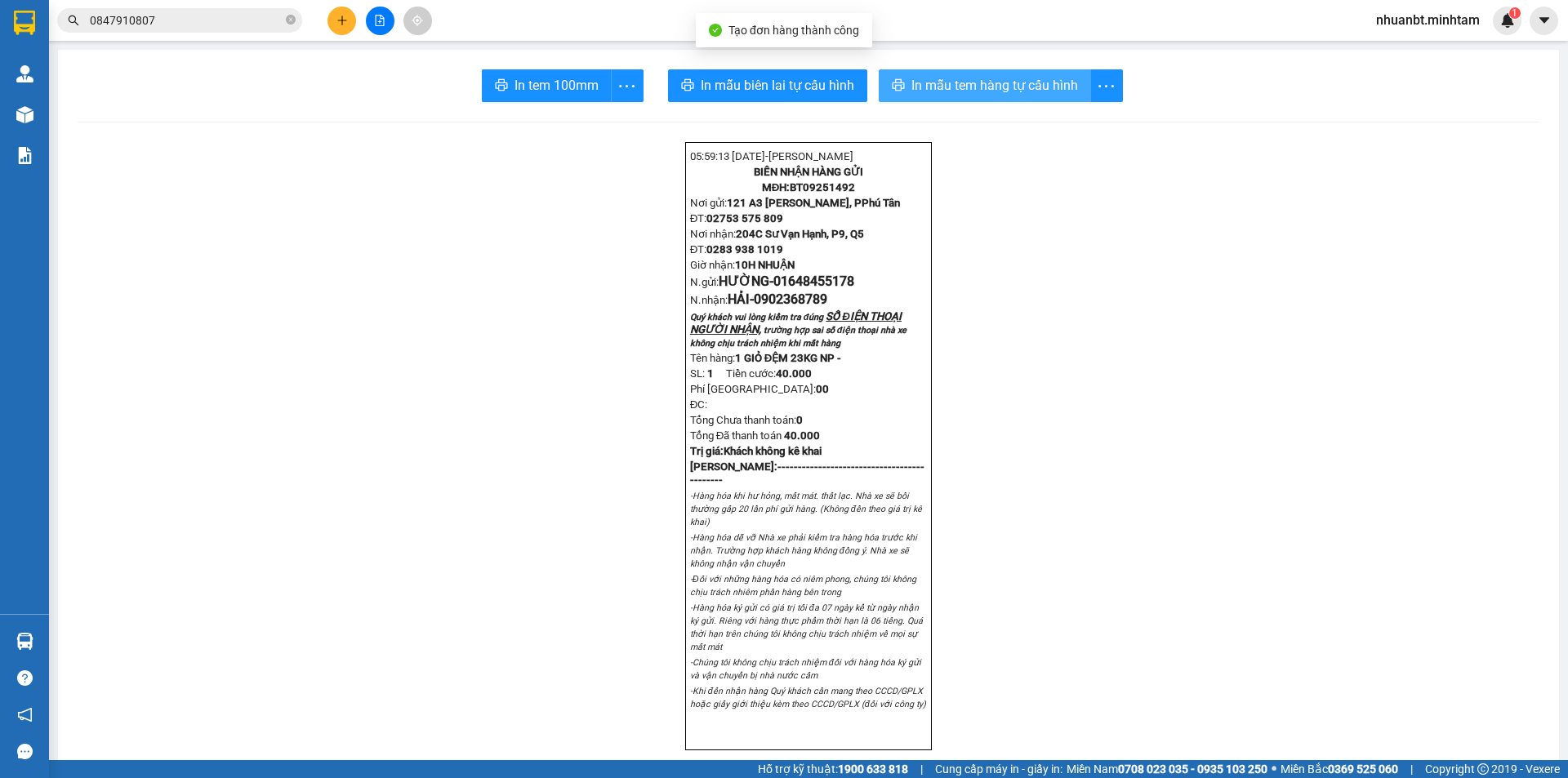
click at [977, 84] on span "In mẫu tem hàng tự cấu hình" at bounding box center [994, 85] width 166 height 20
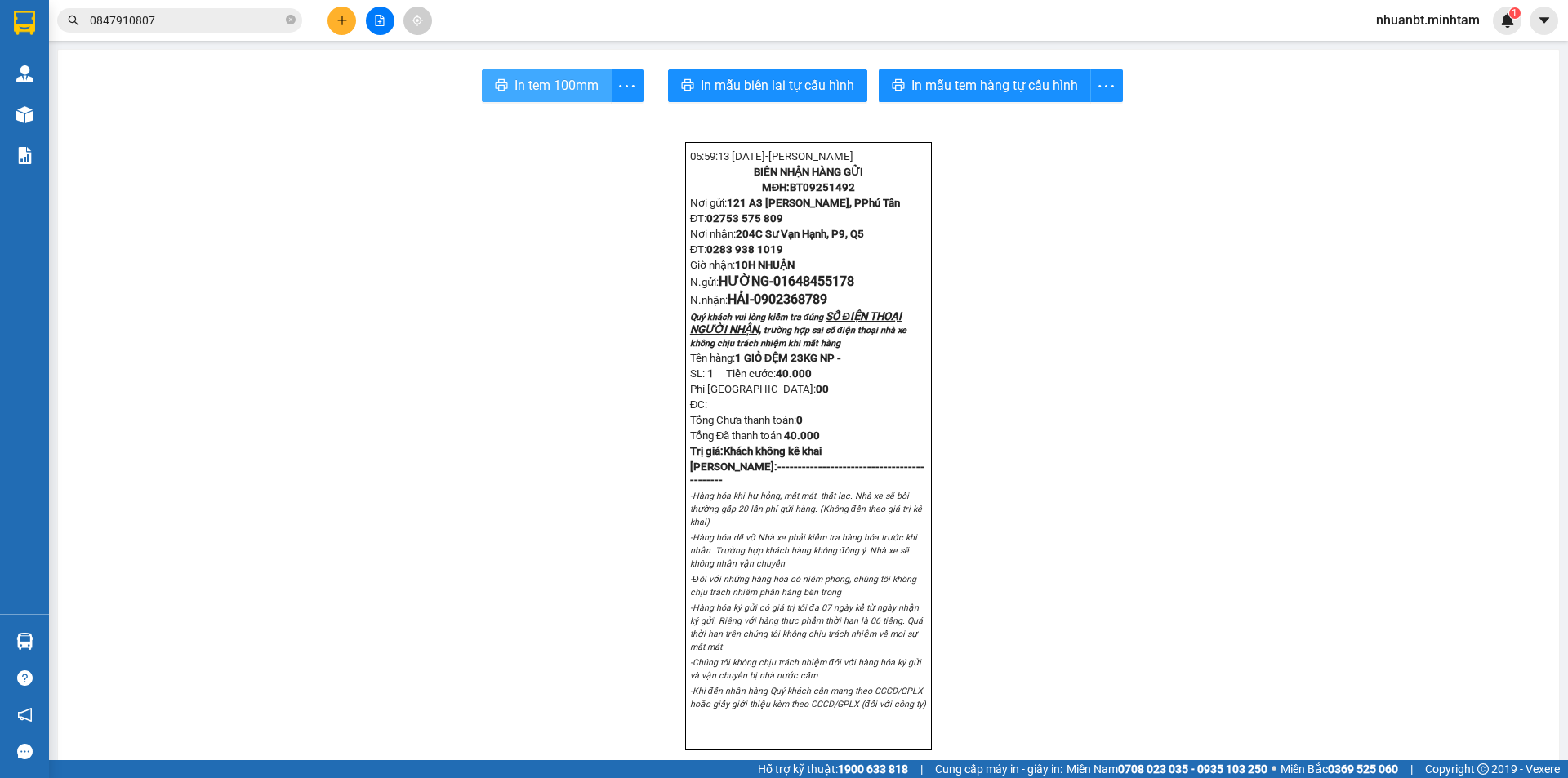
click at [545, 77] on span "In tem 100mm" at bounding box center [556, 85] width 84 height 20
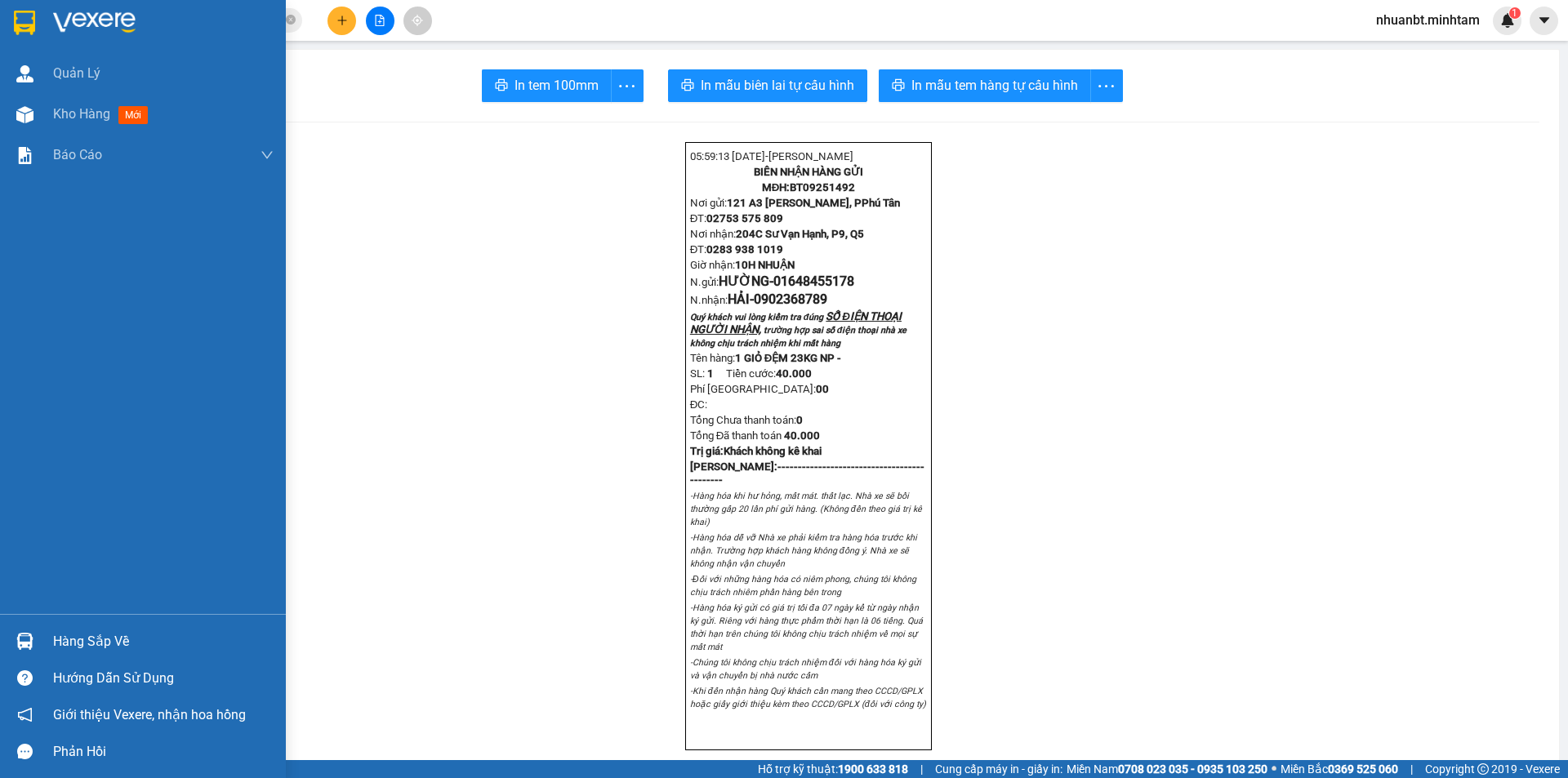
click at [22, 638] on img at bounding box center [24, 641] width 17 height 17
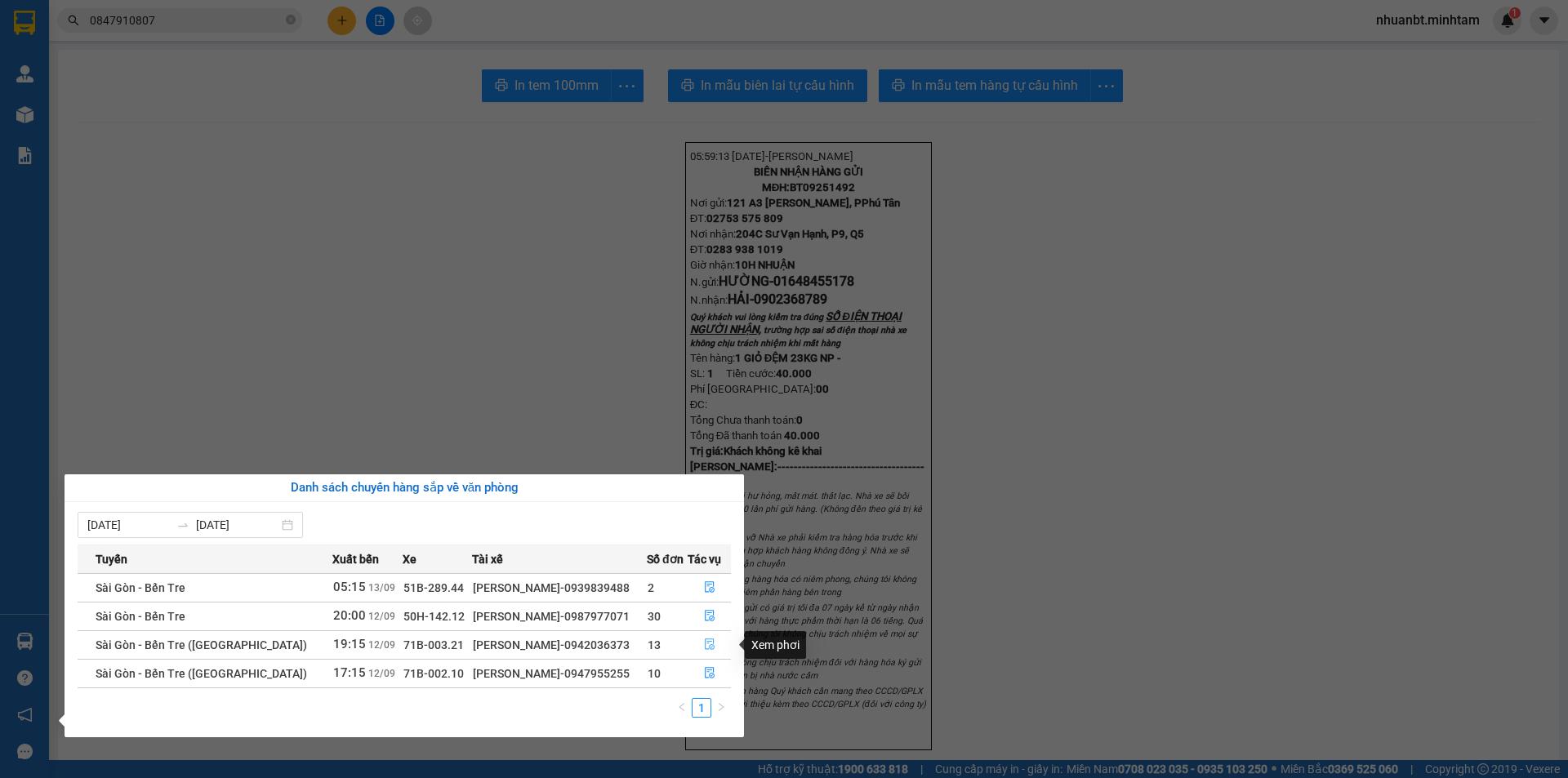
click at [707, 646] on icon "file-done" at bounding box center [710, 645] width 10 height 12
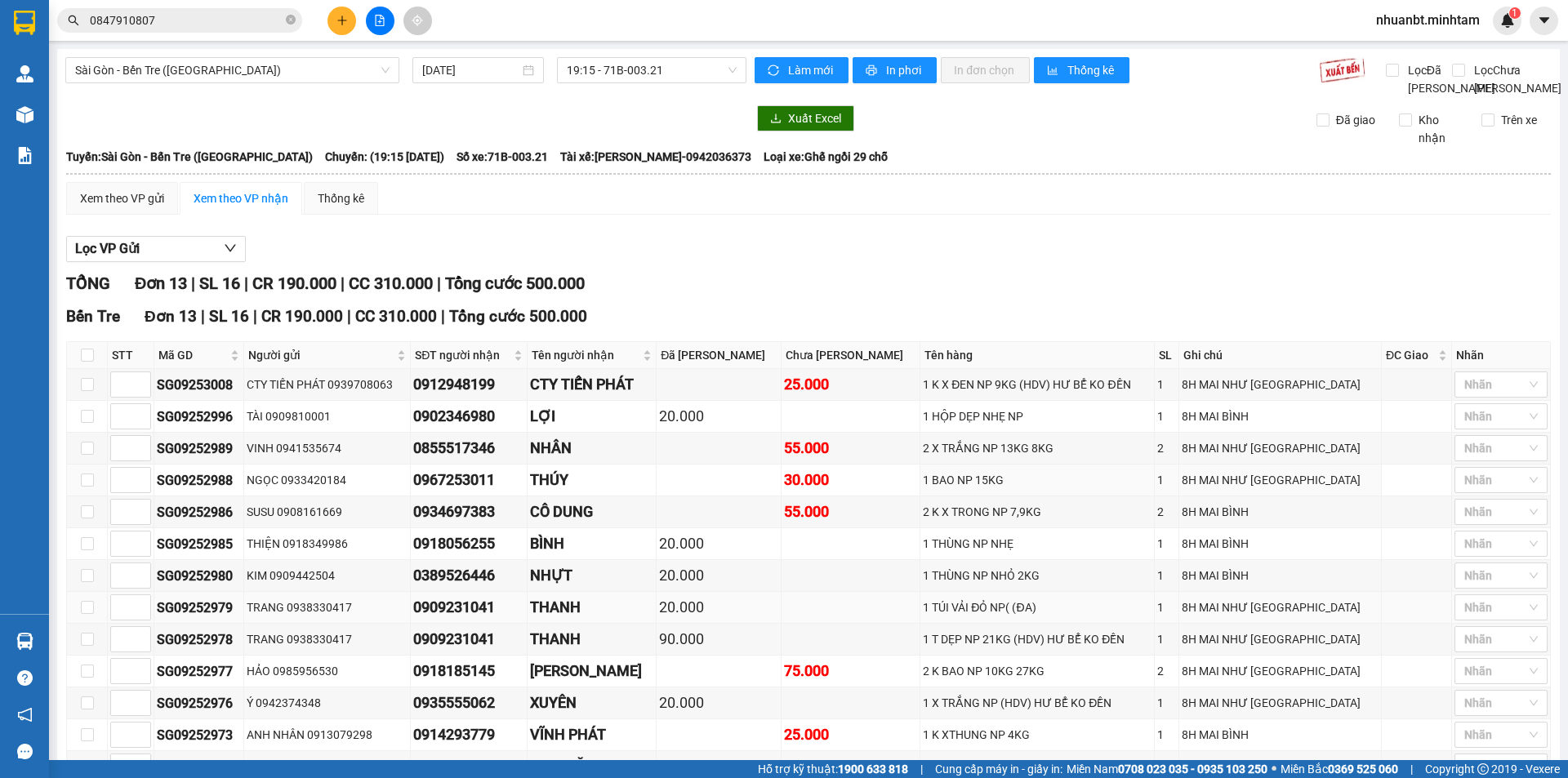
scroll to position [125, 0]
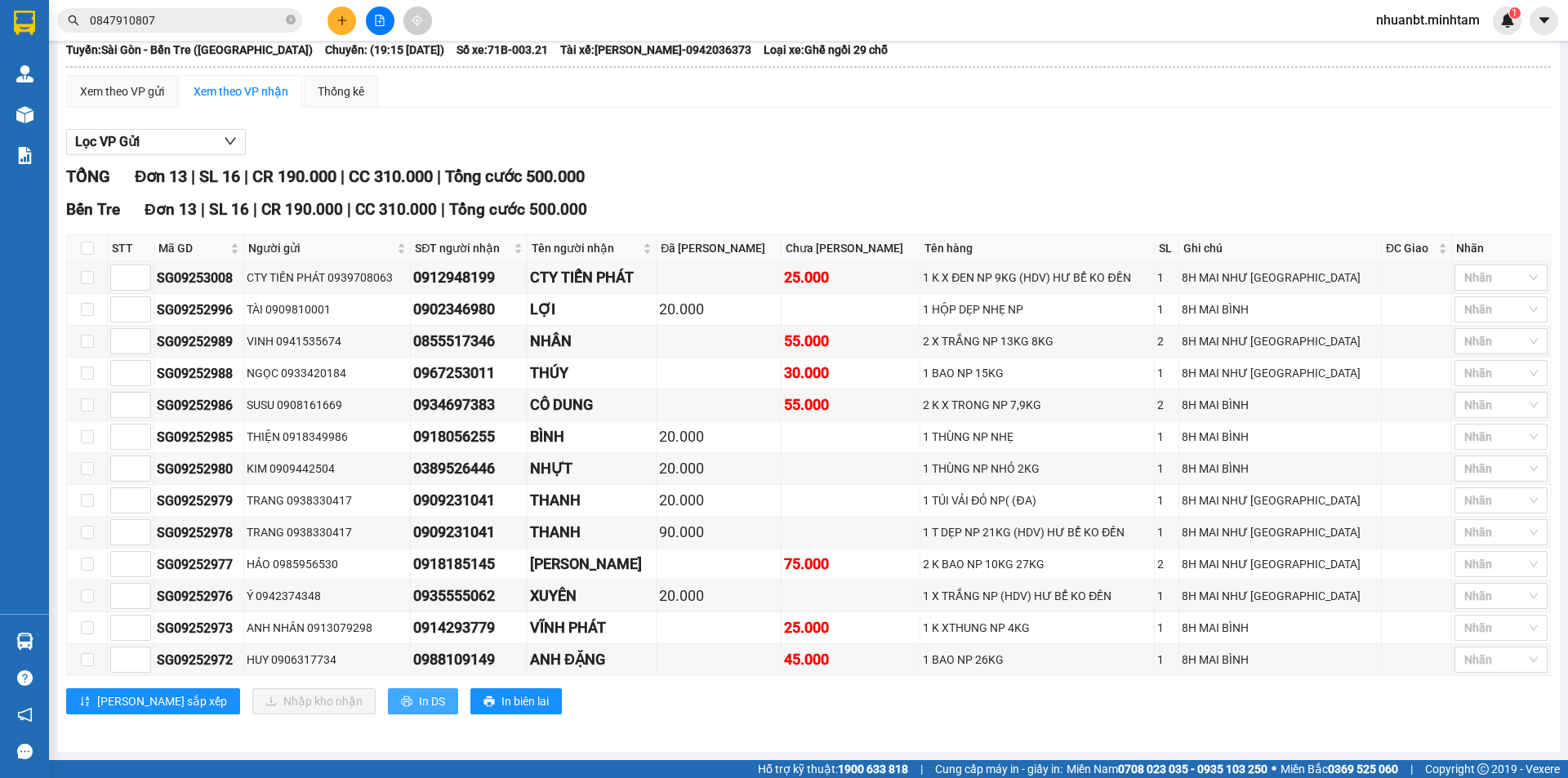
click at [419, 703] on span "In DS" at bounding box center [432, 701] width 26 height 18
